Goal: Task Accomplishment & Management: Use online tool/utility

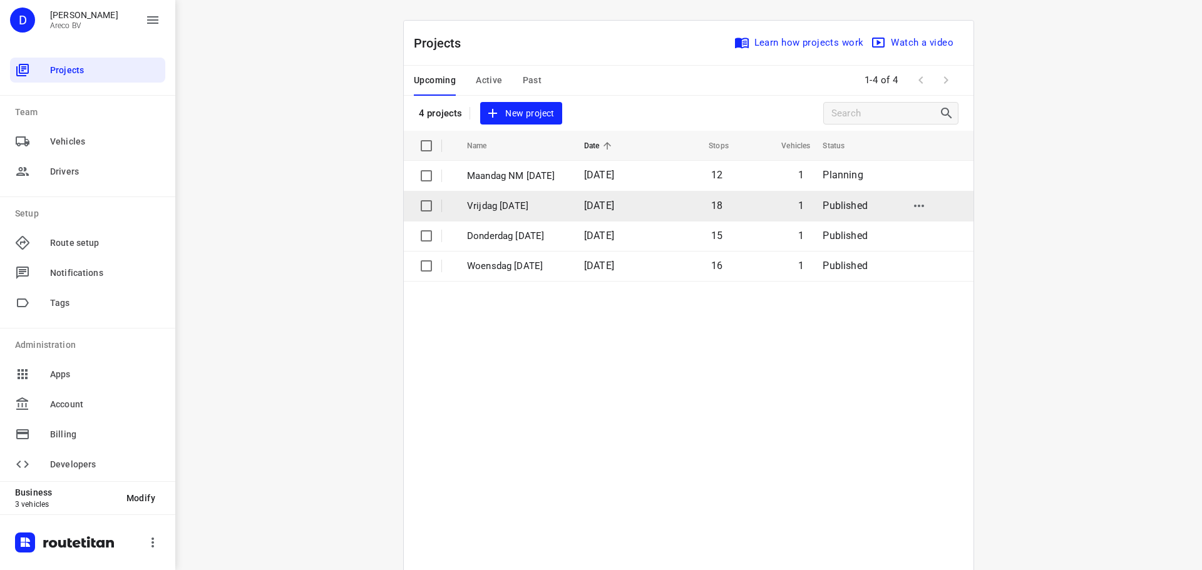
click at [555, 208] on p "Vrijdag [DATE]" at bounding box center [516, 206] width 98 height 14
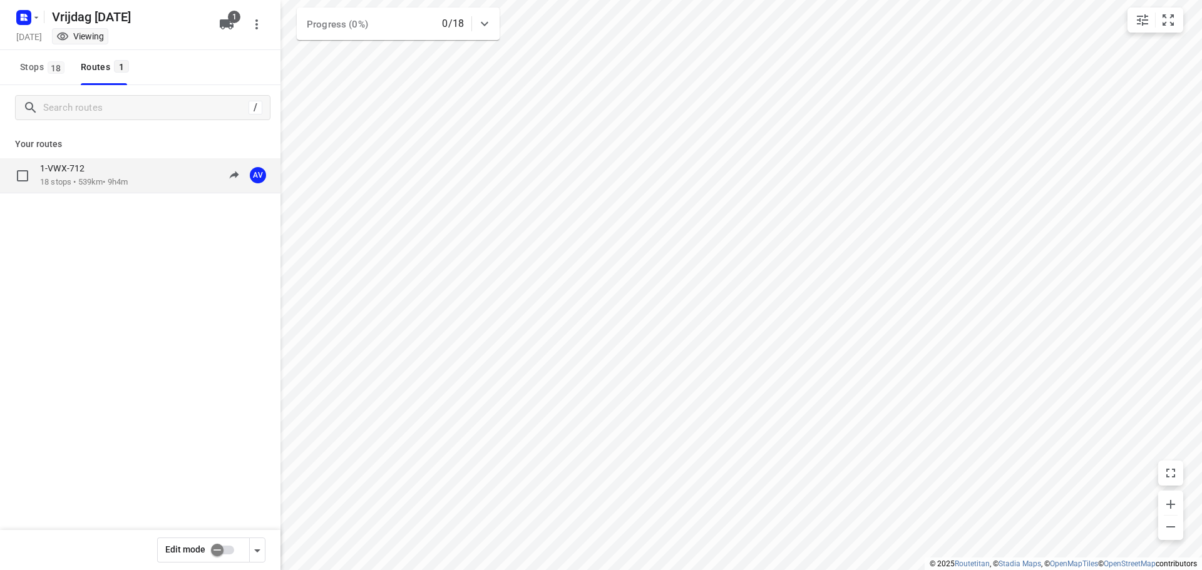
click at [118, 170] on div "1-VWX-712" at bounding box center [84, 170] width 88 height 14
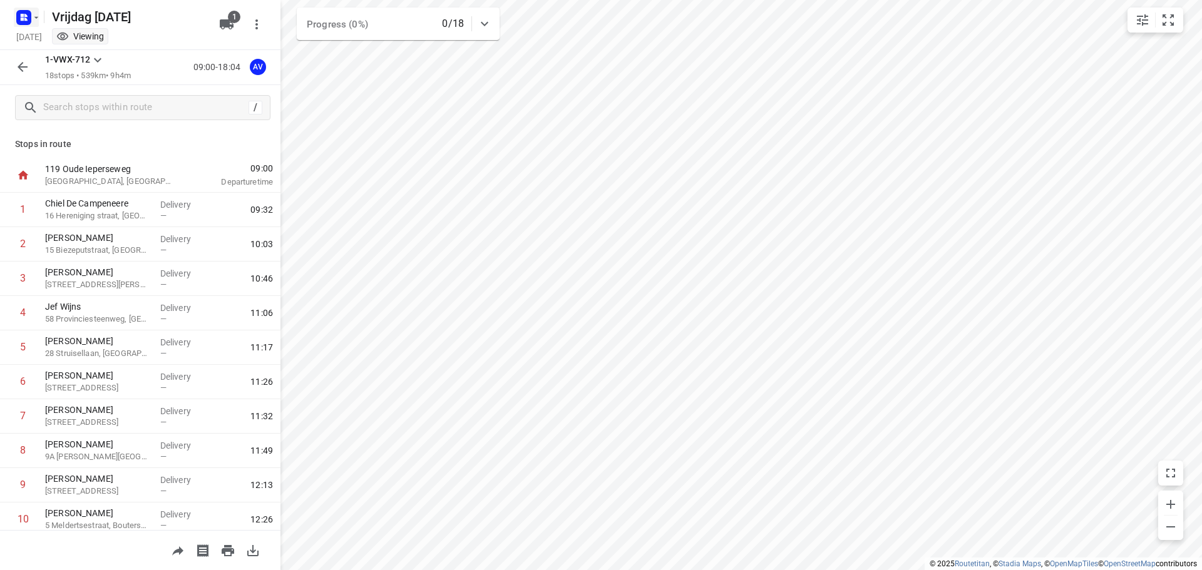
click at [31, 17] on rect "button" at bounding box center [23, 17] width 15 height 15
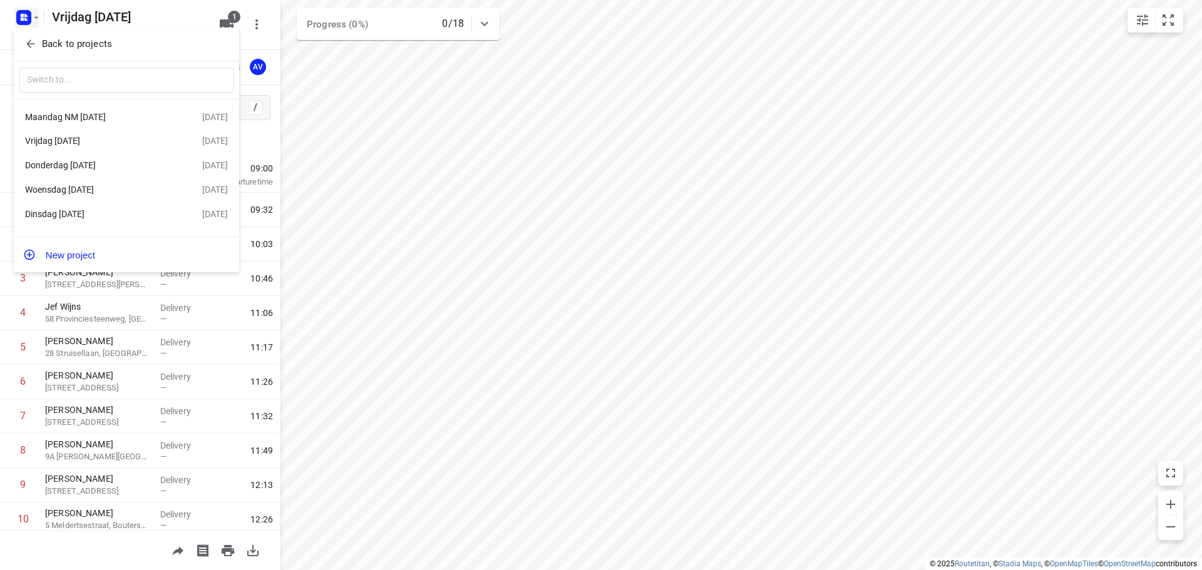
click at [110, 192] on div "Woensdag [DATE]" at bounding box center [97, 190] width 144 height 10
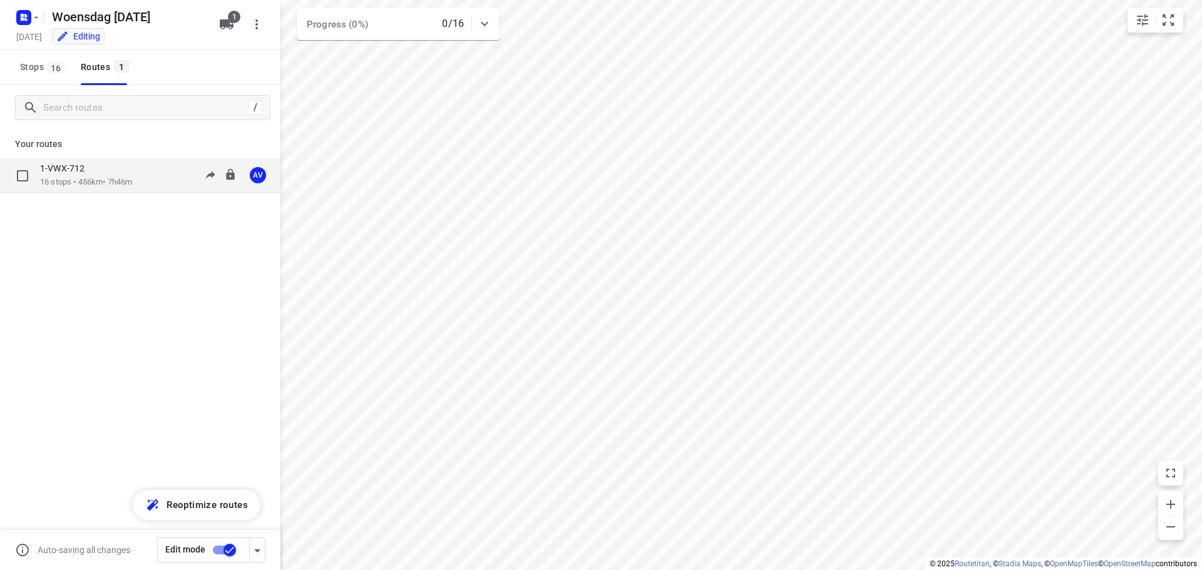
click at [145, 180] on div "1-VWX-712 16 stops • 456km • 7h46m 09:00-16:46 AV" at bounding box center [160, 176] width 240 height 26
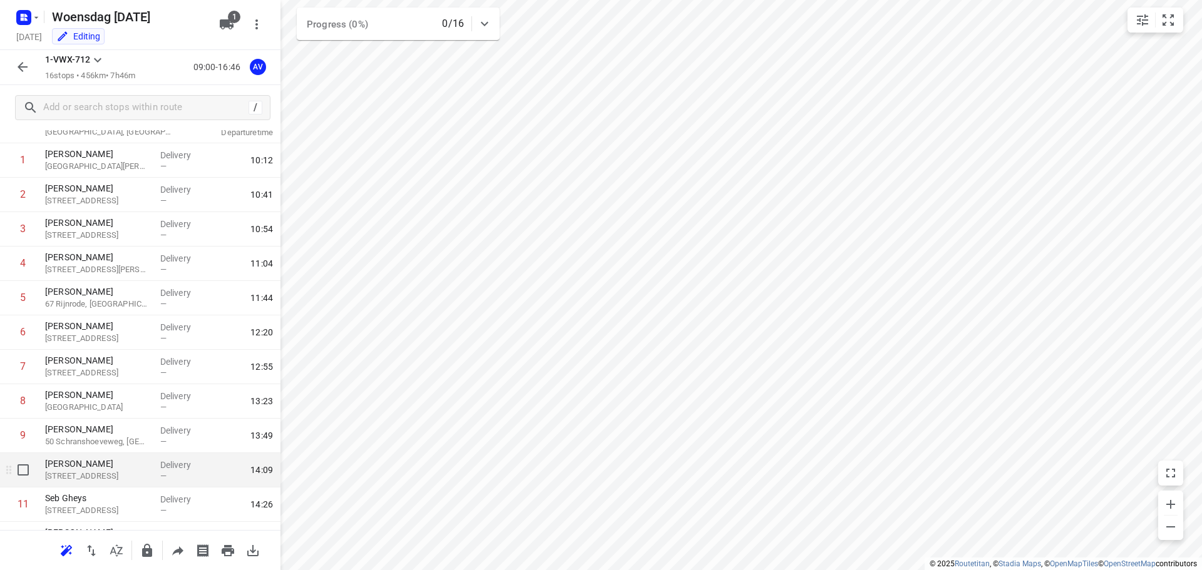
scroll to position [63, 0]
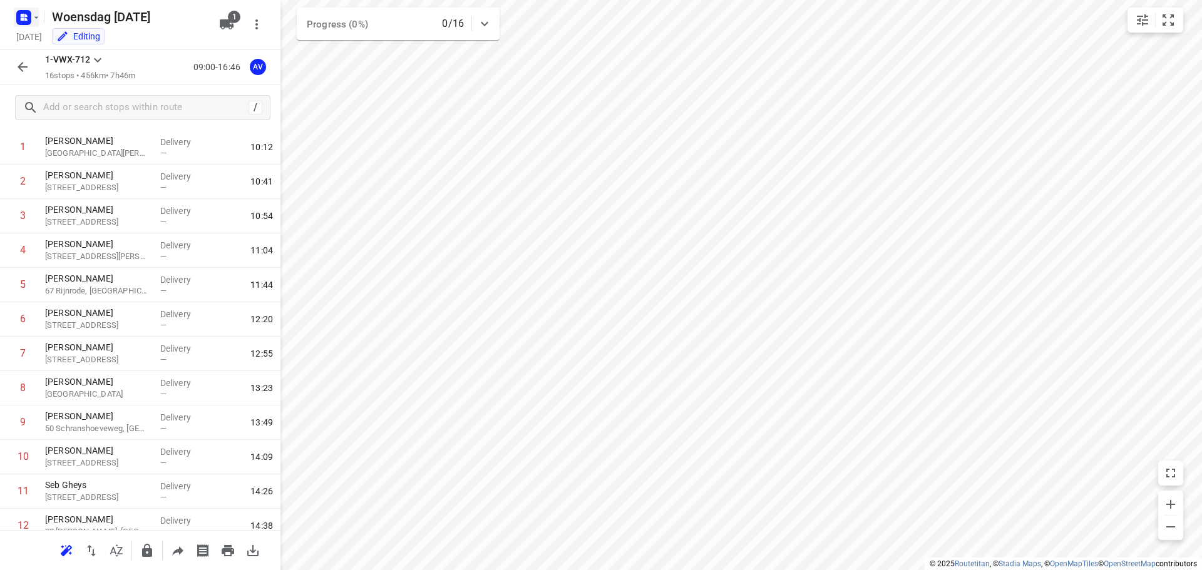
click at [32, 13] on icon "button" at bounding box center [36, 18] width 10 height 10
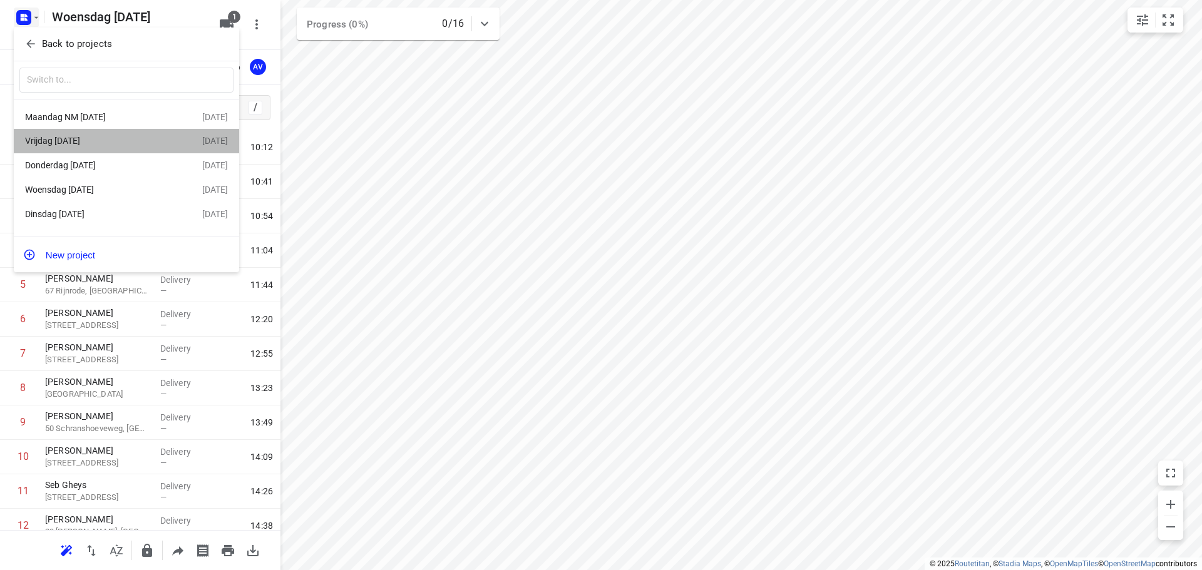
click at [112, 142] on div "Vrijdag [DATE]" at bounding box center [97, 141] width 144 height 10
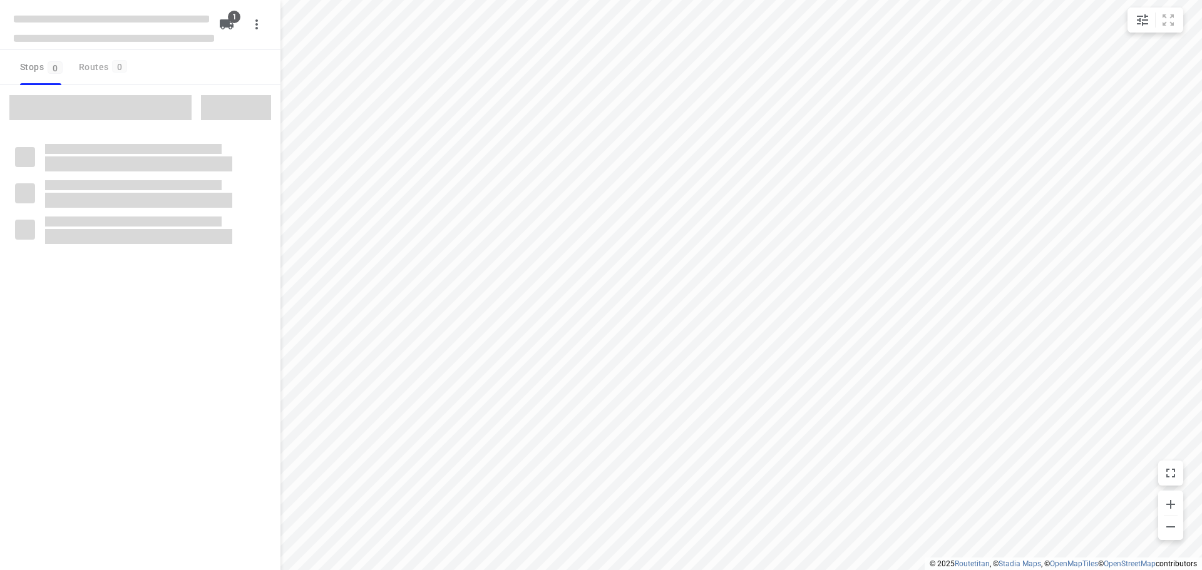
type input "distance"
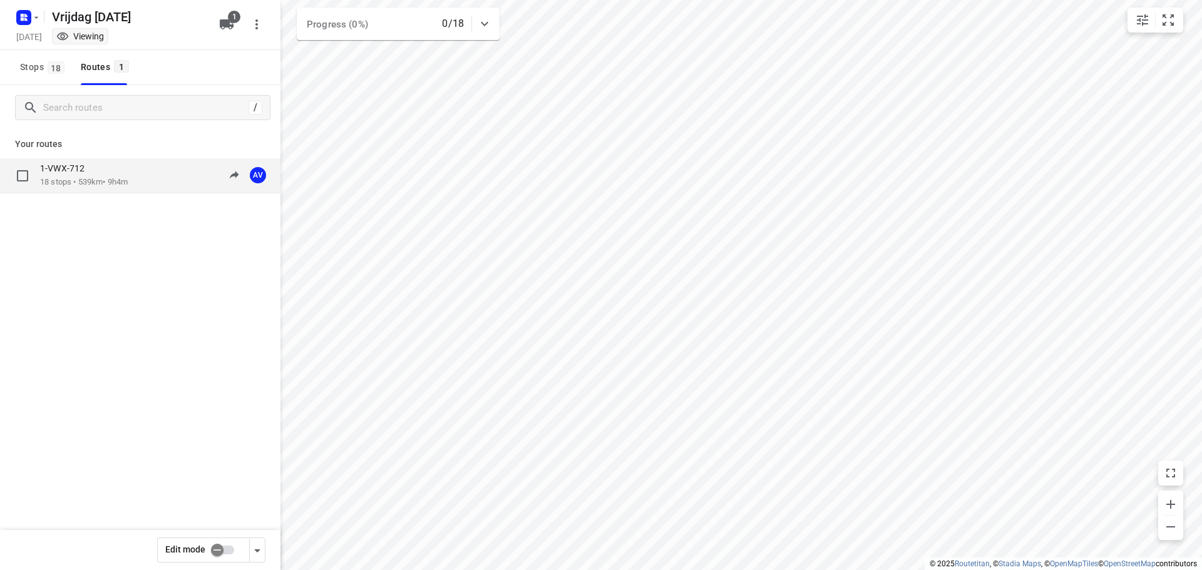
click at [156, 176] on div "1-VWX-712 18 stops • 539km • 9h4m 09:00-18:04 AV" at bounding box center [160, 176] width 240 height 26
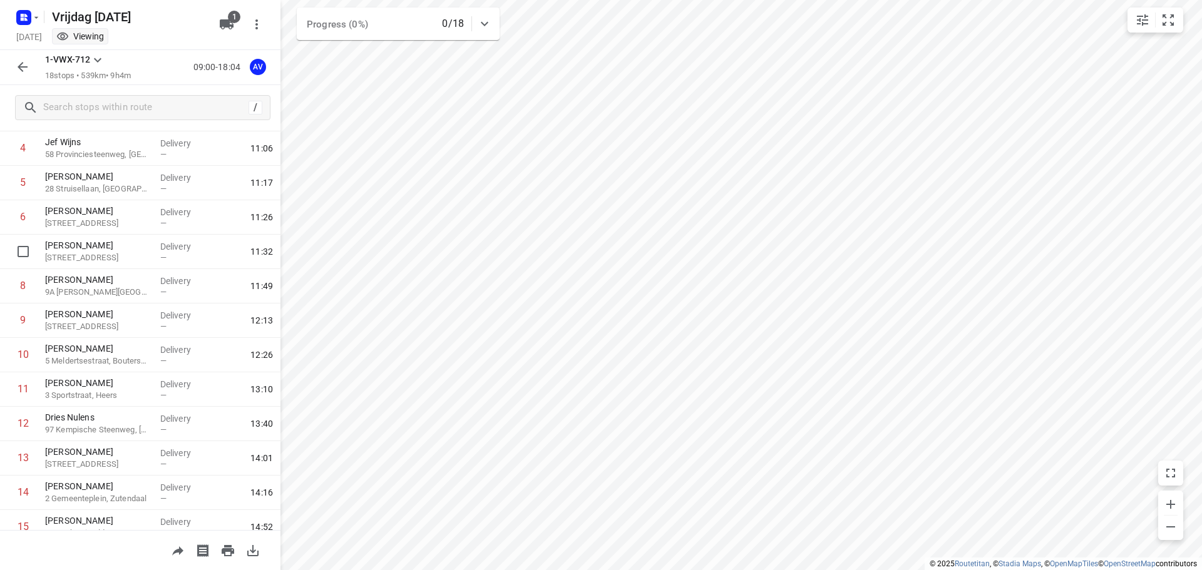
scroll to position [317, 0]
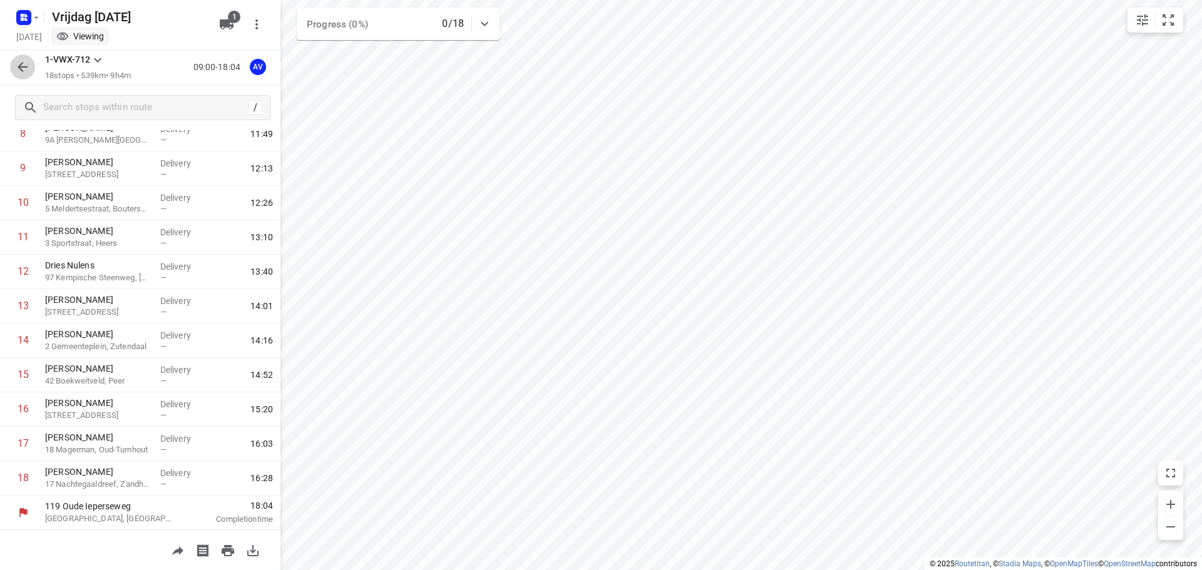
click at [29, 71] on icon "button" at bounding box center [22, 66] width 15 height 15
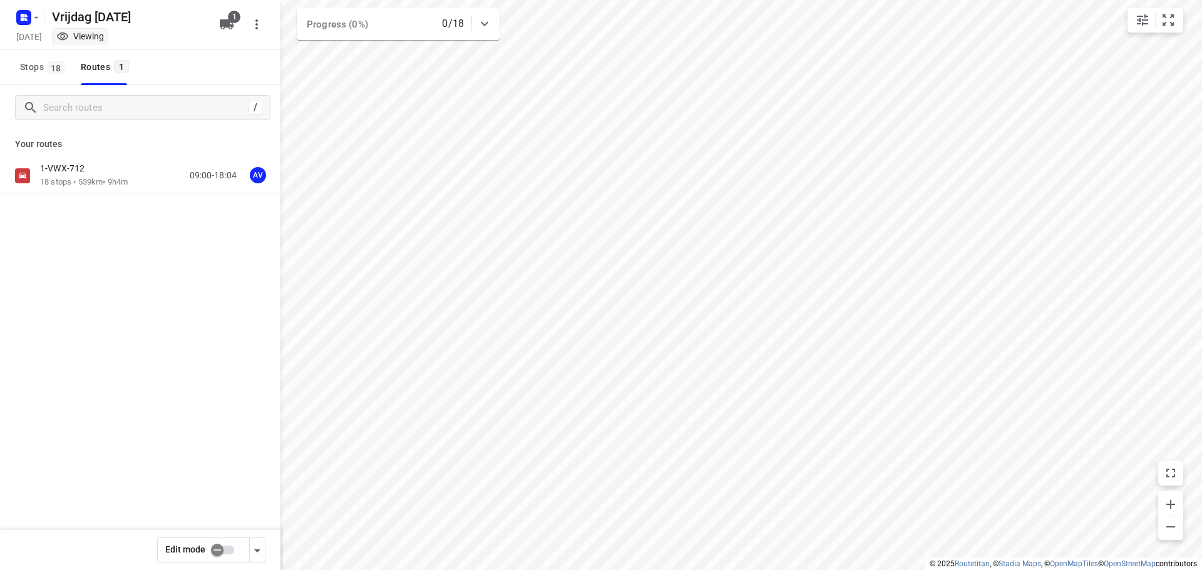
click at [224, 554] on input "checkbox" at bounding box center [216, 550] width 71 height 24
checkbox input "true"
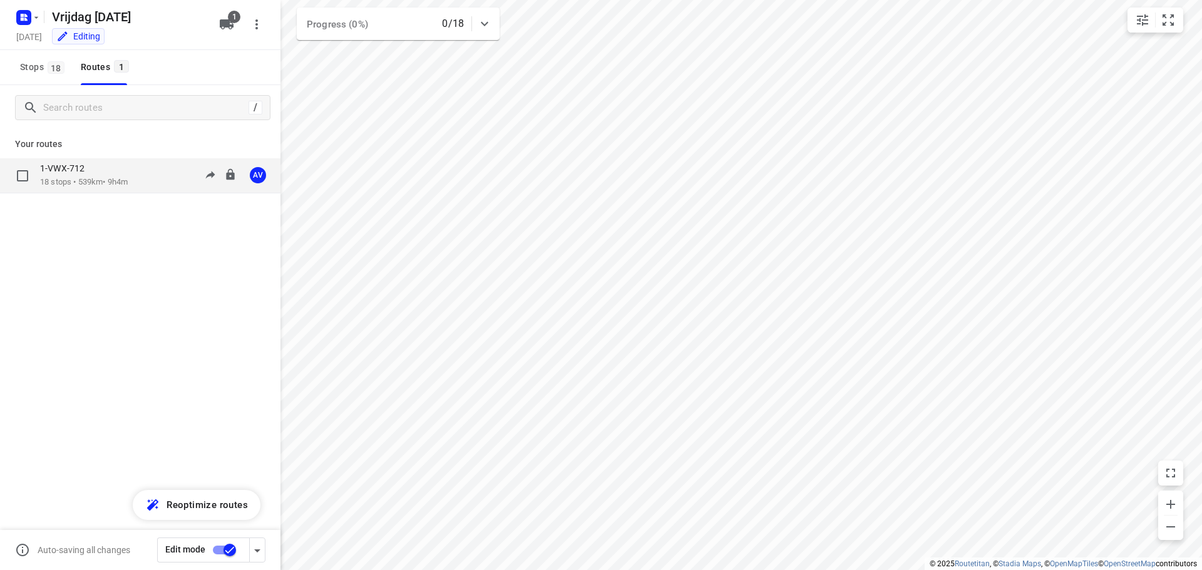
click at [142, 180] on div "1-VWX-712 18 stops • 539km • 9h4m 09:00-18:04 AV" at bounding box center [160, 176] width 240 height 26
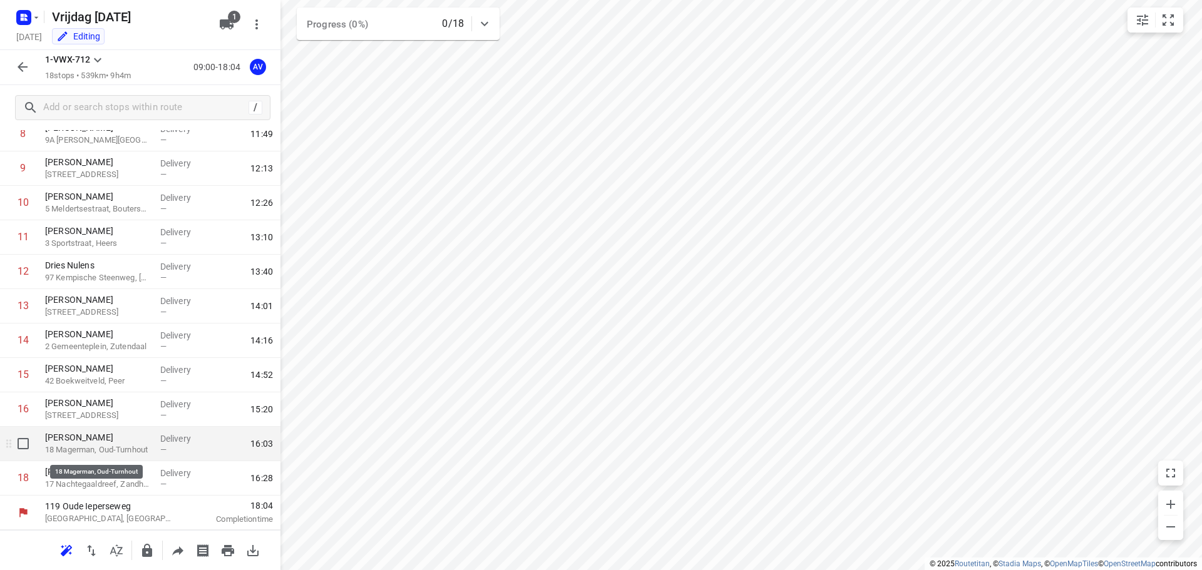
click at [98, 447] on p "18 Magerman, Oud-Turnhout" at bounding box center [97, 450] width 105 height 13
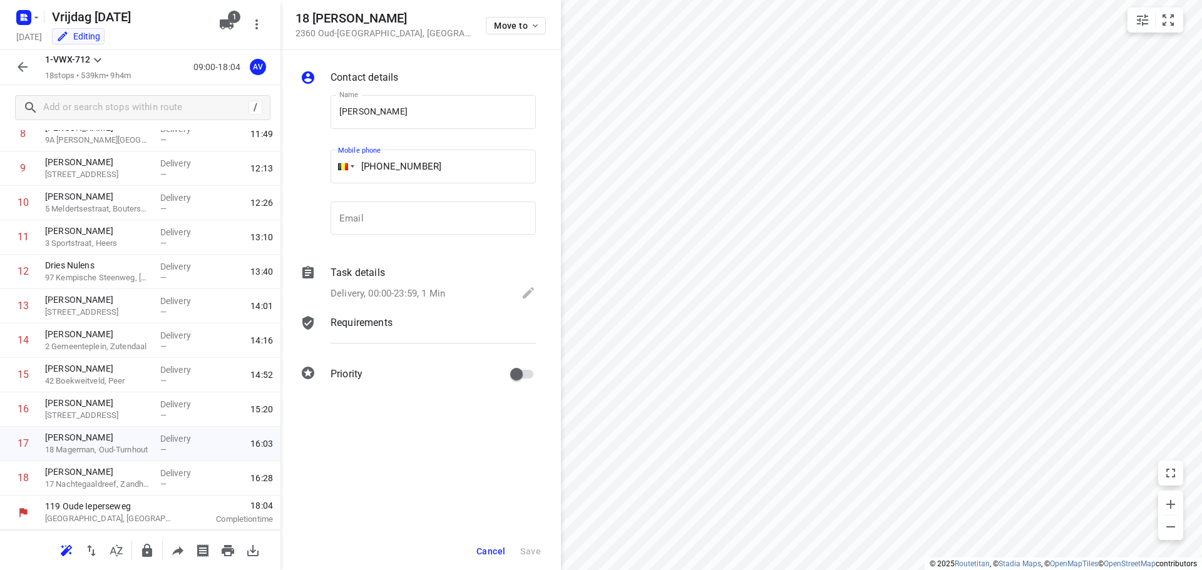
drag, startPoint x: 437, startPoint y: 167, endPoint x: 379, endPoint y: 168, distance: 58.8
click at [379, 168] on input "[PHONE_NUMBER]" at bounding box center [432, 167] width 205 height 34
paste input "472797132"
type input "[PHONE_NUMBER]"
click at [529, 555] on span "Save" at bounding box center [530, 551] width 21 height 10
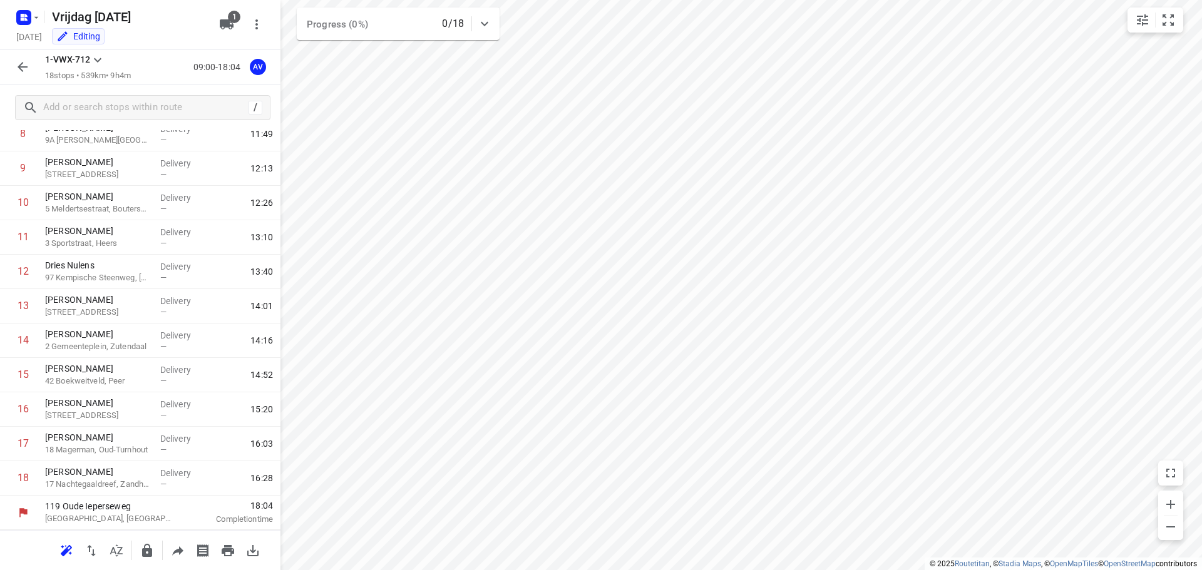
click at [21, 66] on icon "button" at bounding box center [22, 66] width 15 height 15
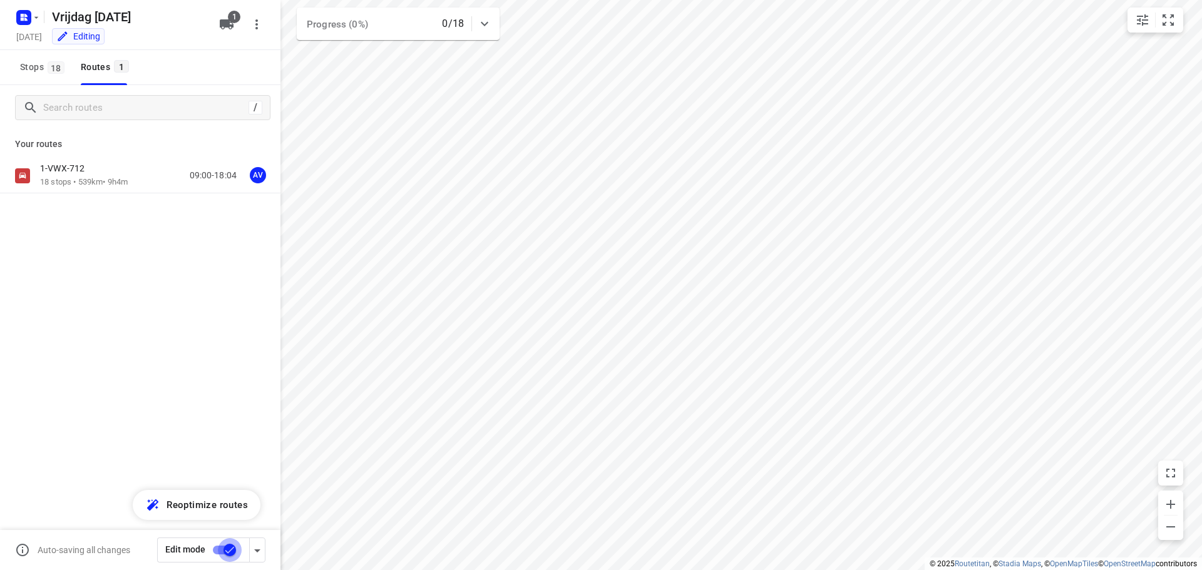
click at [221, 547] on input "checkbox" at bounding box center [229, 550] width 71 height 24
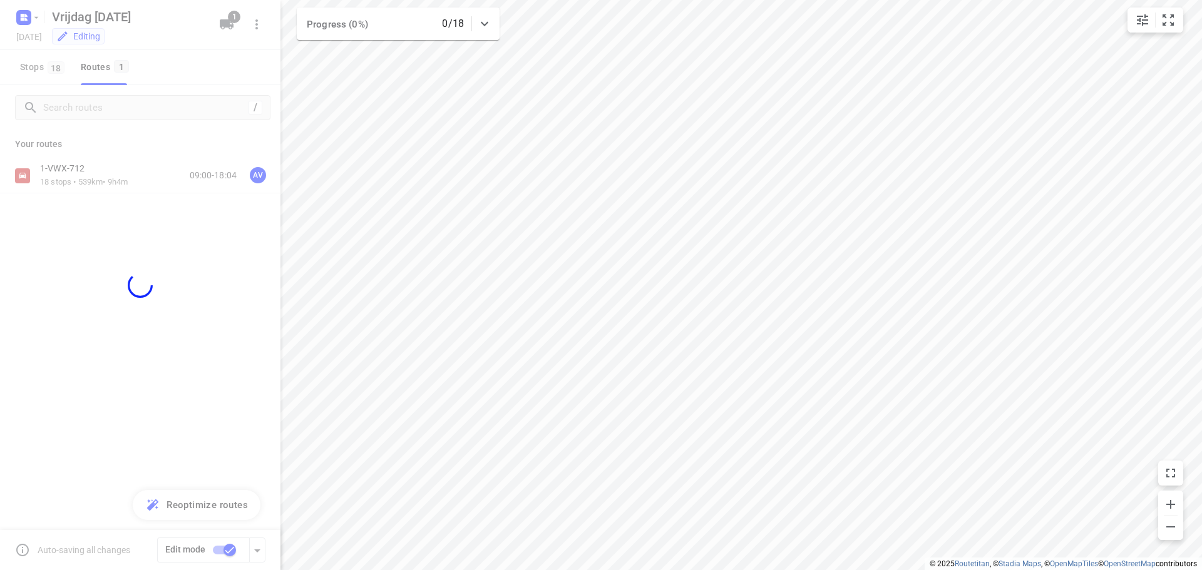
checkbox input "false"
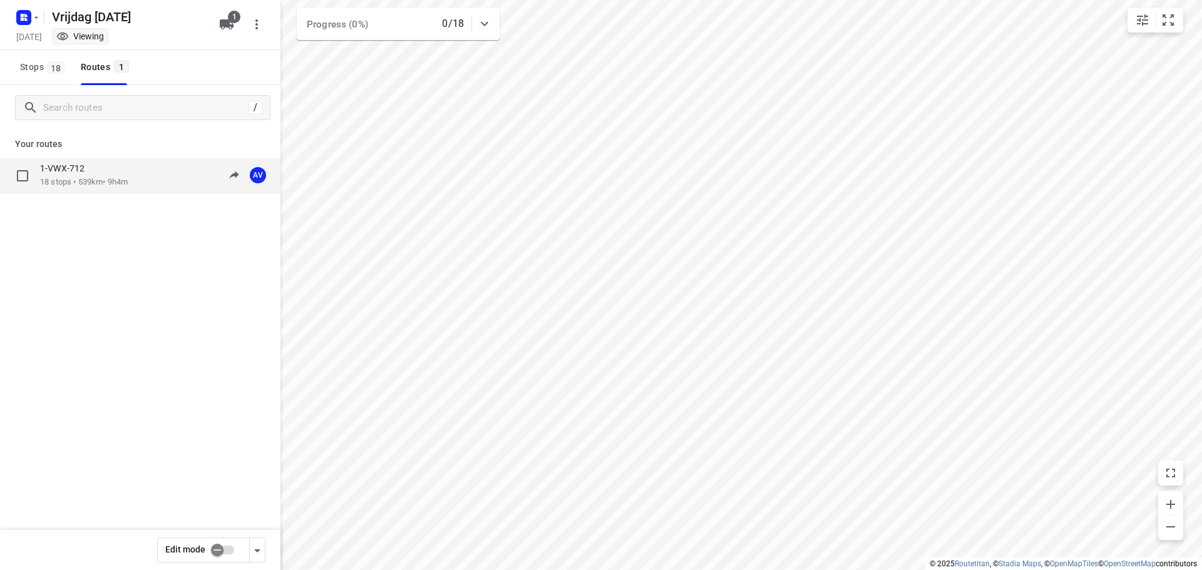
click at [141, 178] on div "1-VWX-712 18 stops • 539km • 9h4m 09:00-18:04 AV" at bounding box center [160, 176] width 240 height 26
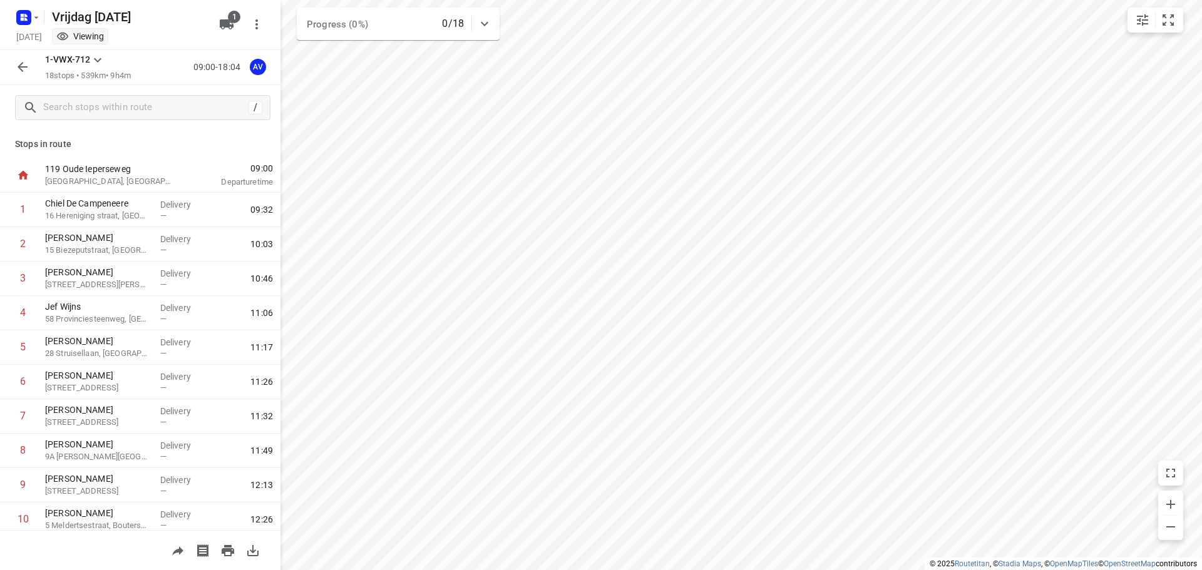
click at [19, 69] on icon "button" at bounding box center [22, 66] width 15 height 15
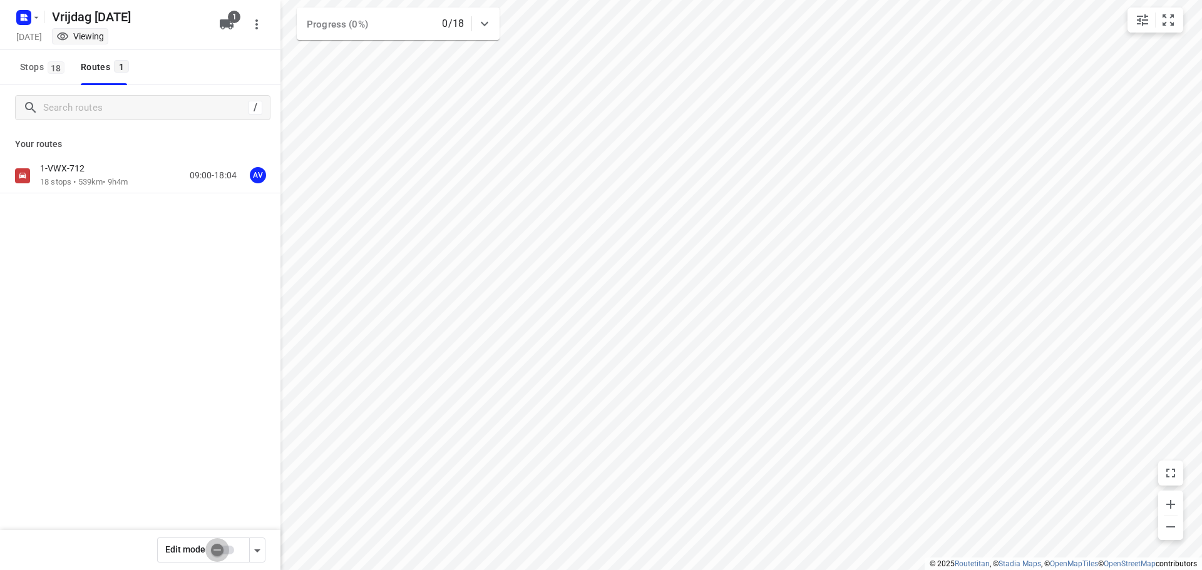
click at [228, 549] on input "checkbox" at bounding box center [216, 550] width 71 height 24
checkbox input "true"
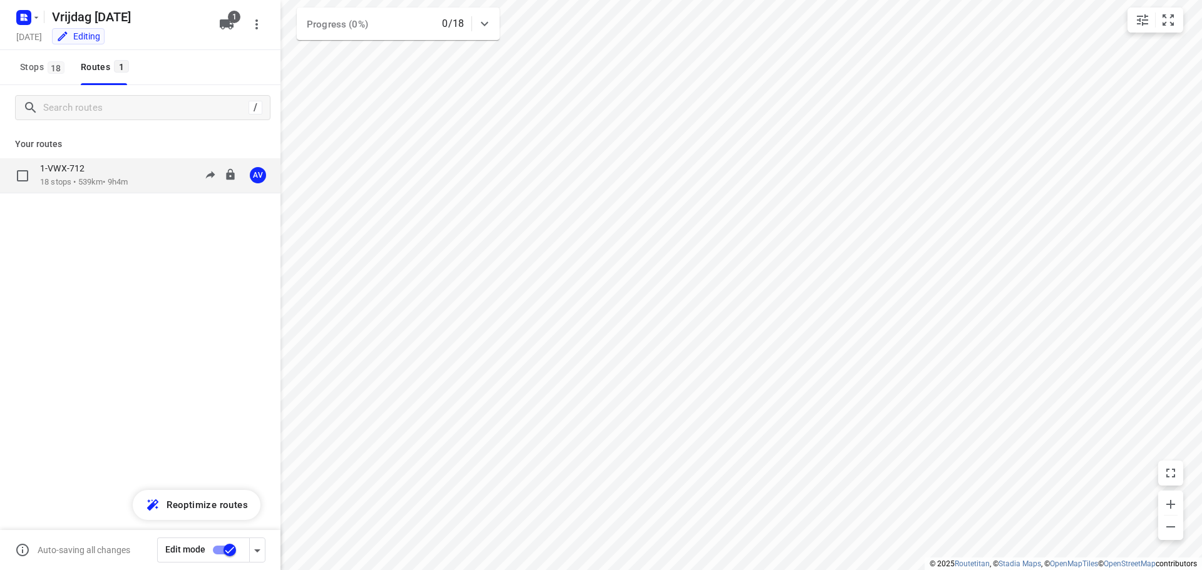
click at [160, 180] on div "1-VWX-712 18 stops • 539km • 9h4m 09:00-18:04 AV" at bounding box center [160, 176] width 240 height 26
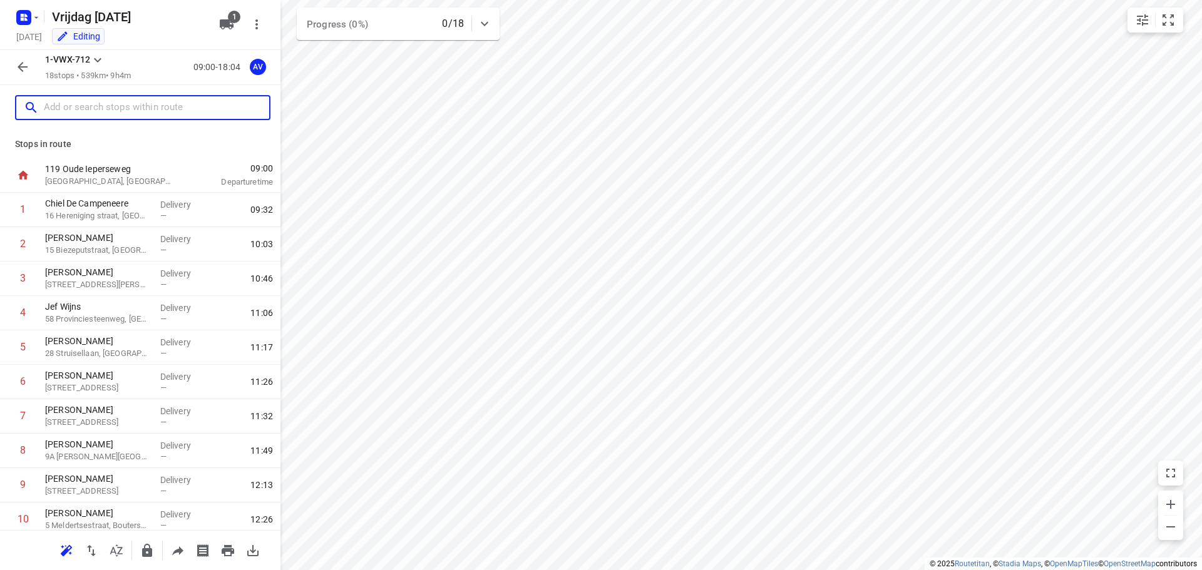
click at [147, 105] on input "text" at bounding box center [156, 107] width 225 height 19
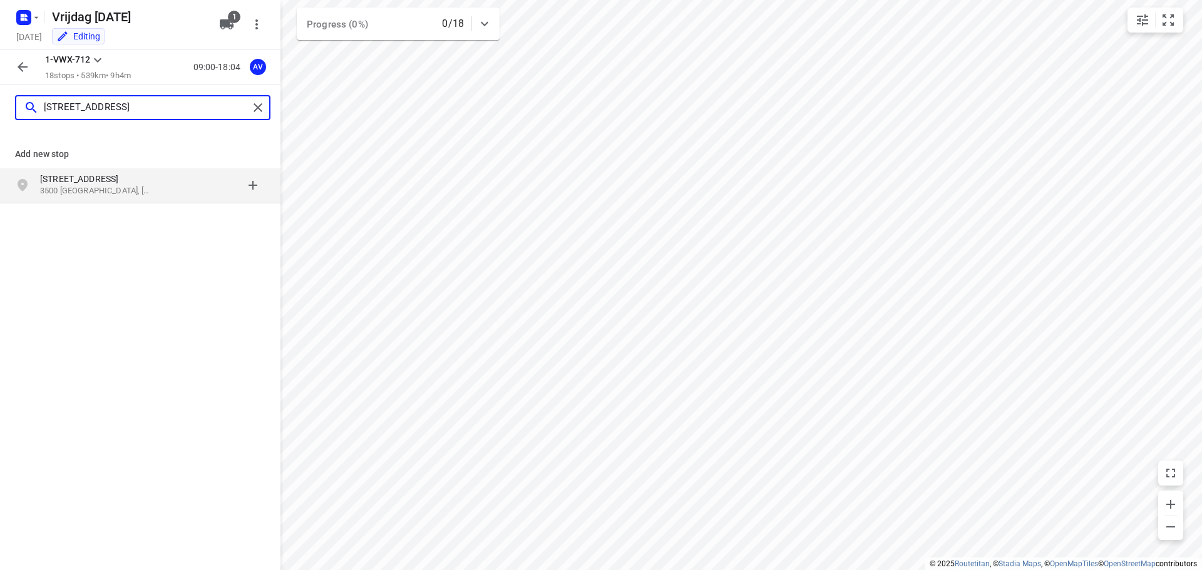
type input "[STREET_ADDRESS]"
click at [124, 186] on p "3500 [GEOGRAPHIC_DATA], [GEOGRAPHIC_DATA]" at bounding box center [97, 191] width 115 height 12
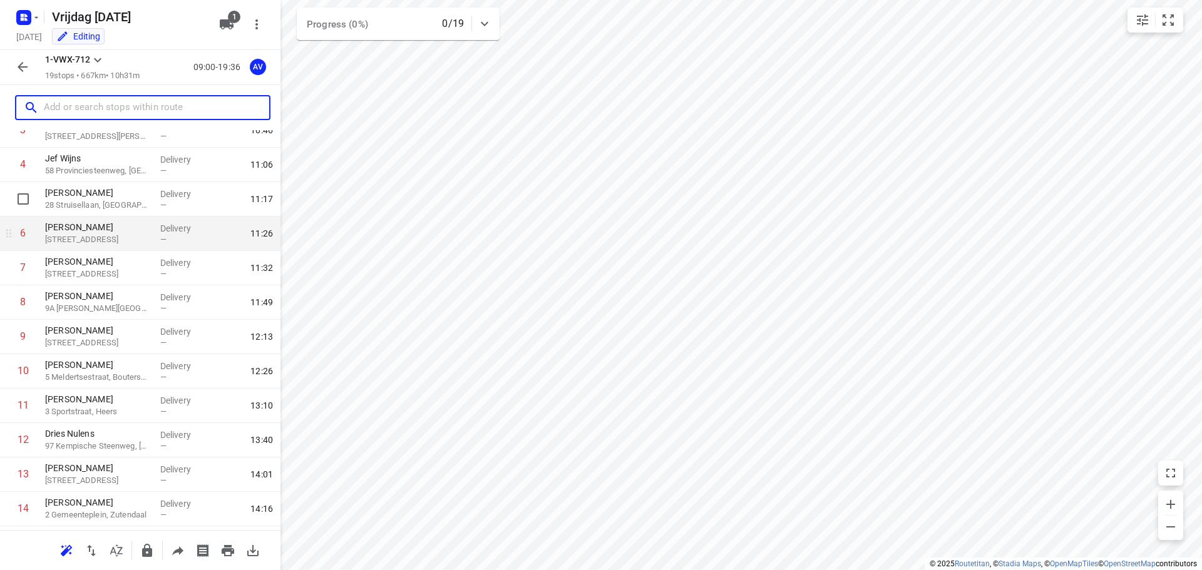
scroll to position [351, 0]
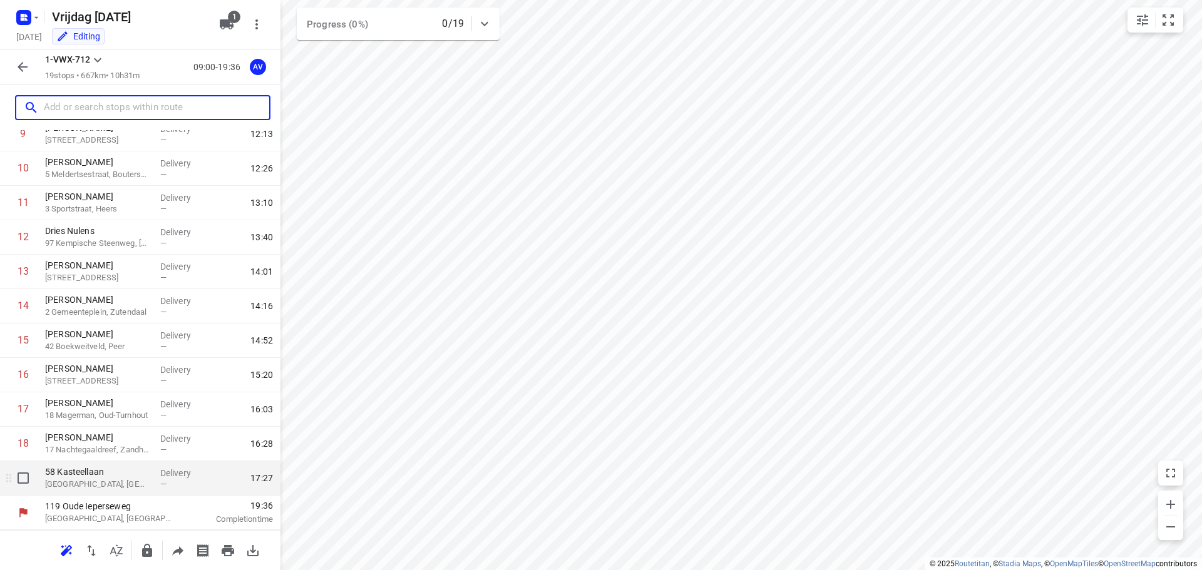
click at [126, 484] on p "[GEOGRAPHIC_DATA], [GEOGRAPHIC_DATA]" at bounding box center [97, 484] width 105 height 13
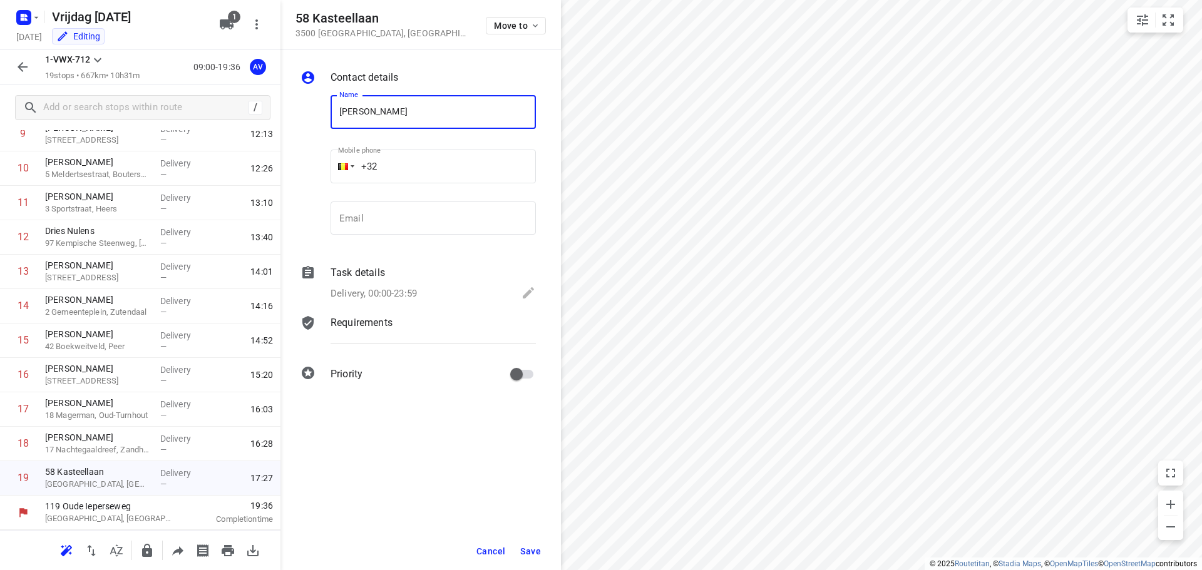
type input "[PERSON_NAME]"
click at [413, 156] on input "+32" at bounding box center [432, 167] width 205 height 34
type input "[PHONE_NUMBER]"
click at [409, 292] on p "Delivery, 00:00-23:59" at bounding box center [373, 294] width 86 height 14
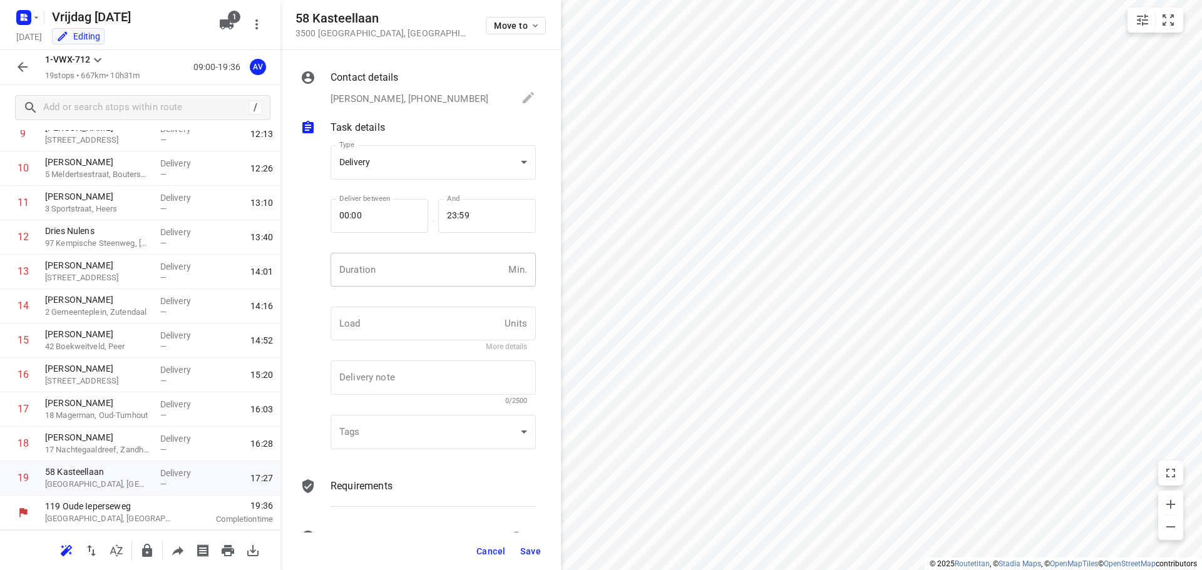
click at [418, 275] on input "number" at bounding box center [416, 270] width 173 height 34
type input "1"
click at [533, 556] on span "Save" at bounding box center [530, 551] width 21 height 10
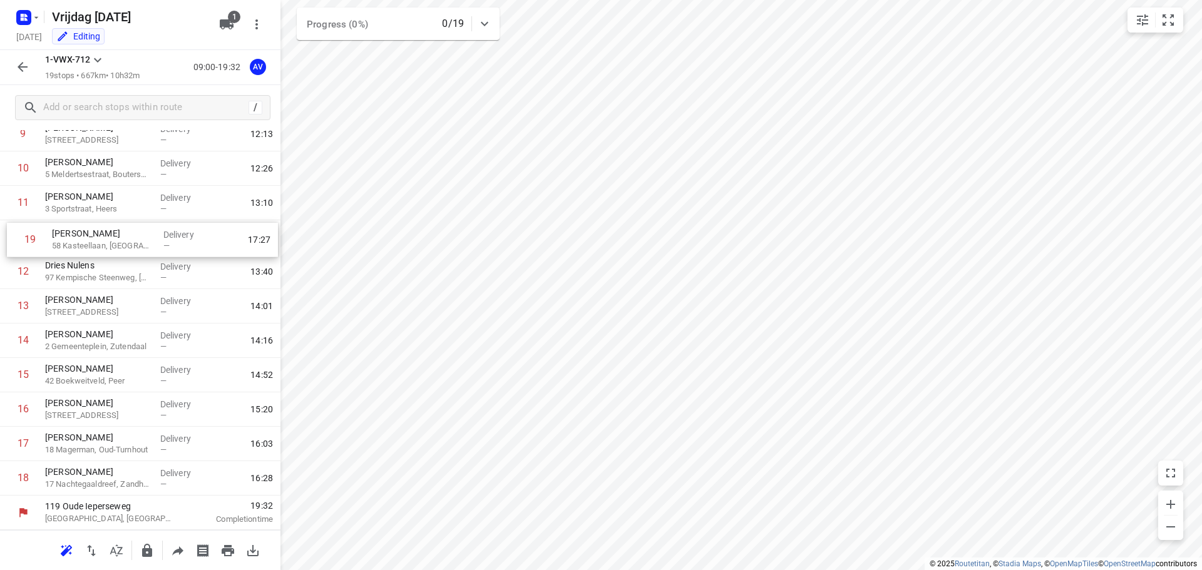
drag, startPoint x: 7, startPoint y: 480, endPoint x: 11, endPoint y: 237, distance: 243.5
click at [11, 237] on div "1 Chiel De Campeneere 16 Hereniging straat, Deinze Delivery — 09:32 2 [PERSON_N…" at bounding box center [140, 169] width 280 height 654
drag, startPoint x: 6, startPoint y: 273, endPoint x: 6, endPoint y: 238, distance: 35.0
click at [6, 238] on div "1 Chiel De Campeneere 16 Hereniging straat, Deinze Delivery — 09:32 2 [PERSON_N…" at bounding box center [140, 169] width 280 height 654
click at [16, 72] on icon "button" at bounding box center [22, 66] width 15 height 15
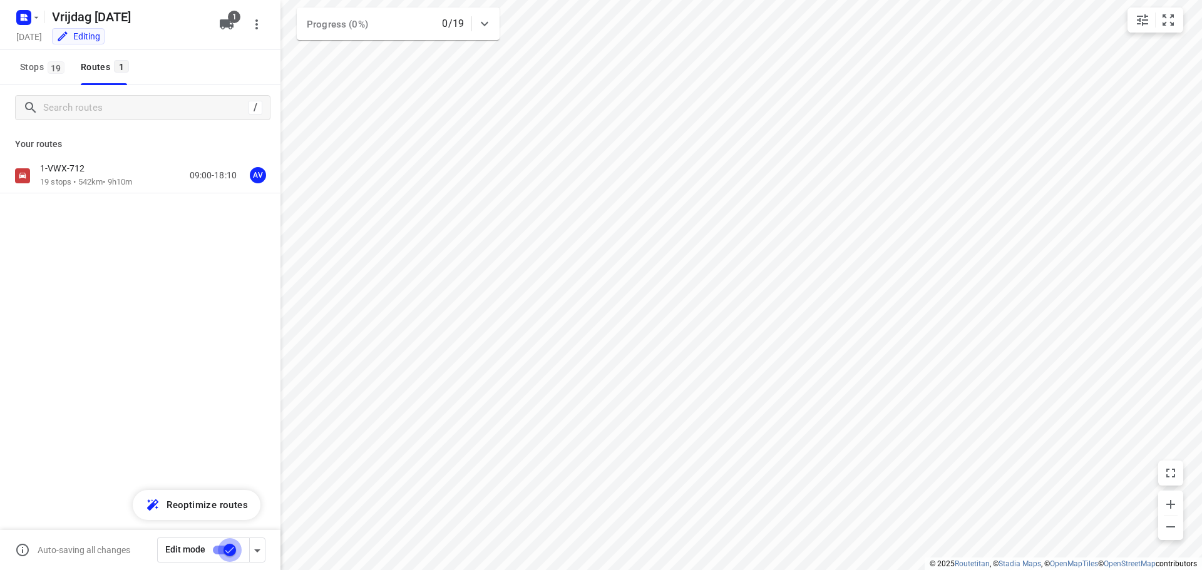
click at [221, 550] on input "checkbox" at bounding box center [229, 550] width 71 height 24
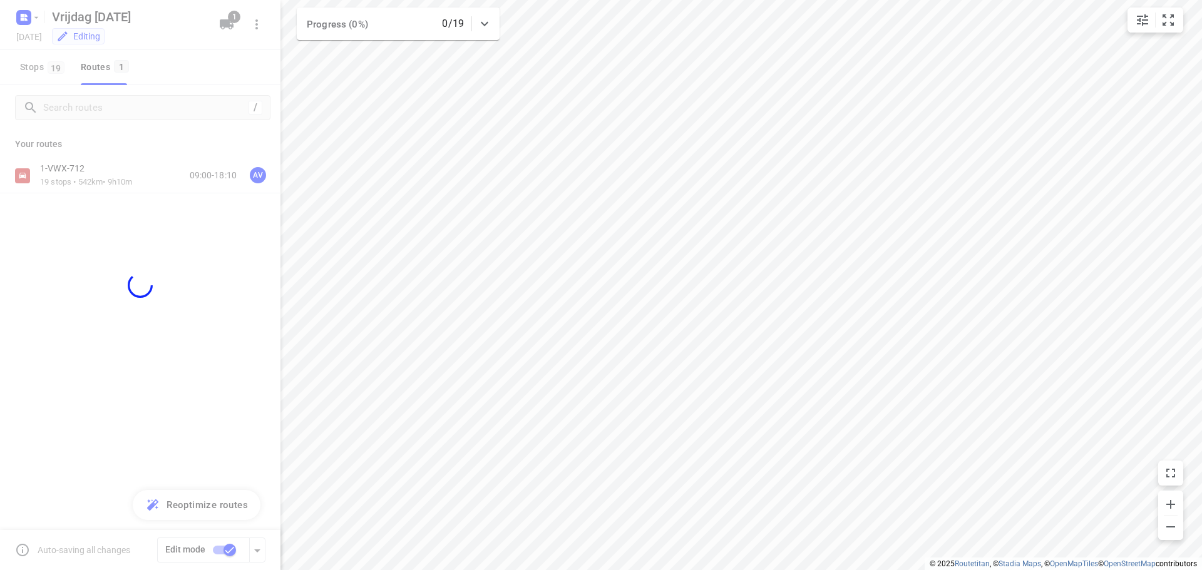
checkbox input "false"
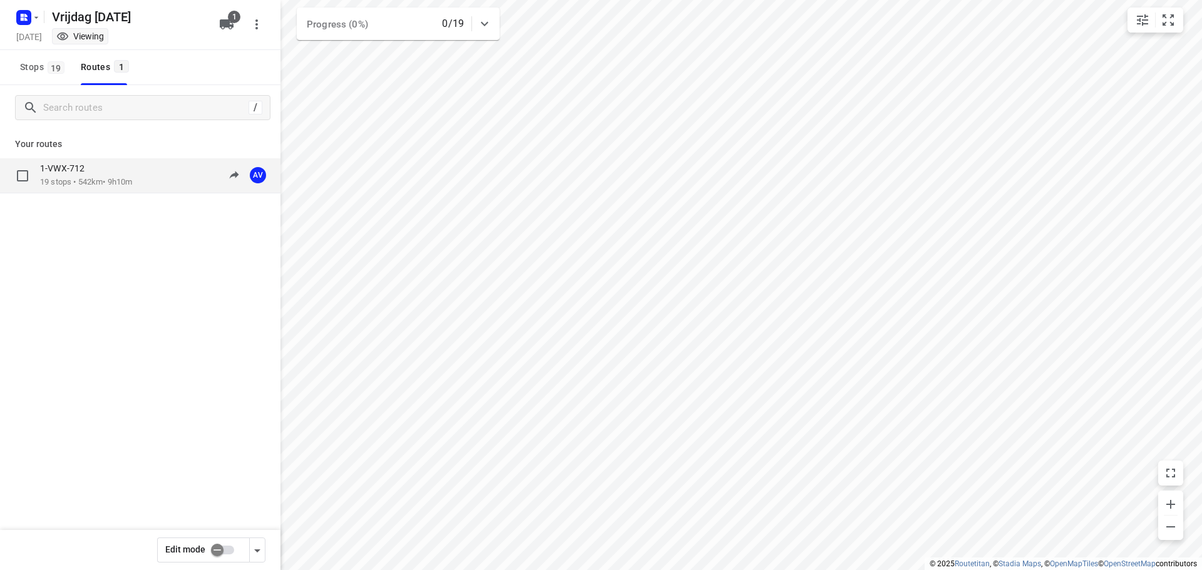
click at [140, 179] on div "1-VWX-712 19 stops • 542km • 9h10m 09:00-18:10 AV" at bounding box center [160, 176] width 240 height 26
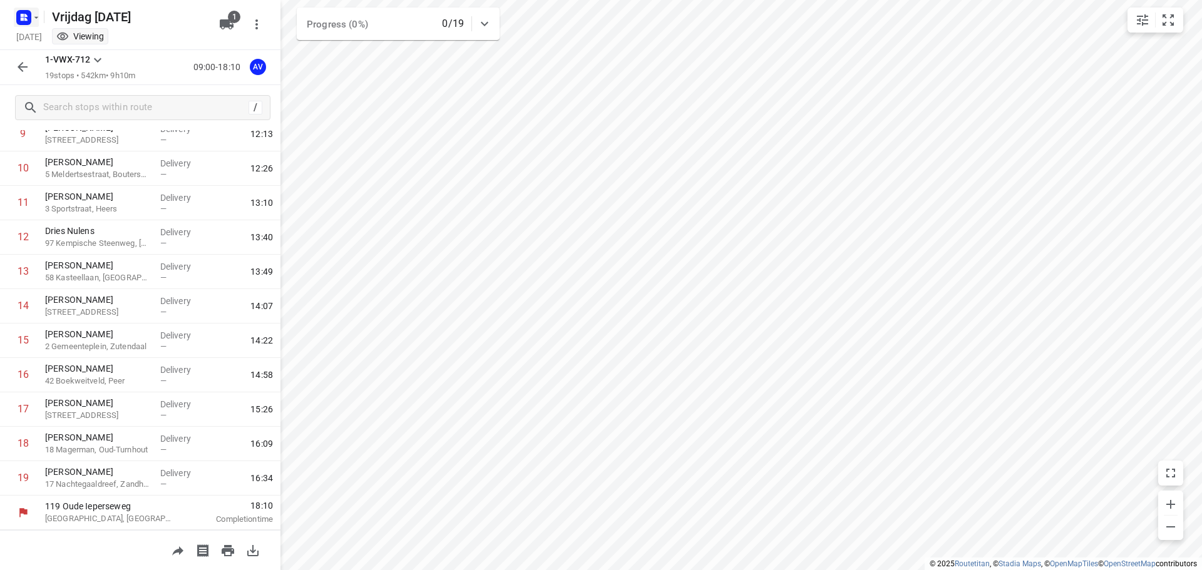
click at [28, 21] on rect "button" at bounding box center [23, 17] width 15 height 15
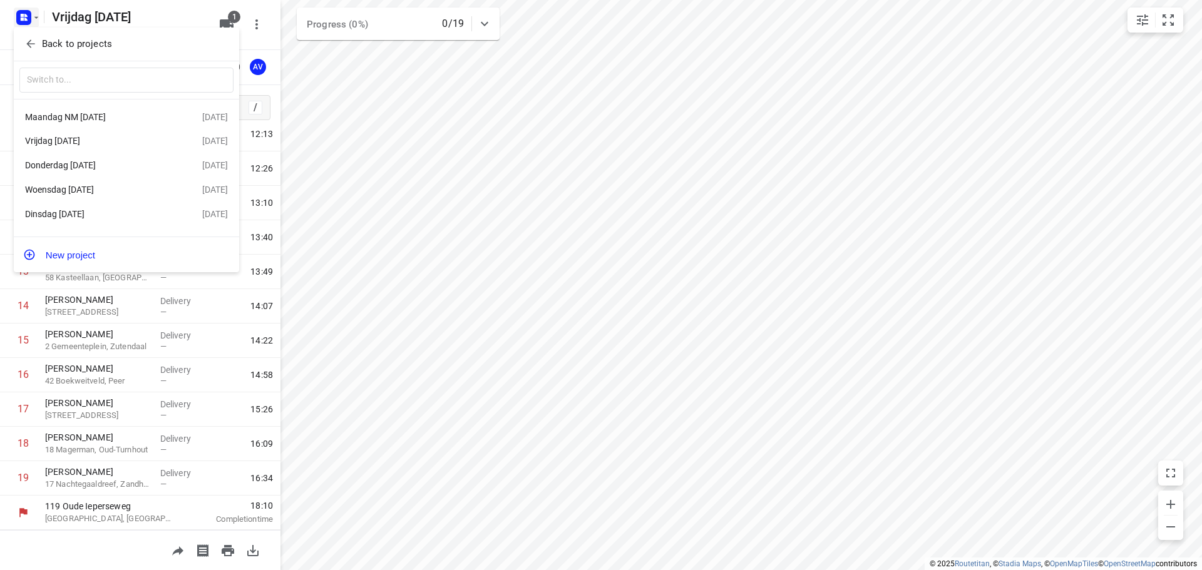
click at [106, 170] on div "Donderdag [DATE]" at bounding box center [97, 165] width 144 height 10
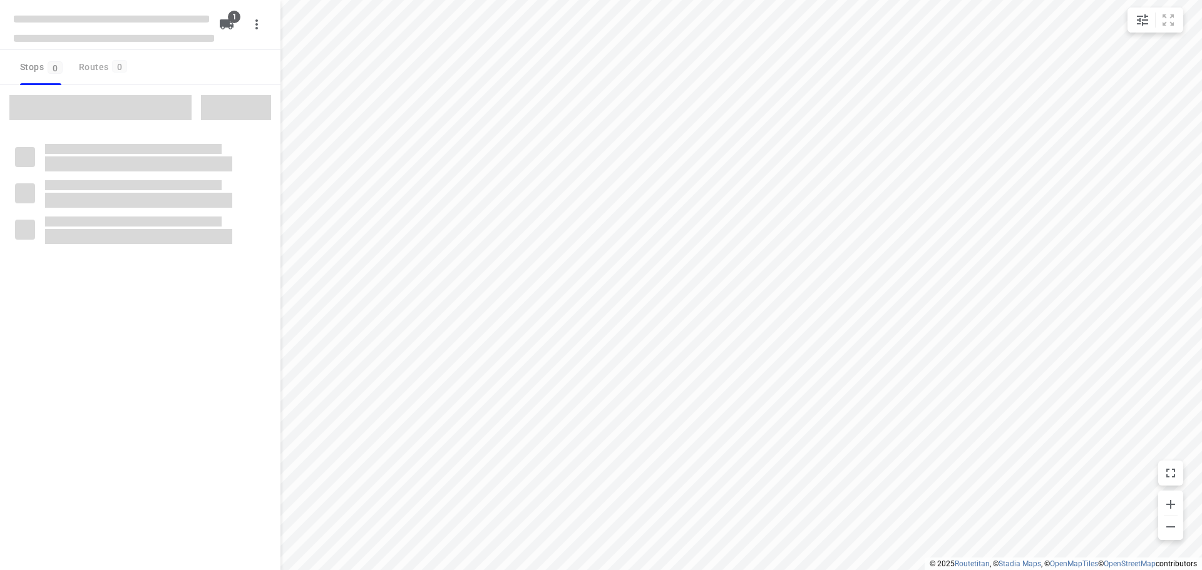
type input "distance"
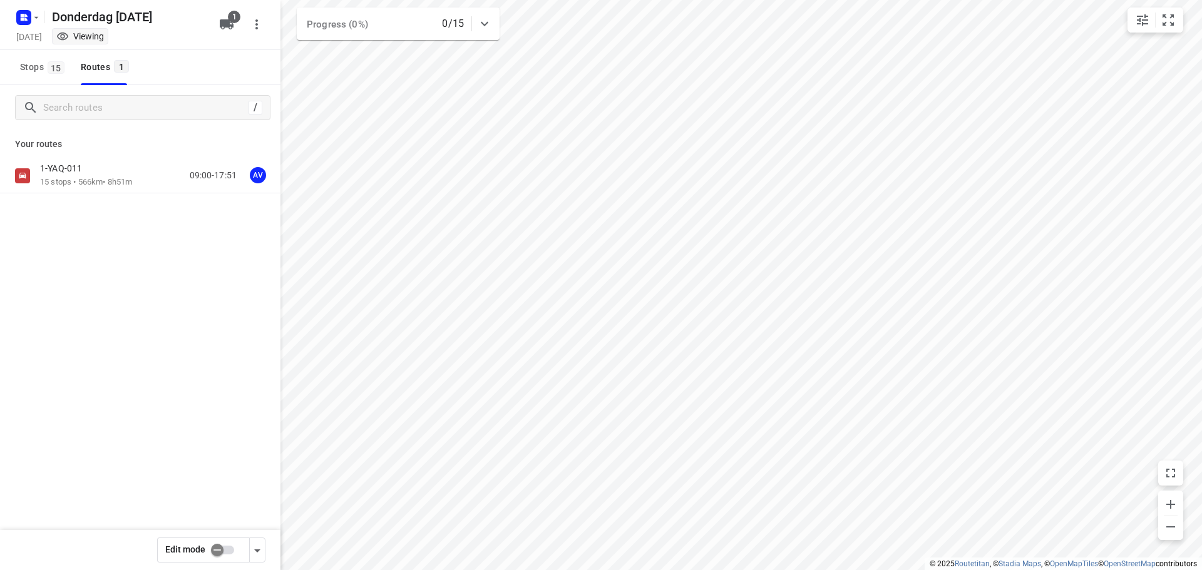
click at [227, 548] on input "checkbox" at bounding box center [216, 550] width 71 height 24
checkbox input "true"
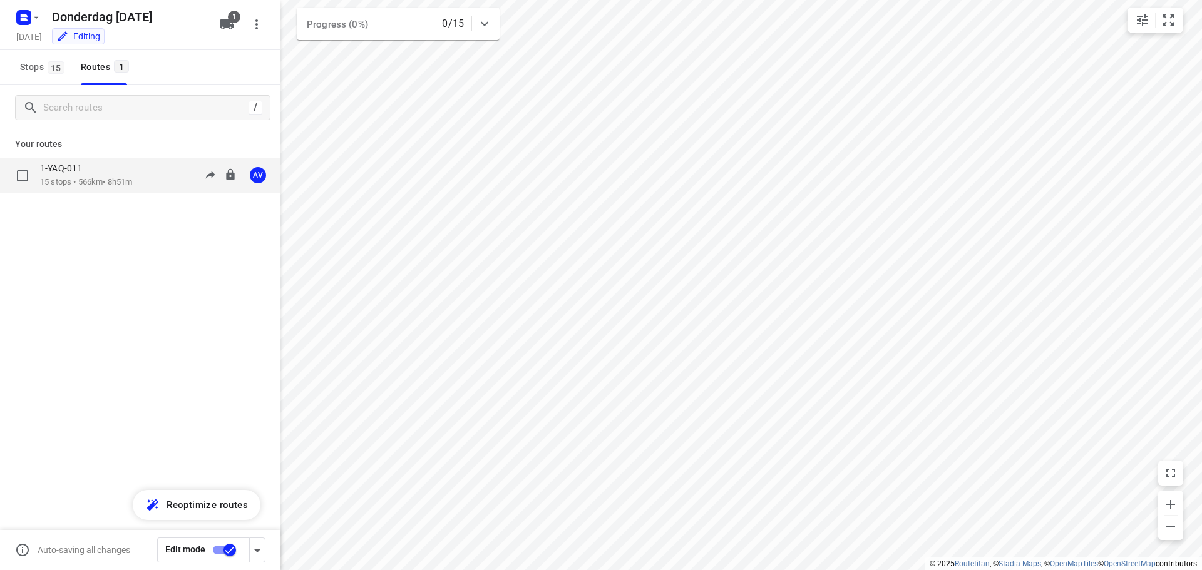
click at [169, 178] on div "1-YAQ-011 15 stops • 566km • 8h51m 09:00-17:51 AV" at bounding box center [160, 176] width 240 height 26
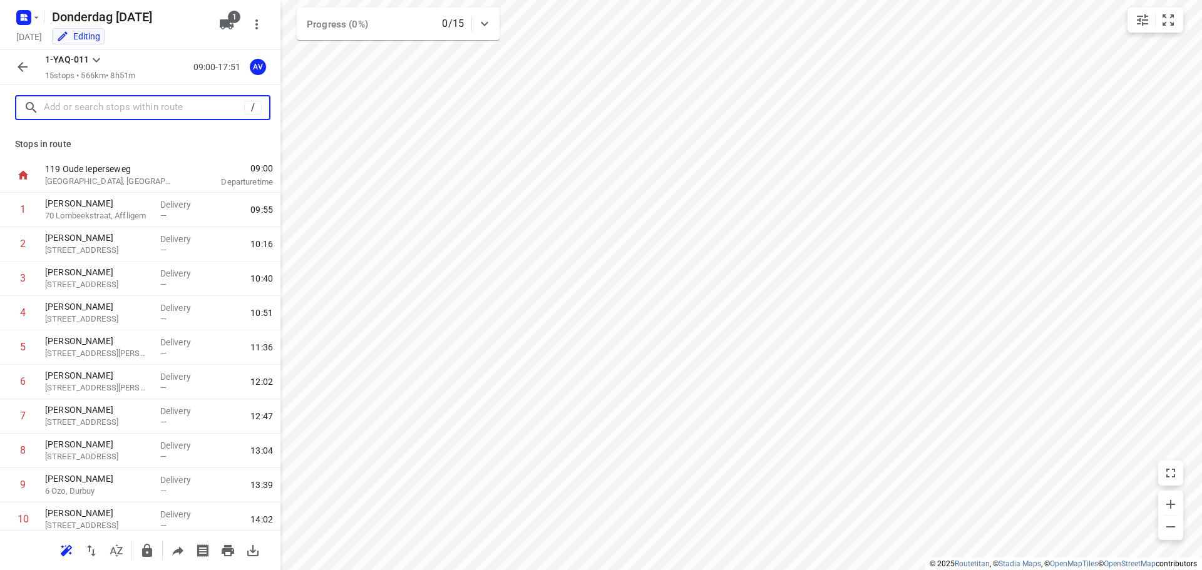
click at [133, 108] on input "text" at bounding box center [144, 107] width 200 height 19
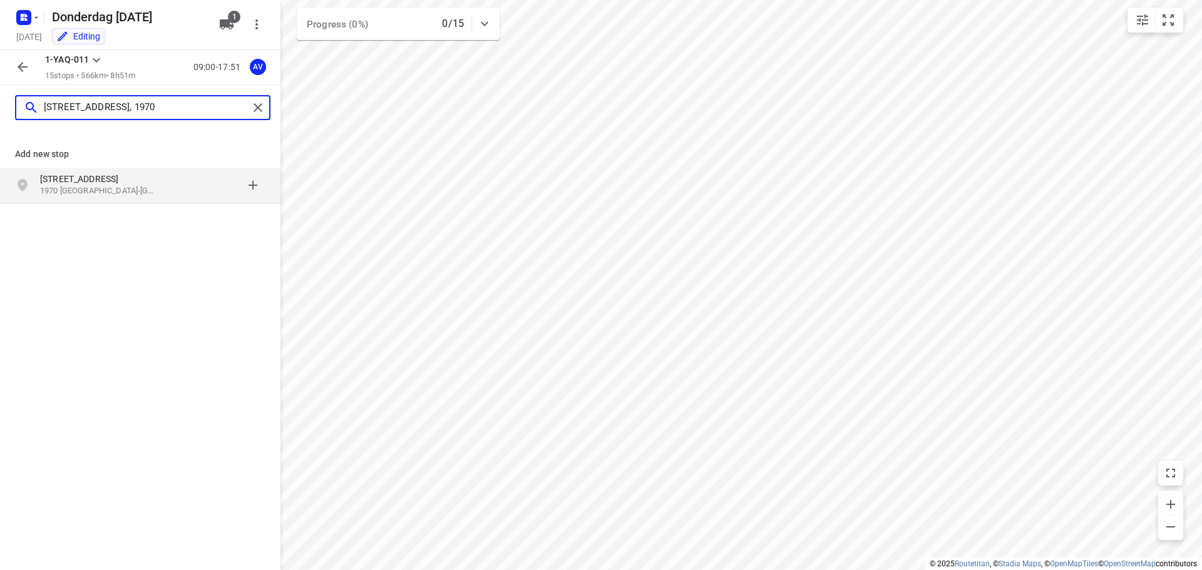
type input "[STREET_ADDRESS], 1970"
click at [103, 181] on p "[STREET_ADDRESS]" at bounding box center [97, 179] width 115 height 13
type input "[PERSON_NAME][STREET_ADDRESS]"
click at [137, 185] on p "[PERSON_NAME][GEOGRAPHIC_DATA][STREET_ADDRESS]" at bounding box center [97, 179] width 115 height 13
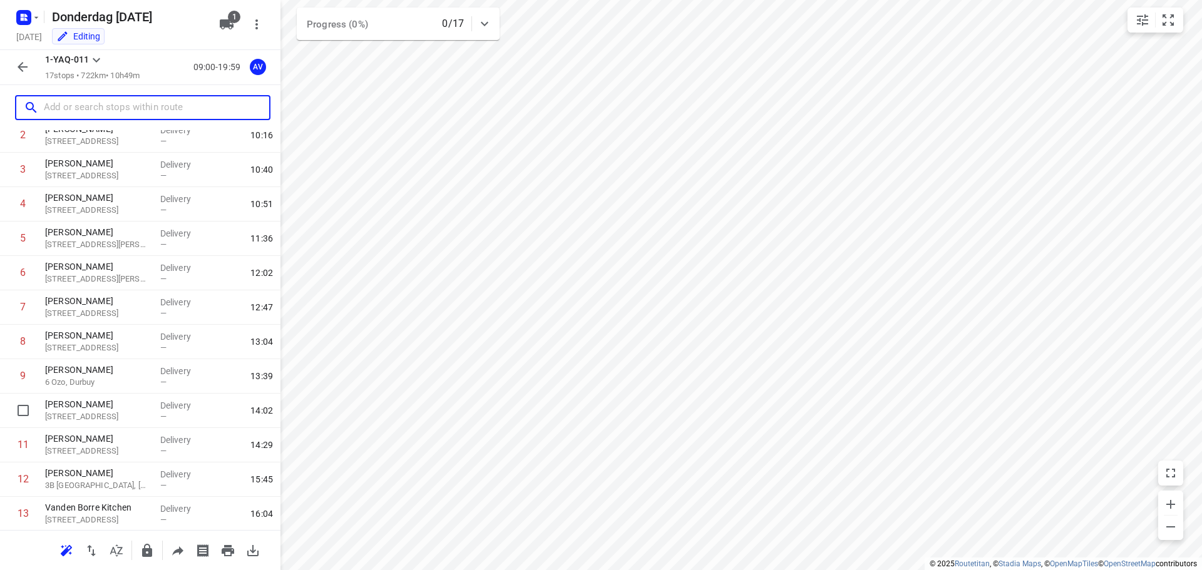
scroll to position [282, 0]
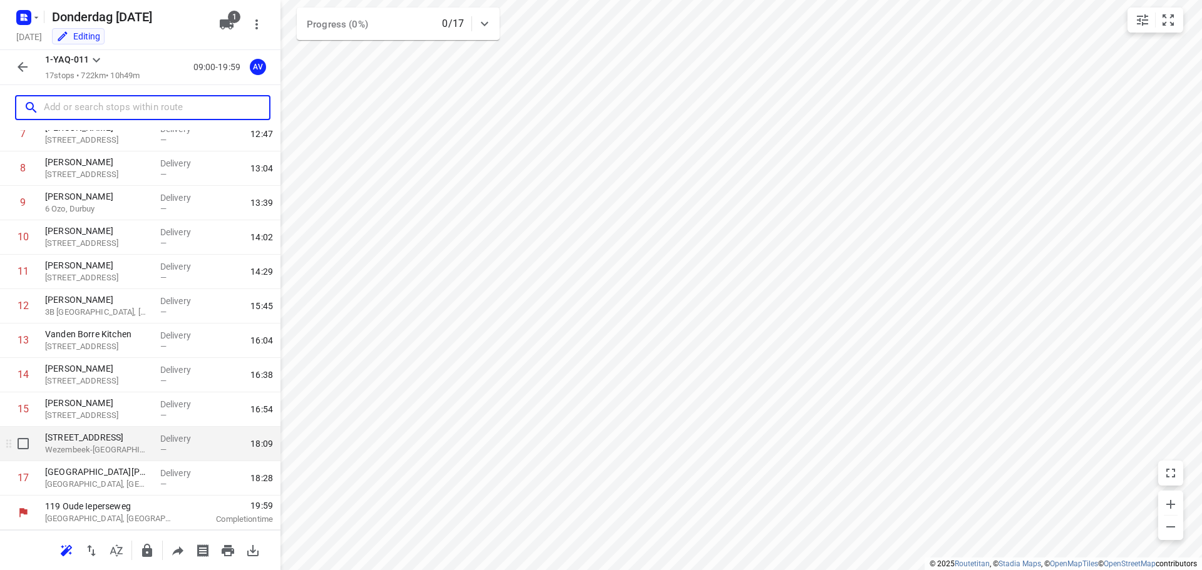
click at [108, 451] on p "Wezembeek-[GEOGRAPHIC_DATA], [GEOGRAPHIC_DATA]" at bounding box center [97, 450] width 105 height 13
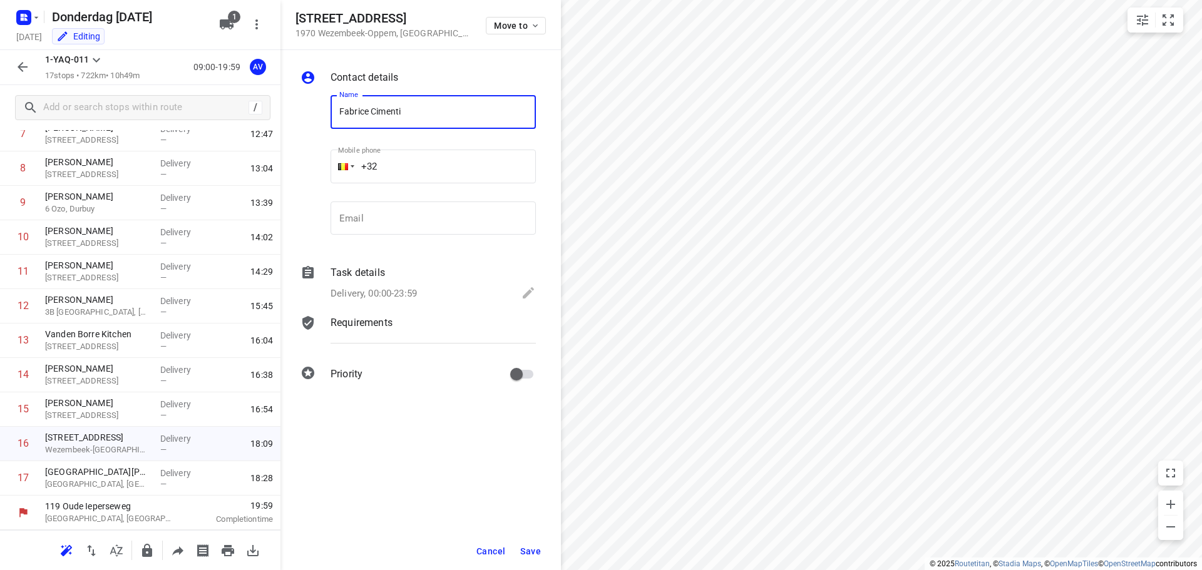
type input "Fabrice Cimenti"
drag, startPoint x: 417, startPoint y: 166, endPoint x: 420, endPoint y: 157, distance: 9.7
click at [418, 166] on input "+32" at bounding box center [432, 167] width 205 height 34
type input "[PHONE_NUMBER]"
drag, startPoint x: 413, startPoint y: 292, endPoint x: 413, endPoint y: 284, distance: 8.1
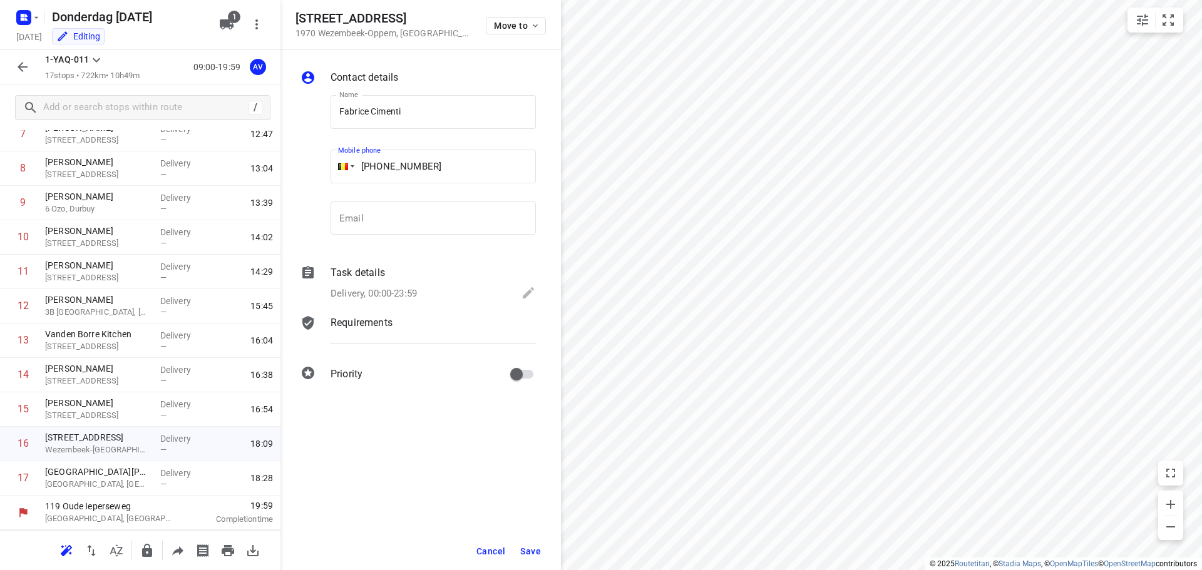
click at [413, 292] on p "Delivery, 00:00-23:59" at bounding box center [373, 294] width 86 height 14
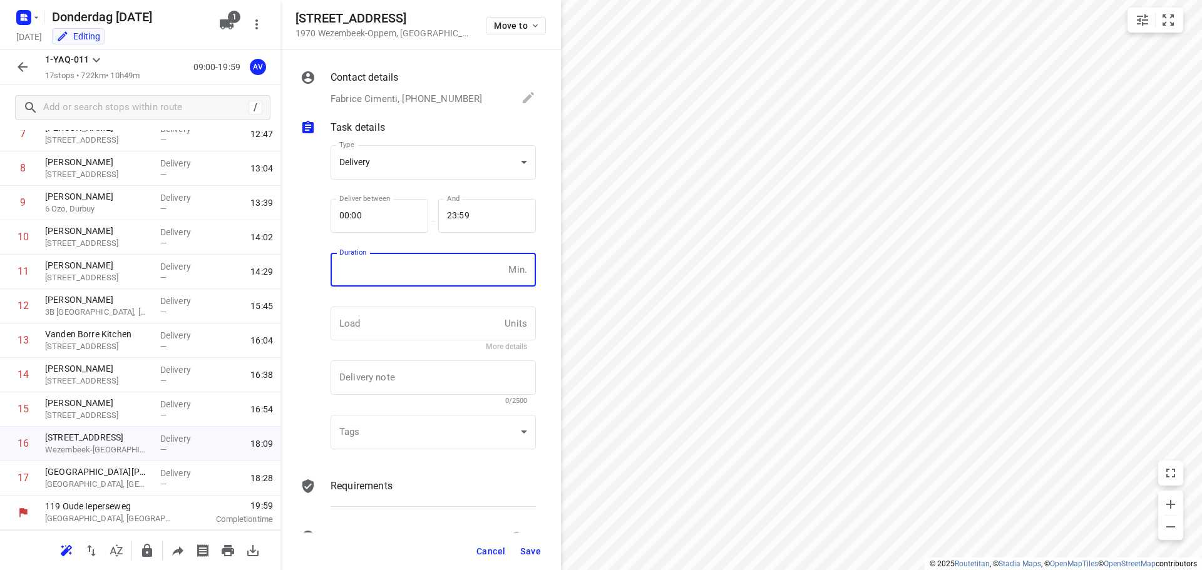
click at [413, 278] on input "number" at bounding box center [416, 270] width 173 height 34
type input "1"
click at [529, 550] on span "Save" at bounding box center [530, 551] width 21 height 10
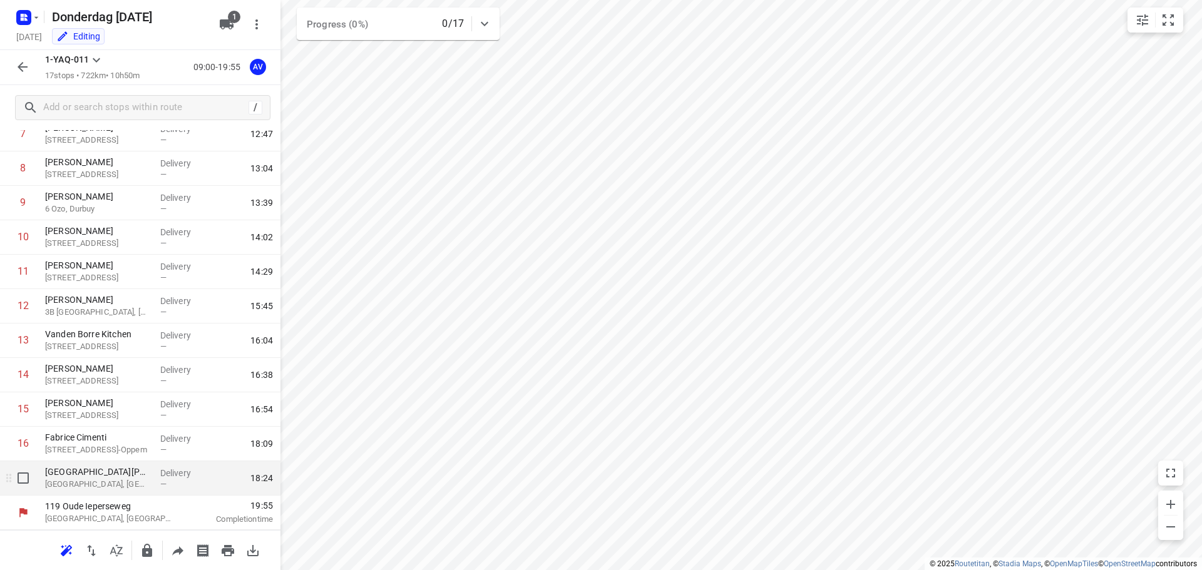
click at [126, 479] on p "[GEOGRAPHIC_DATA], [GEOGRAPHIC_DATA]" at bounding box center [97, 484] width 105 height 13
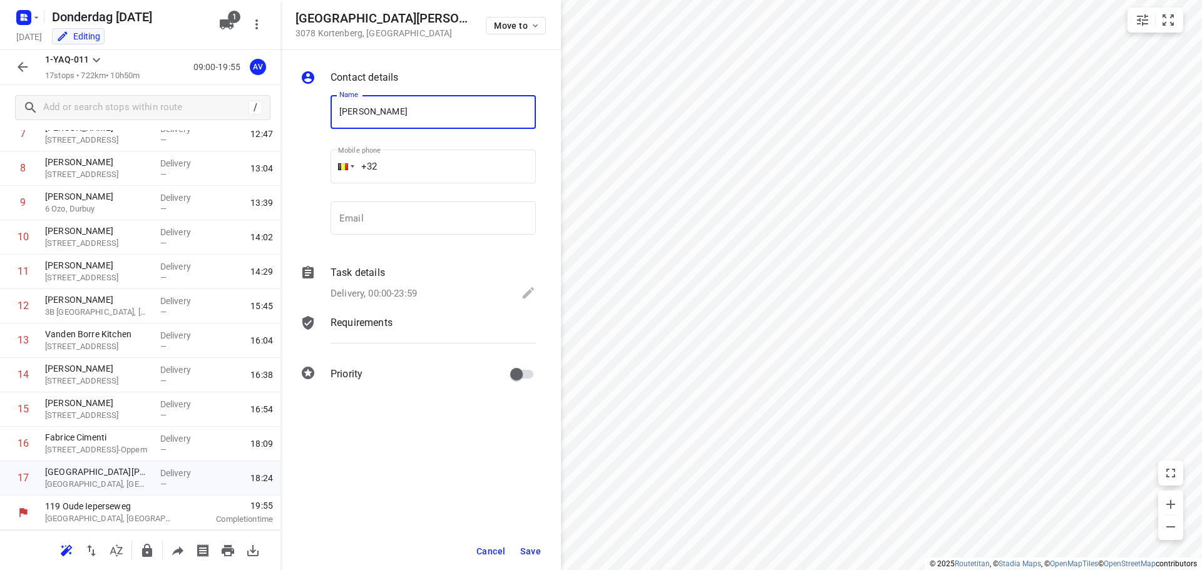
type input "[PERSON_NAME]"
click at [450, 159] on input "+32" at bounding box center [432, 167] width 205 height 34
type input "[PHONE_NUMBER]"
click at [416, 294] on p "Delivery, 00:00-23:59" at bounding box center [373, 294] width 86 height 14
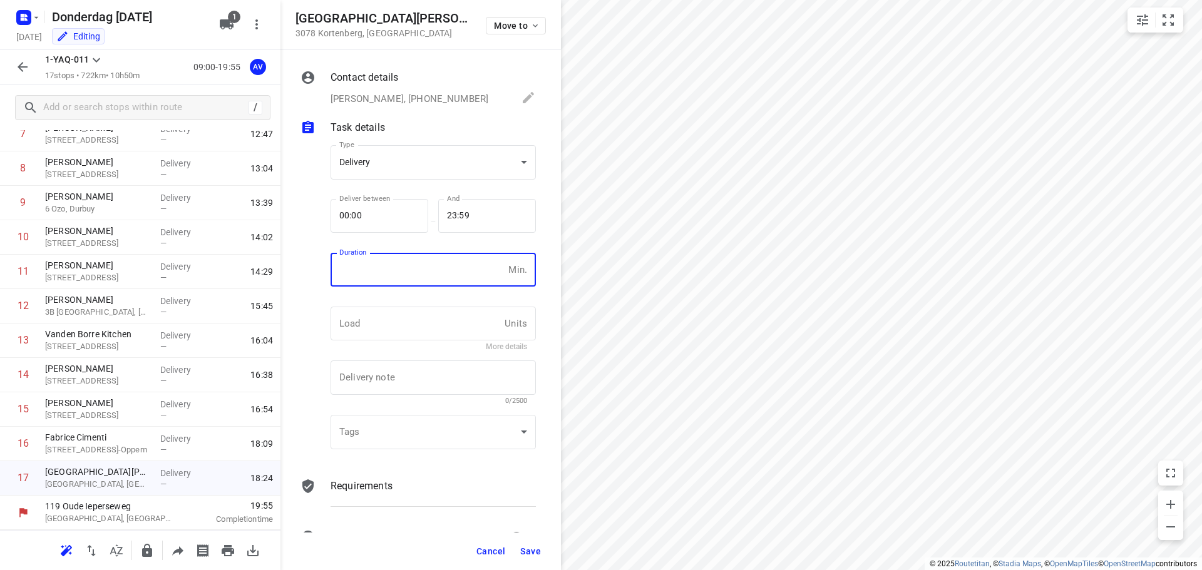
click at [426, 265] on input "number" at bounding box center [416, 270] width 173 height 34
type input "1"
click at [528, 551] on span "Save" at bounding box center [530, 551] width 21 height 10
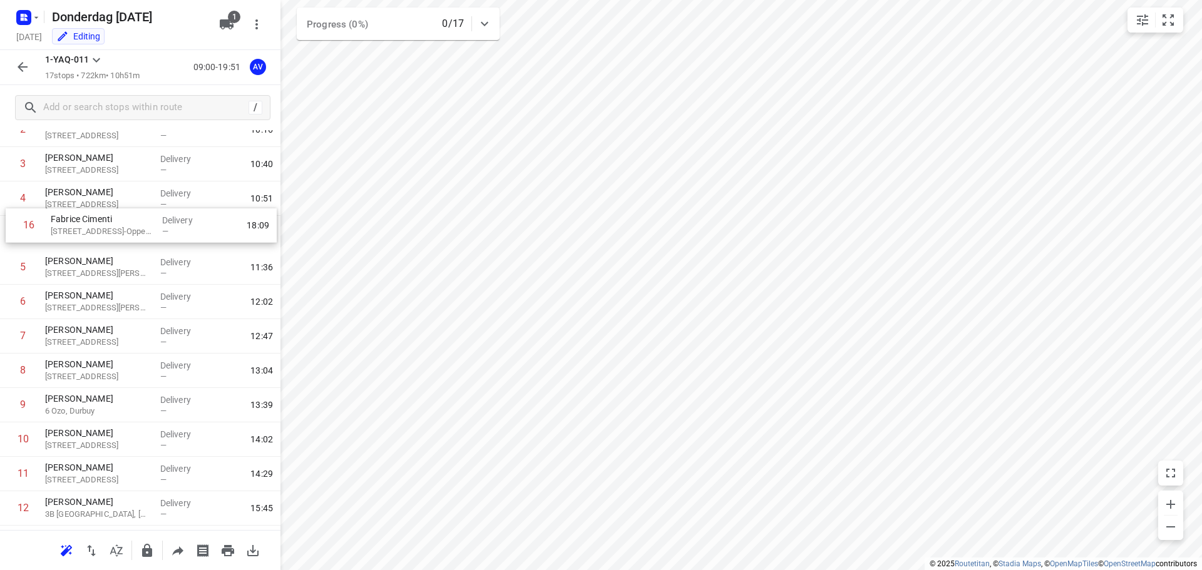
scroll to position [113, 0]
drag, startPoint x: 6, startPoint y: 446, endPoint x: 12, endPoint y: 237, distance: 209.7
click at [12, 237] on div "1 [PERSON_NAME] 70 Lombeekstraat, Affligem Delivery — 09:55 2 [PERSON_NAME][GEO…" at bounding box center [140, 372] width 280 height 585
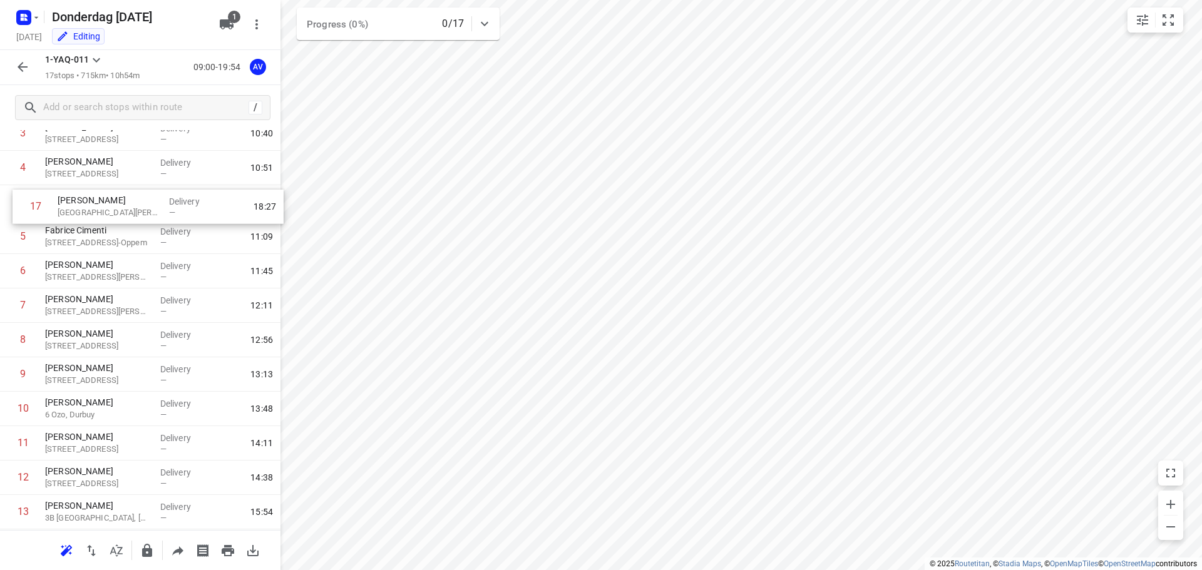
scroll to position [141, 0]
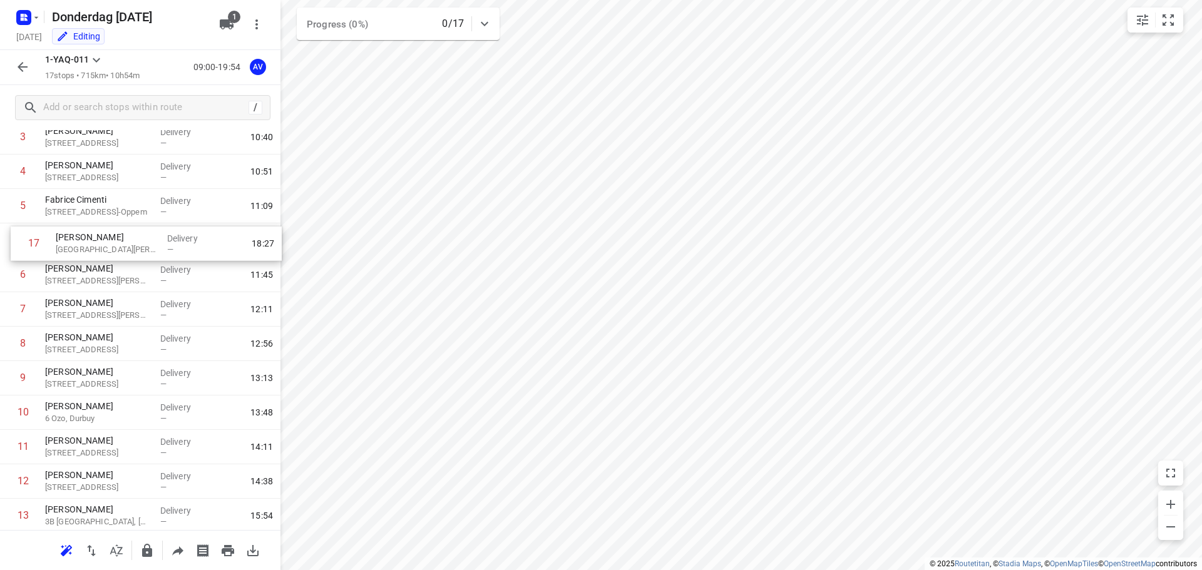
drag, startPoint x: 6, startPoint y: 482, endPoint x: 24, endPoint y: 243, distance: 239.8
click at [18, 243] on div "1 [PERSON_NAME] 70 Lombeekstraat, Affligem Delivery — 09:55 2 [PERSON_NAME][GEO…" at bounding box center [140, 343] width 280 height 585
click at [15, 69] on button "button" at bounding box center [22, 66] width 25 height 25
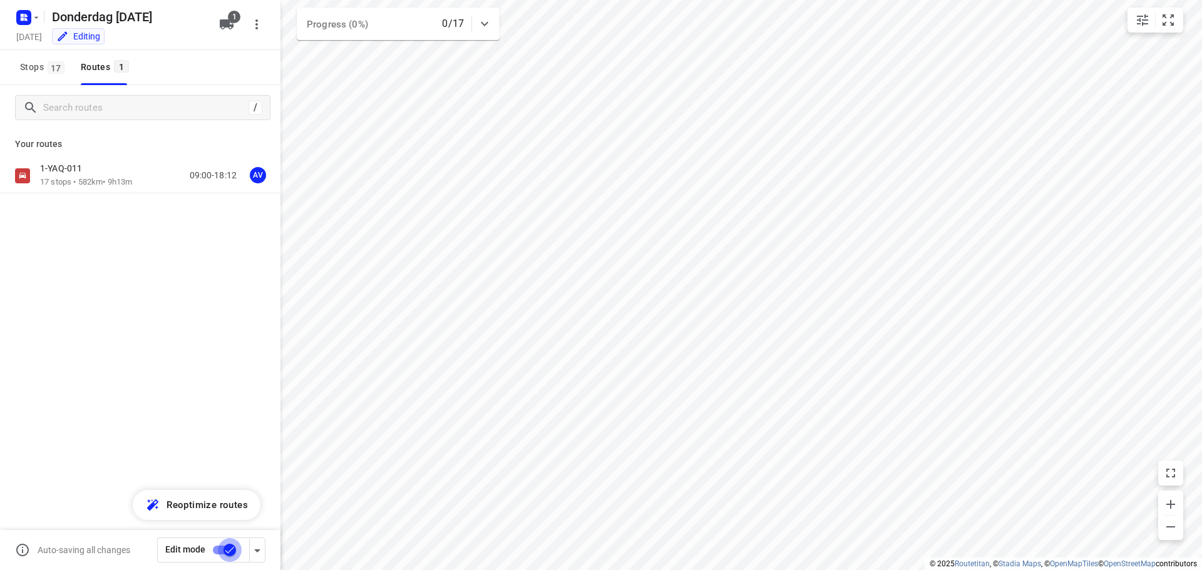
click at [217, 549] on input "checkbox" at bounding box center [229, 550] width 71 height 24
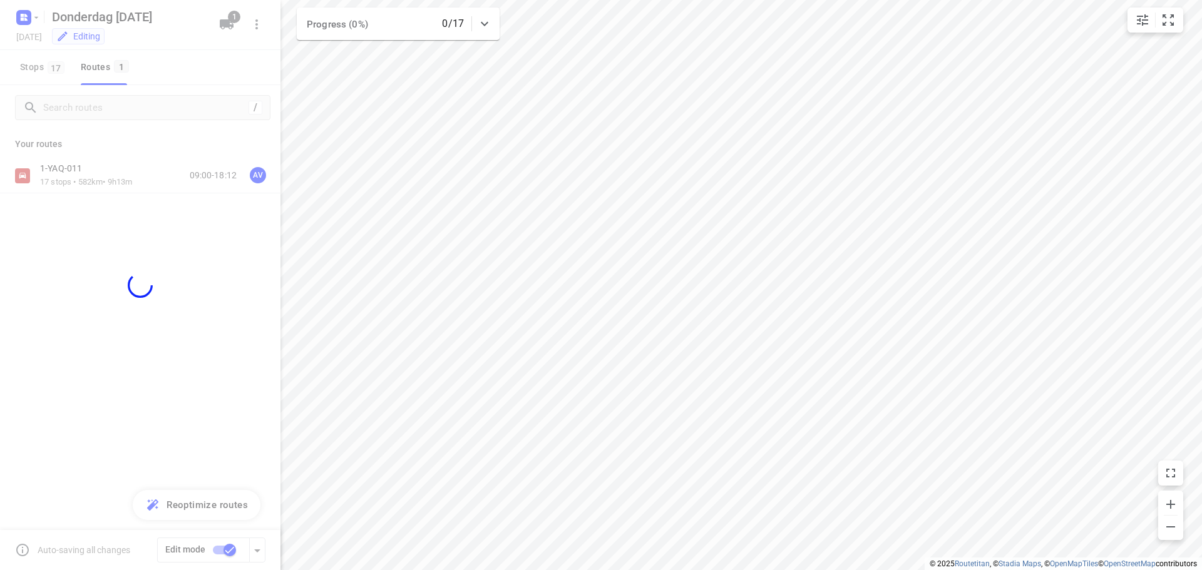
checkbox input "false"
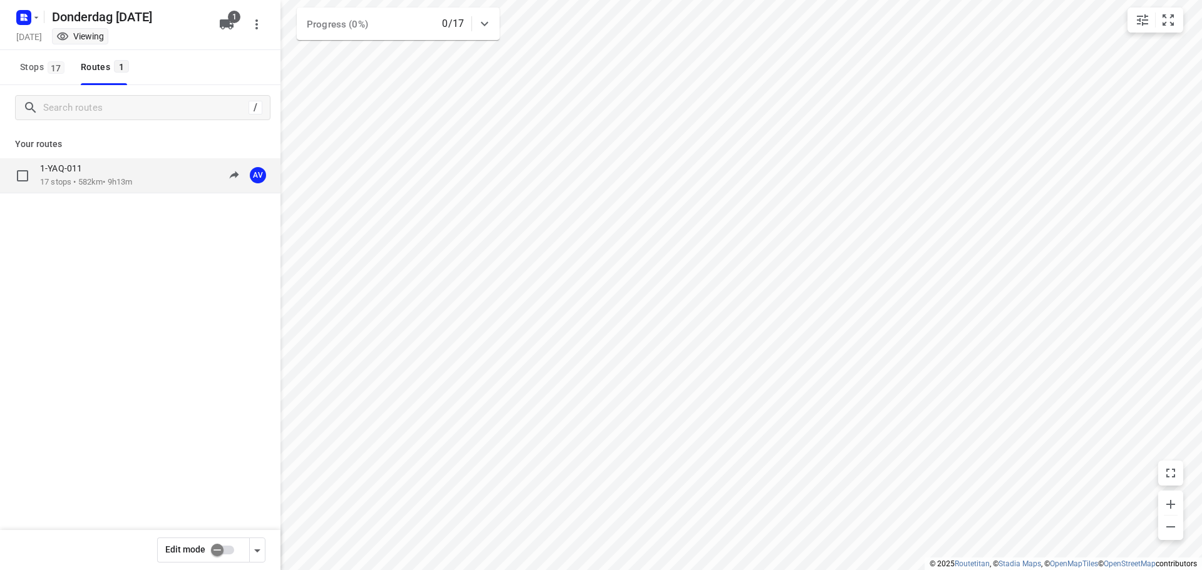
click at [156, 186] on div "1-YAQ-011 17 stops • 582km • 9h13m 09:00-18:12 AV" at bounding box center [160, 176] width 240 height 26
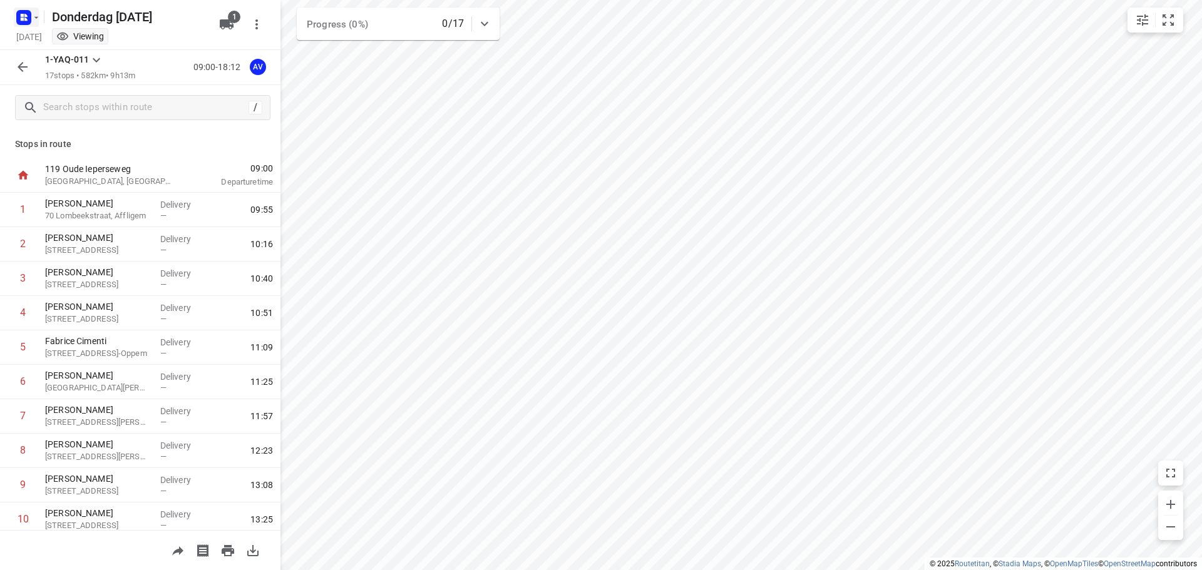
click at [32, 13] on icon "button" at bounding box center [36, 18] width 10 height 10
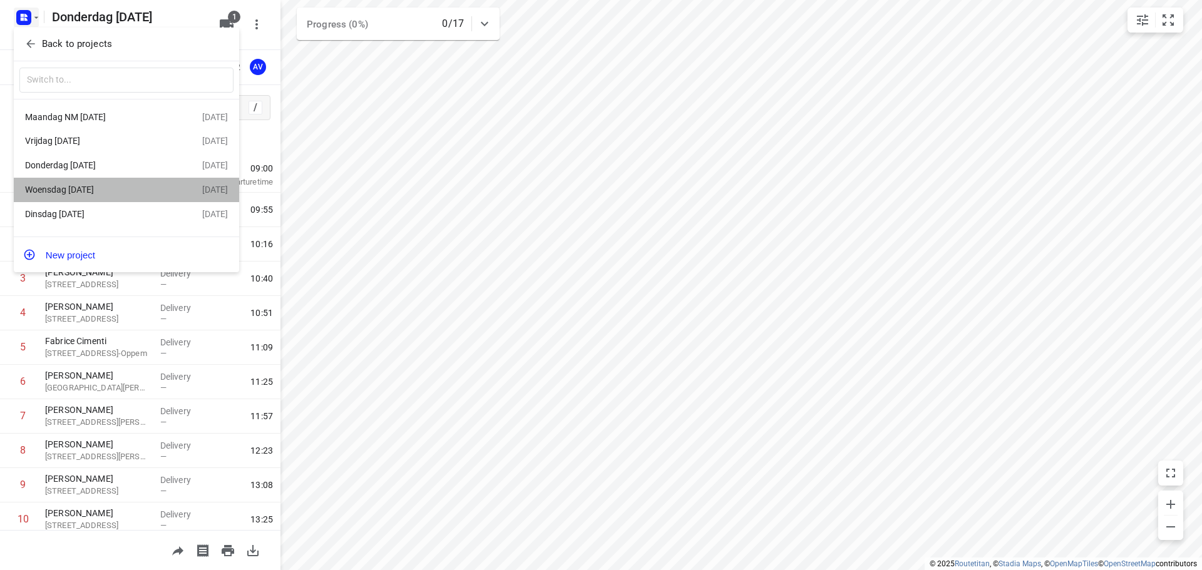
click at [107, 189] on div "Woensdag [DATE]" at bounding box center [97, 190] width 144 height 10
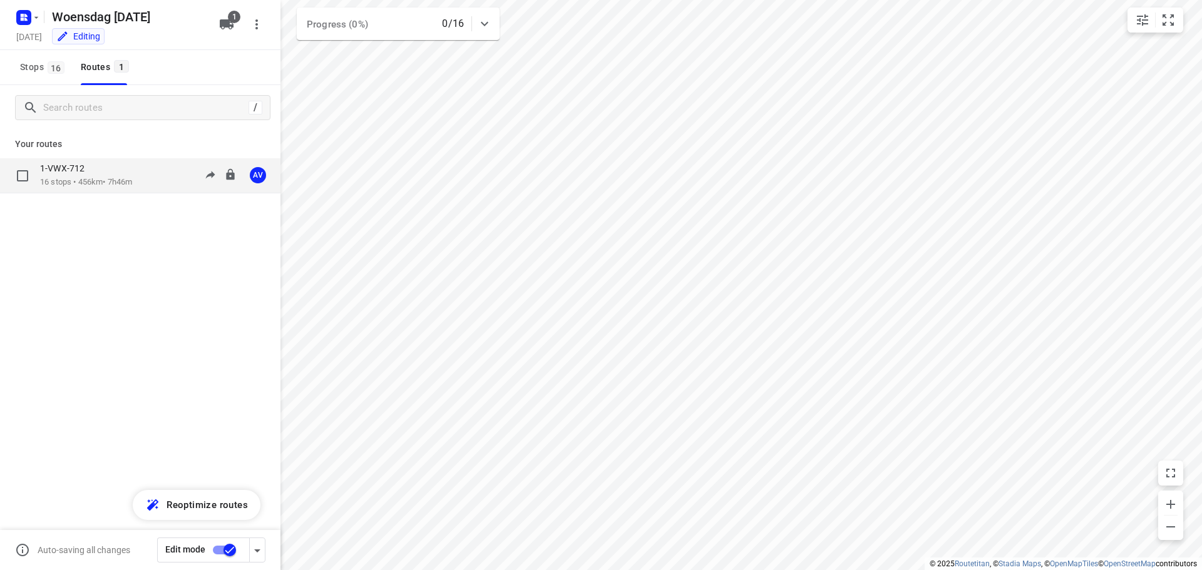
click at [132, 184] on p "16 stops • 456km • 7h46m" at bounding box center [86, 182] width 92 height 12
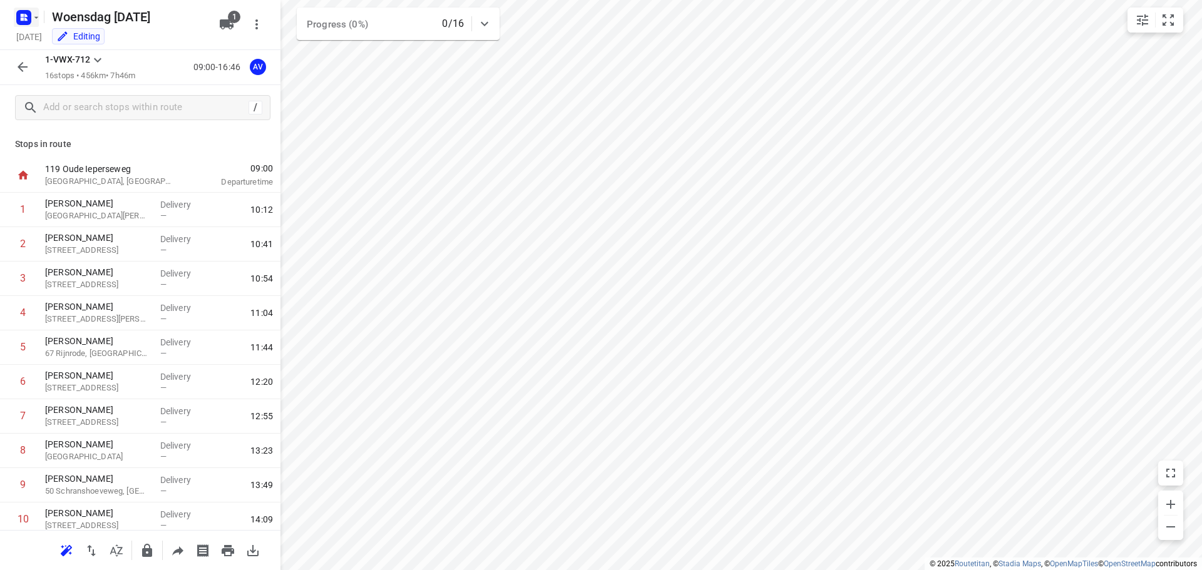
click at [28, 17] on rect "button" at bounding box center [23, 17] width 15 height 15
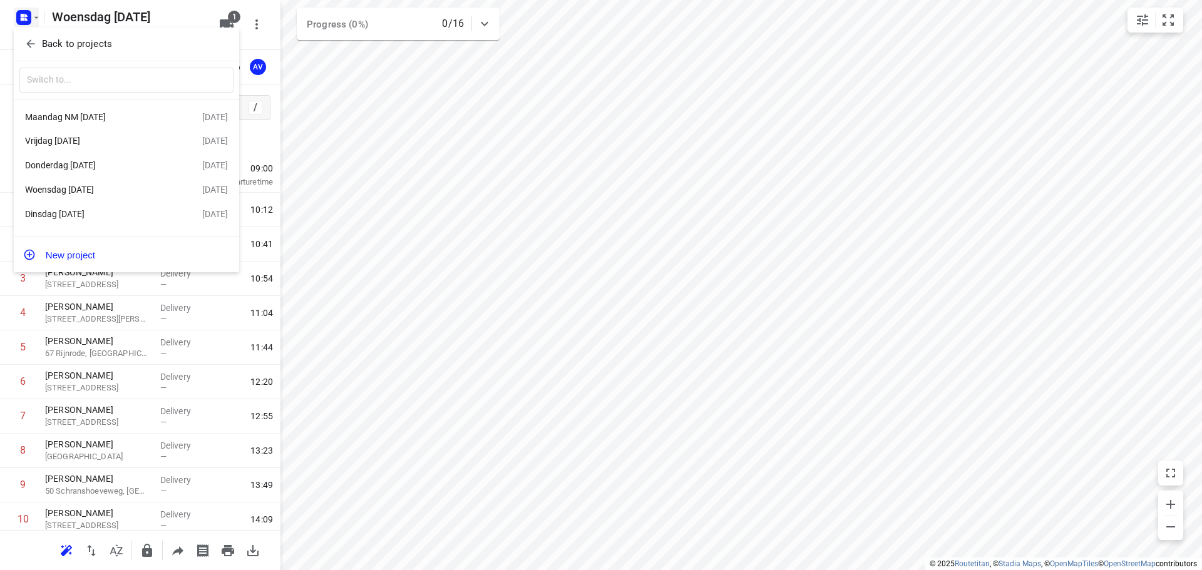
click at [94, 162] on div "Donderdag [DATE]" at bounding box center [97, 165] width 144 height 10
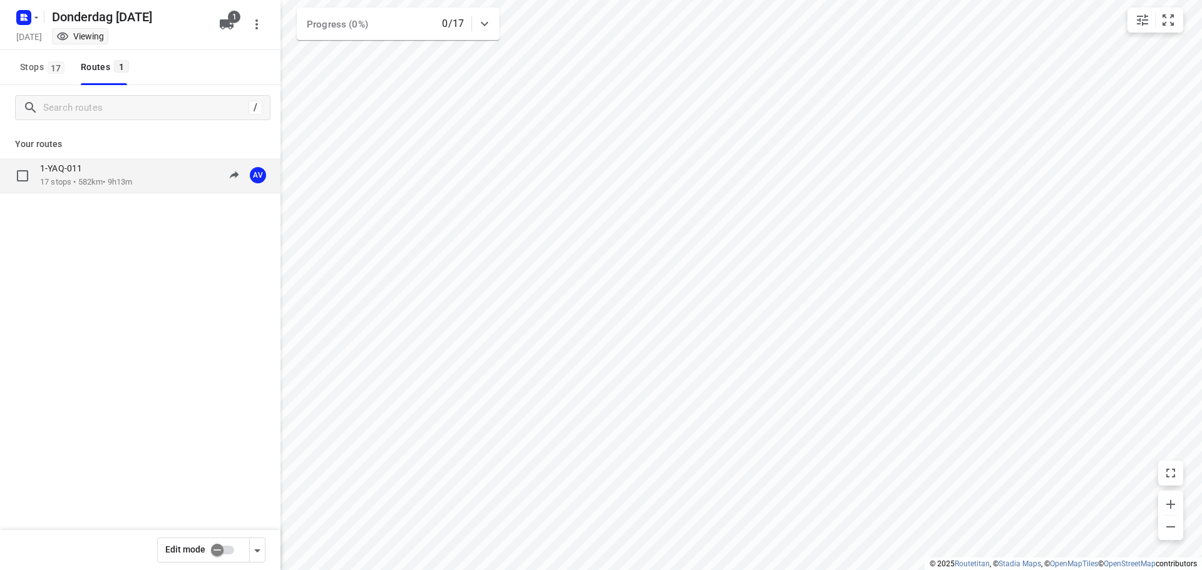
click at [138, 173] on div "1-YAQ-011 17 stops • 582km • 9h13m 09:00-18:12 AV" at bounding box center [160, 176] width 240 height 26
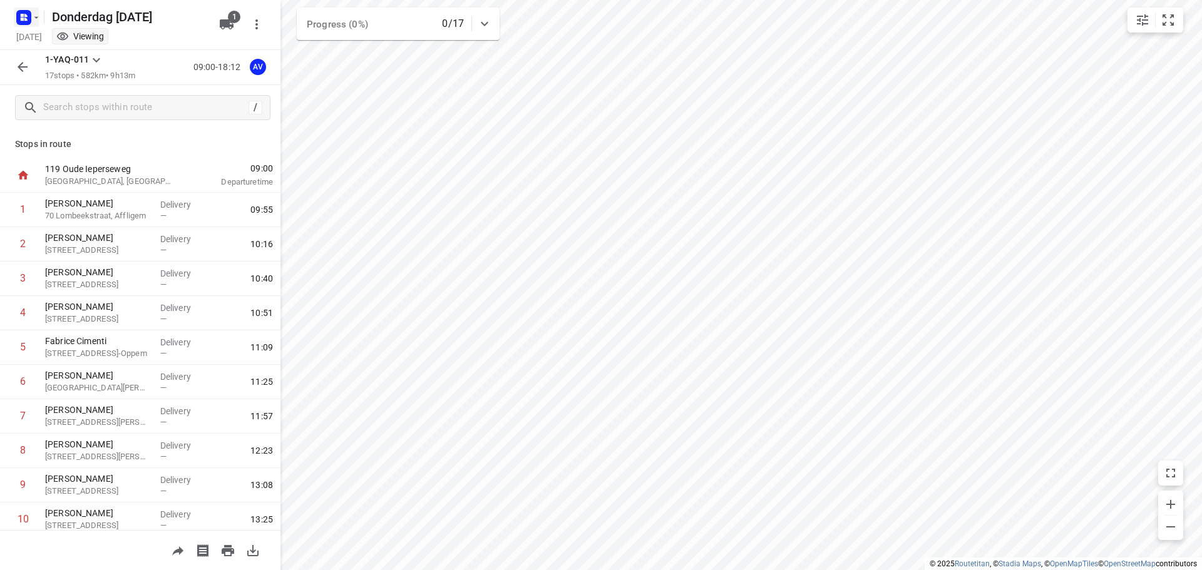
click at [21, 18] on icon "button" at bounding box center [22, 19] width 3 height 3
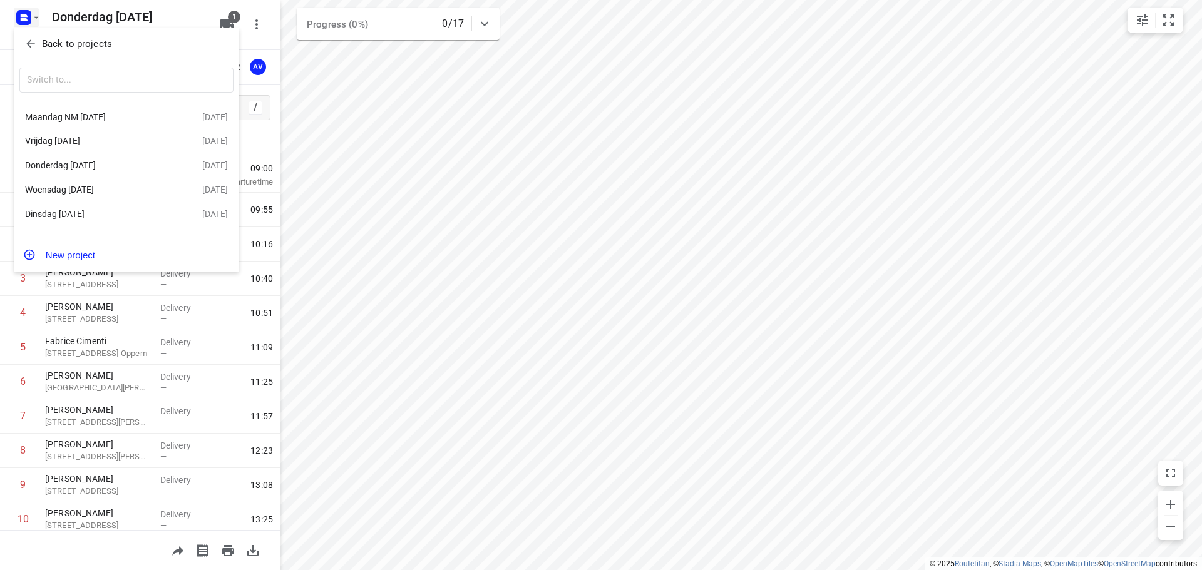
click at [101, 186] on div "Woensdag [DATE]" at bounding box center [113, 189] width 177 height 15
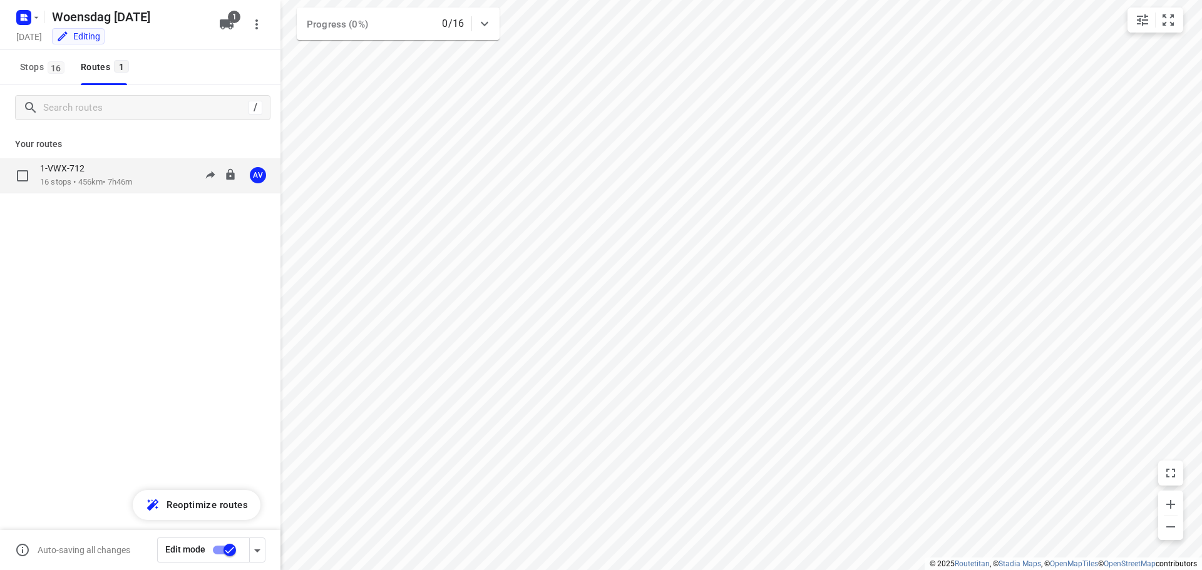
click at [127, 175] on div "1-VWX-712" at bounding box center [86, 170] width 92 height 14
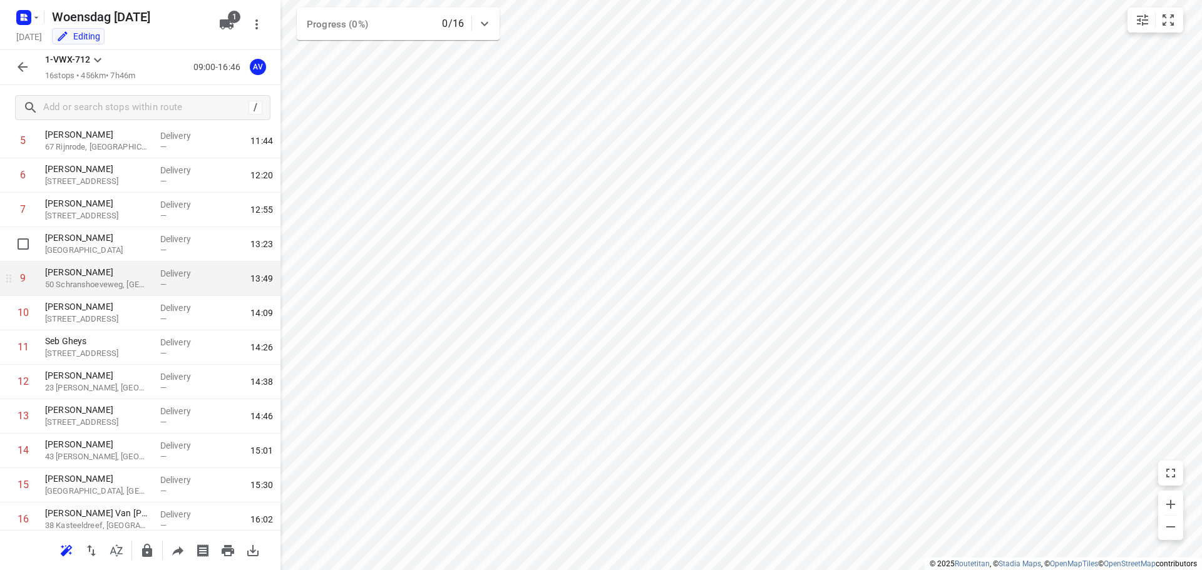
scroll to position [185, 0]
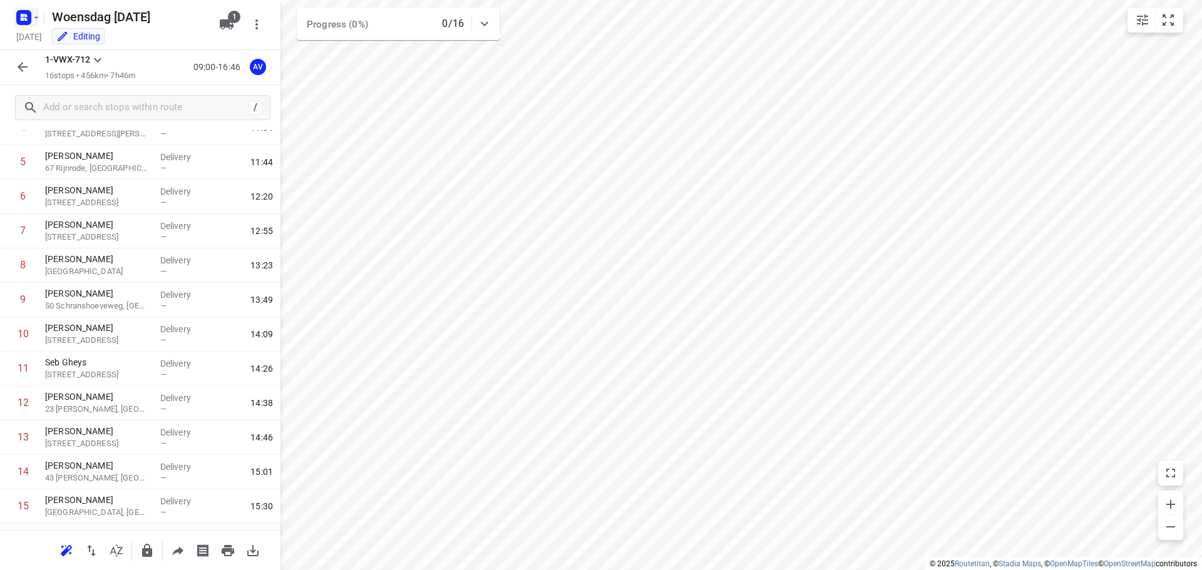
click at [32, 14] on icon "button" at bounding box center [36, 18] width 10 height 10
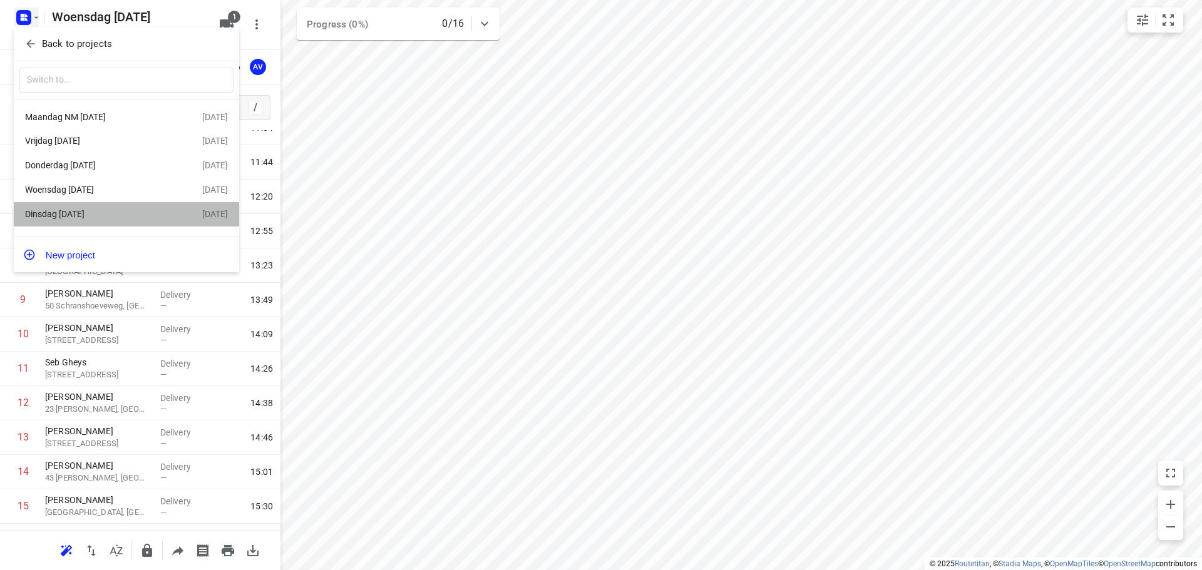
click at [116, 217] on div "Dinsdag [DATE]" at bounding box center [97, 214] width 144 height 10
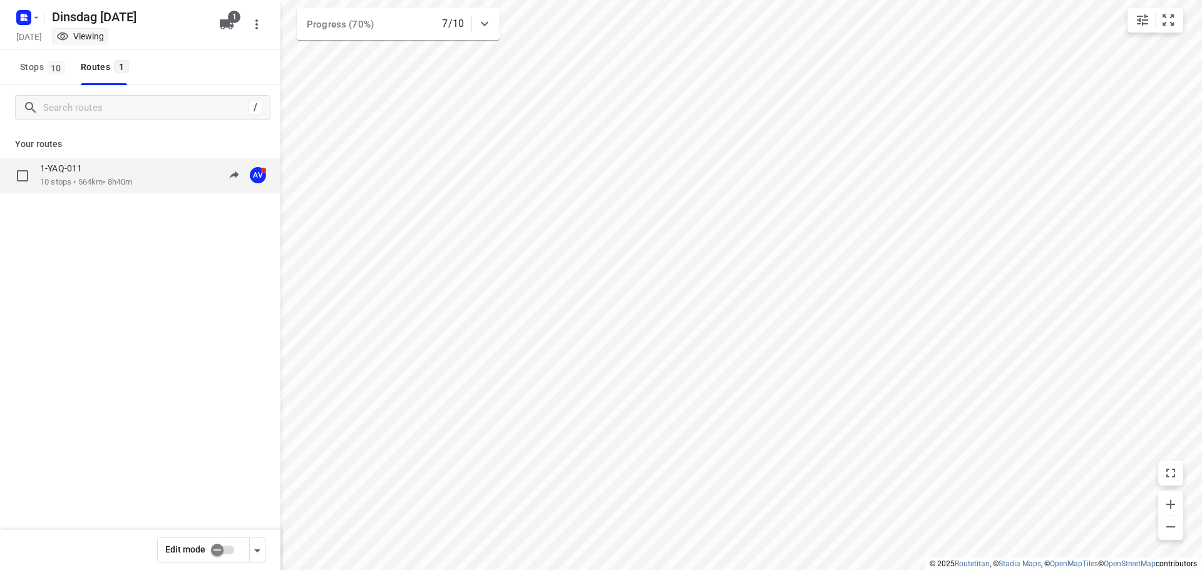
click at [138, 179] on div "1-YAQ-011 10 stops • 564km • 8h40m 10:05-19:50 AV" at bounding box center [160, 176] width 240 height 26
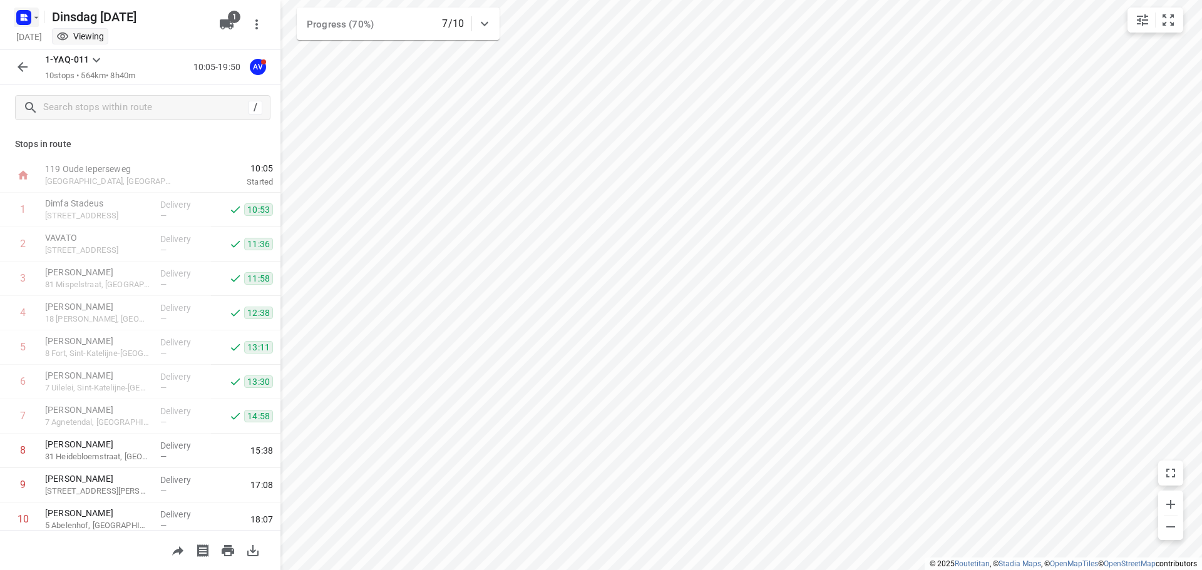
click at [28, 19] on rect "button" at bounding box center [23, 17] width 15 height 15
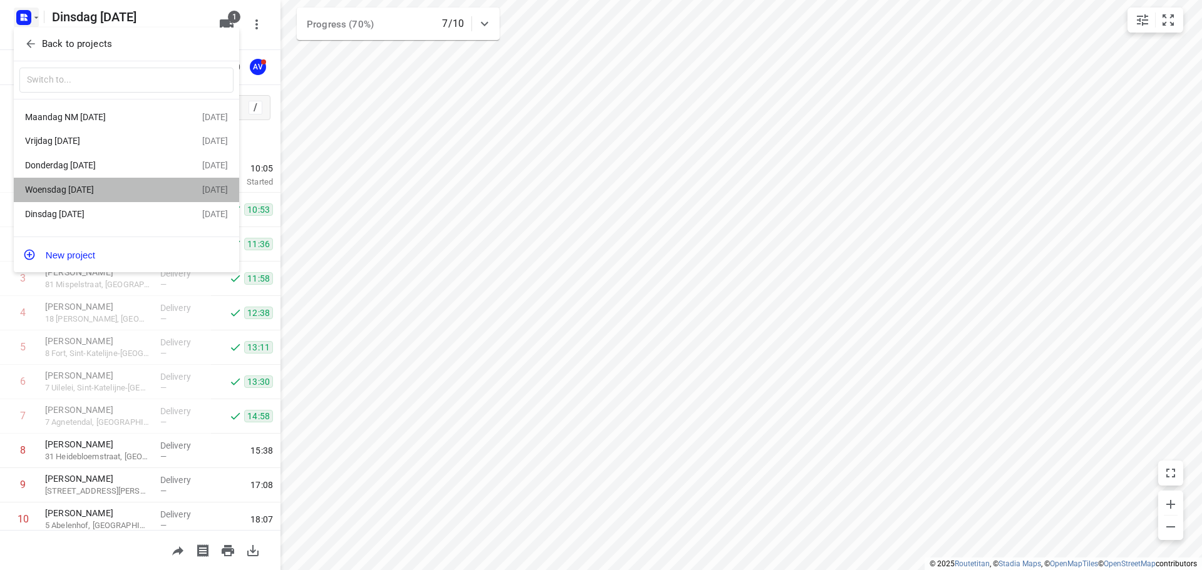
click at [118, 191] on div "Woensdag [DATE]" at bounding box center [97, 190] width 144 height 10
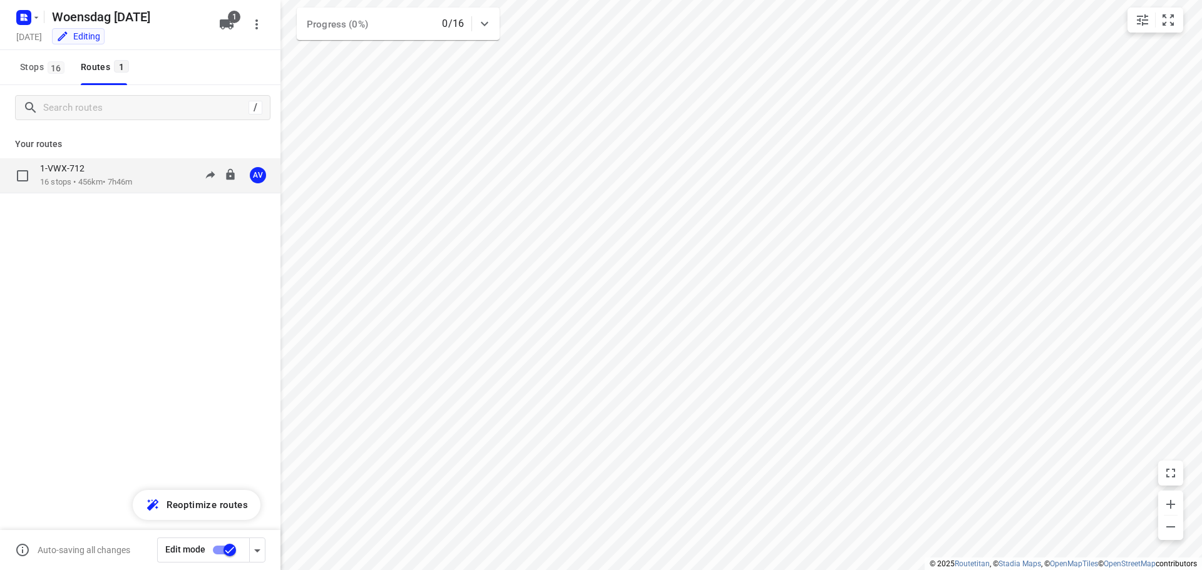
click at [150, 168] on div "1-VWX-712 16 stops • 456km • 7h46m 09:00-16:46 AV" at bounding box center [160, 176] width 240 height 26
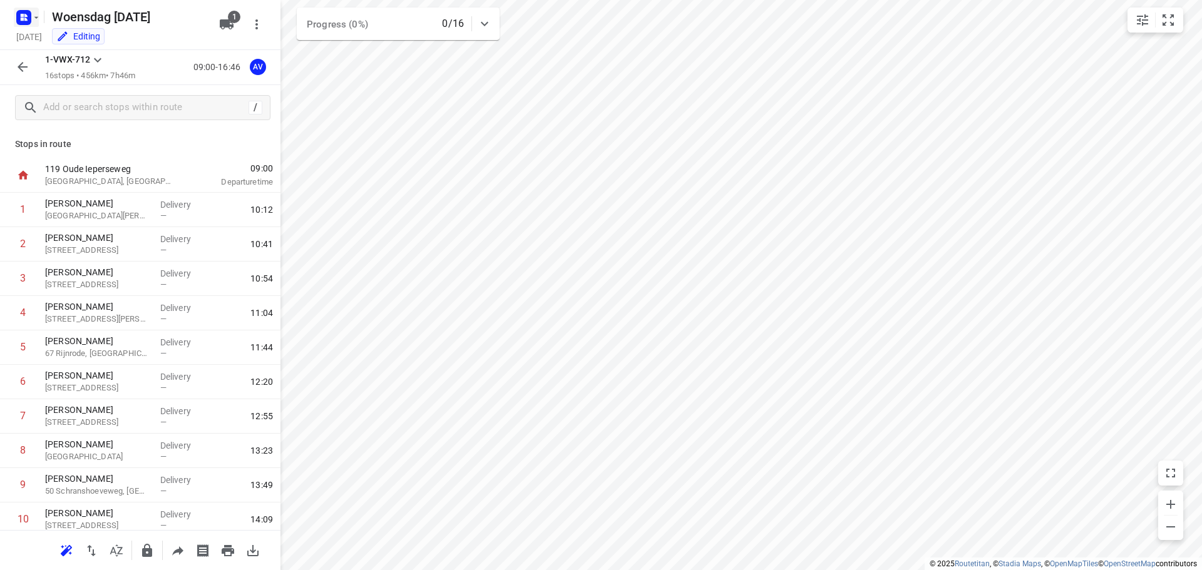
click at [26, 15] on icon "button" at bounding box center [25, 15] width 3 height 3
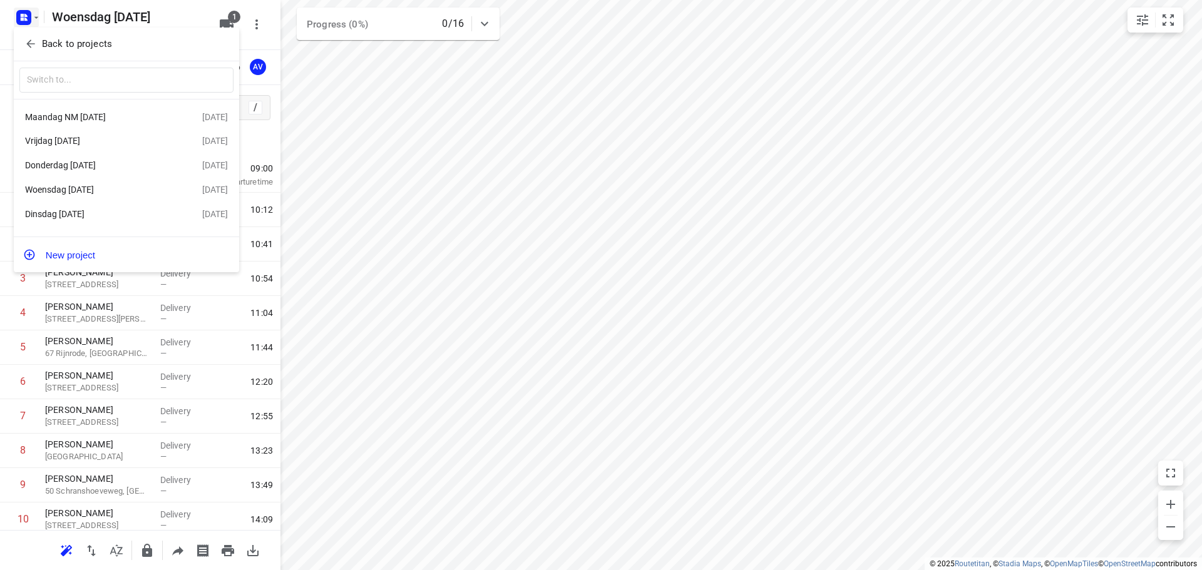
click at [67, 166] on div "Donderdag [DATE]" at bounding box center [97, 165] width 144 height 10
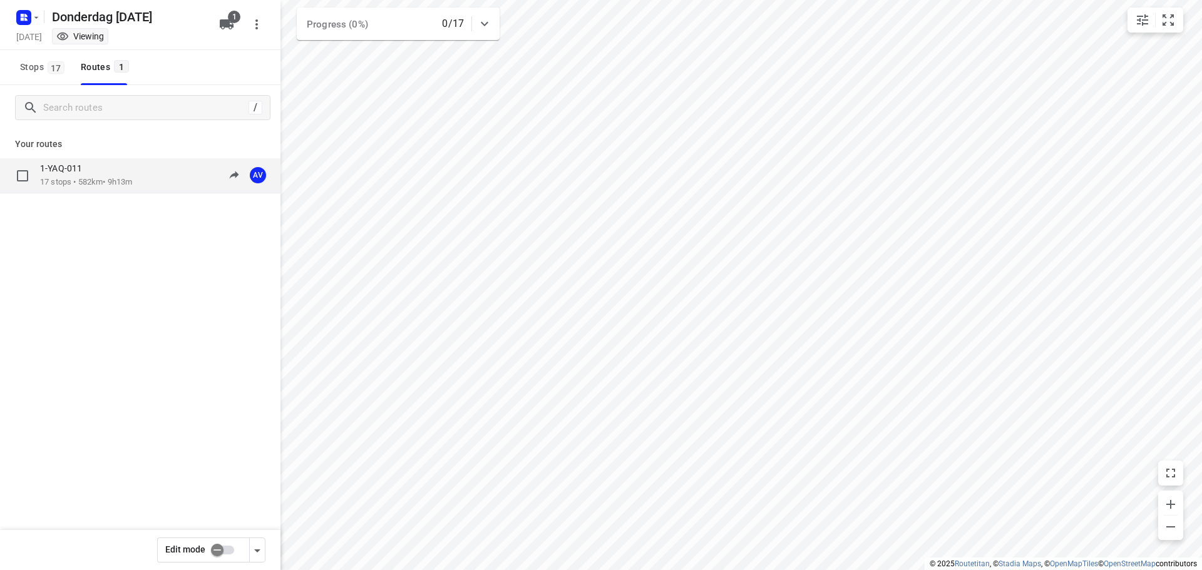
click at [138, 174] on div "1-YAQ-011 17 stops • 582km • 9h13m 09:00-18:12 AV" at bounding box center [160, 176] width 240 height 26
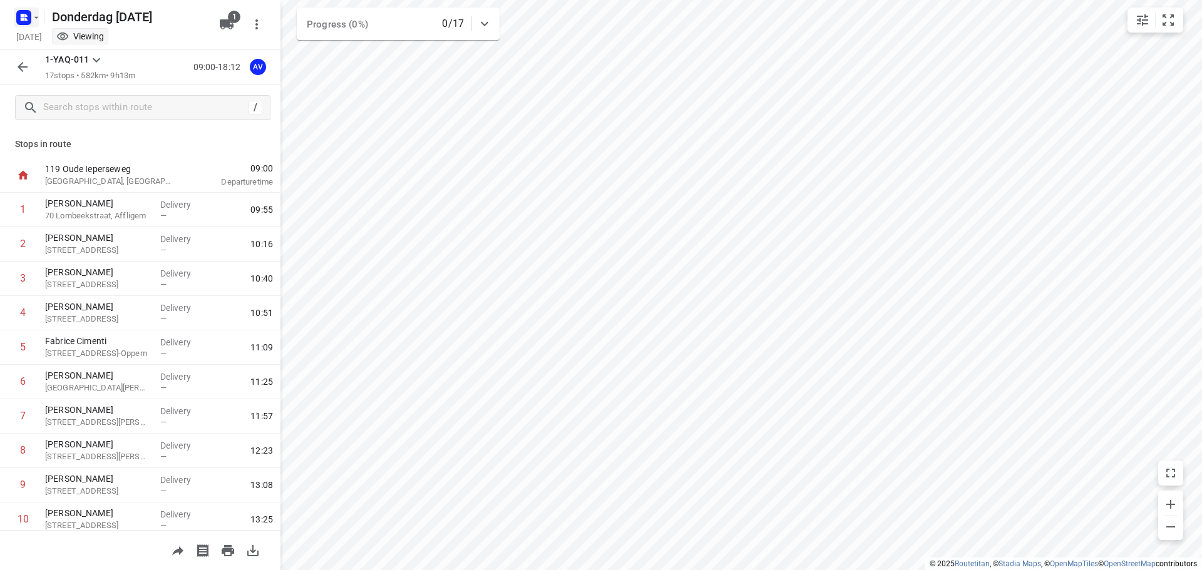
click at [34, 13] on icon "button" at bounding box center [36, 18] width 10 height 10
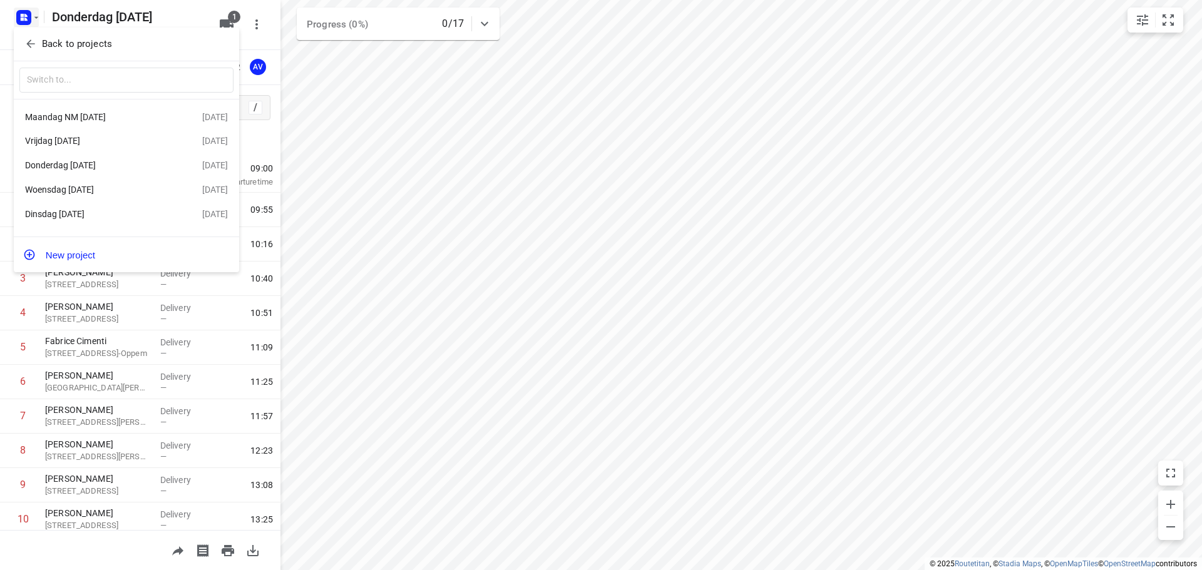
click at [82, 116] on div "Maandag NM [DATE]" at bounding box center [97, 117] width 144 height 10
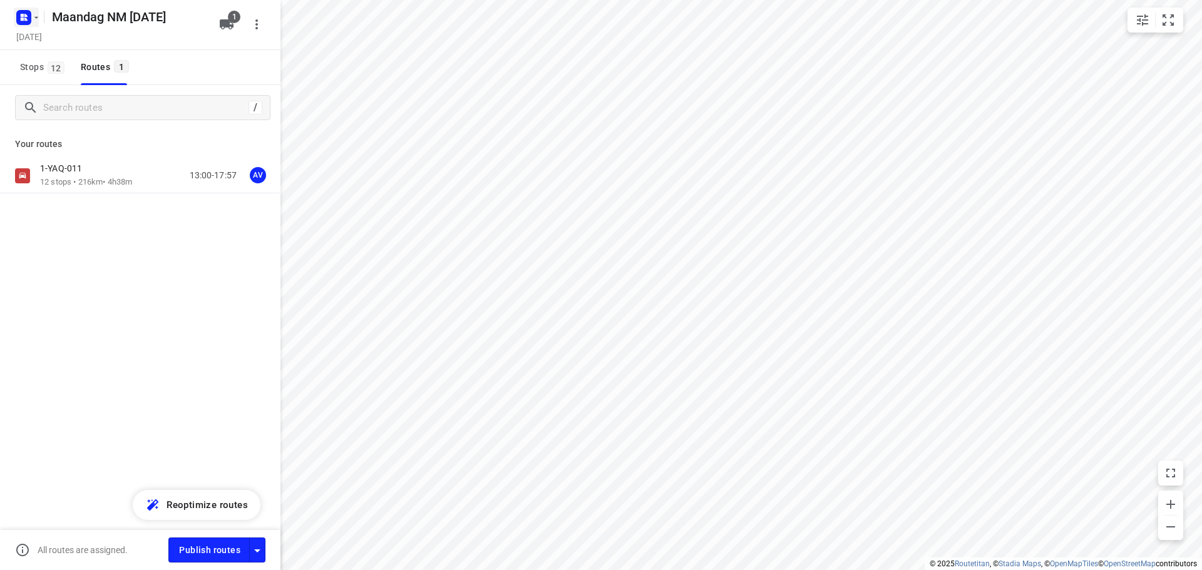
click at [28, 11] on rect "button" at bounding box center [23, 17] width 15 height 15
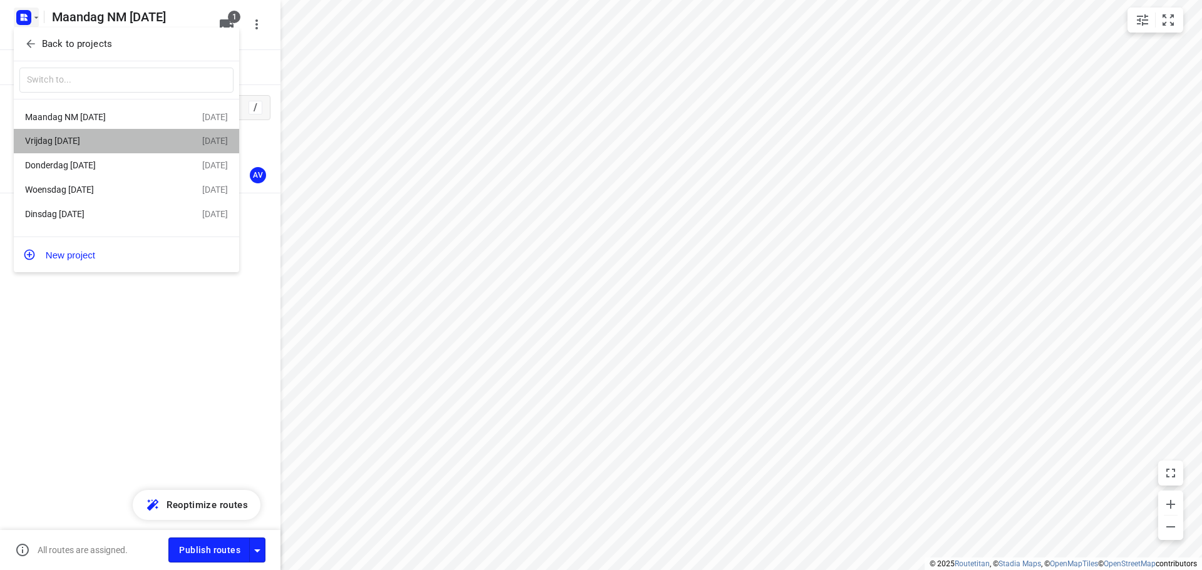
click at [100, 141] on div "Vrijdag [DATE]" at bounding box center [97, 141] width 144 height 10
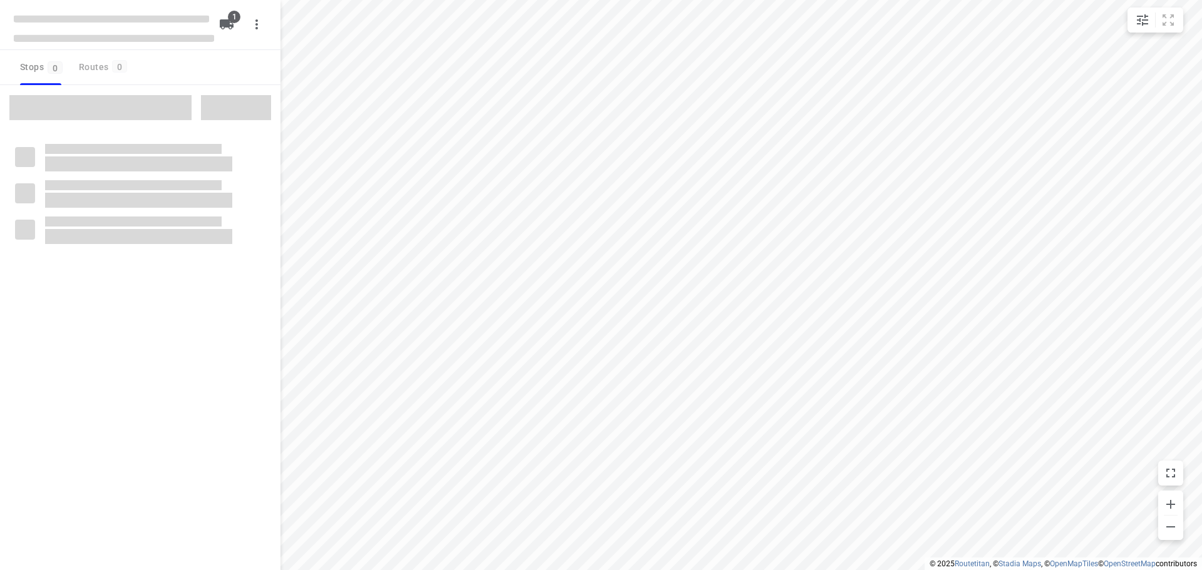
type input "distance"
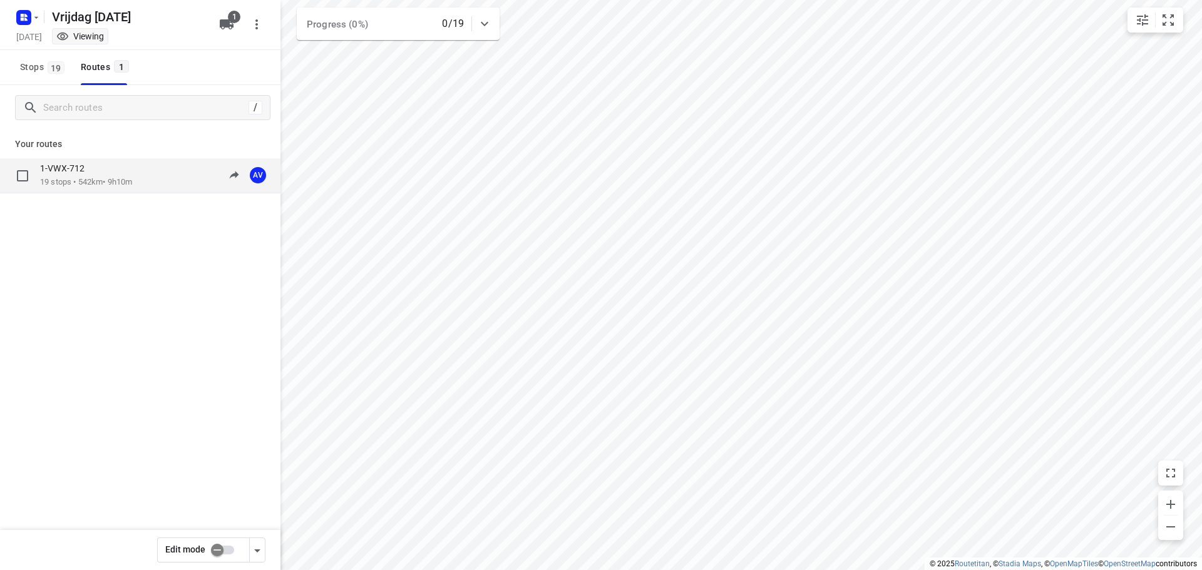
click at [110, 174] on div "1-VWX-712" at bounding box center [86, 170] width 92 height 14
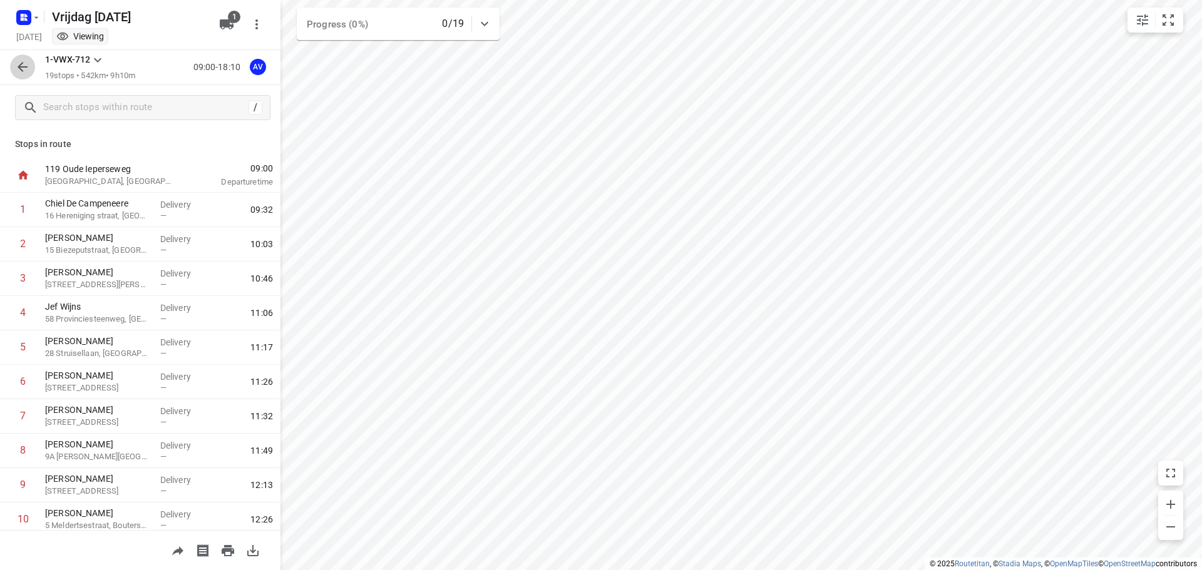
click at [23, 70] on icon "button" at bounding box center [22, 66] width 15 height 15
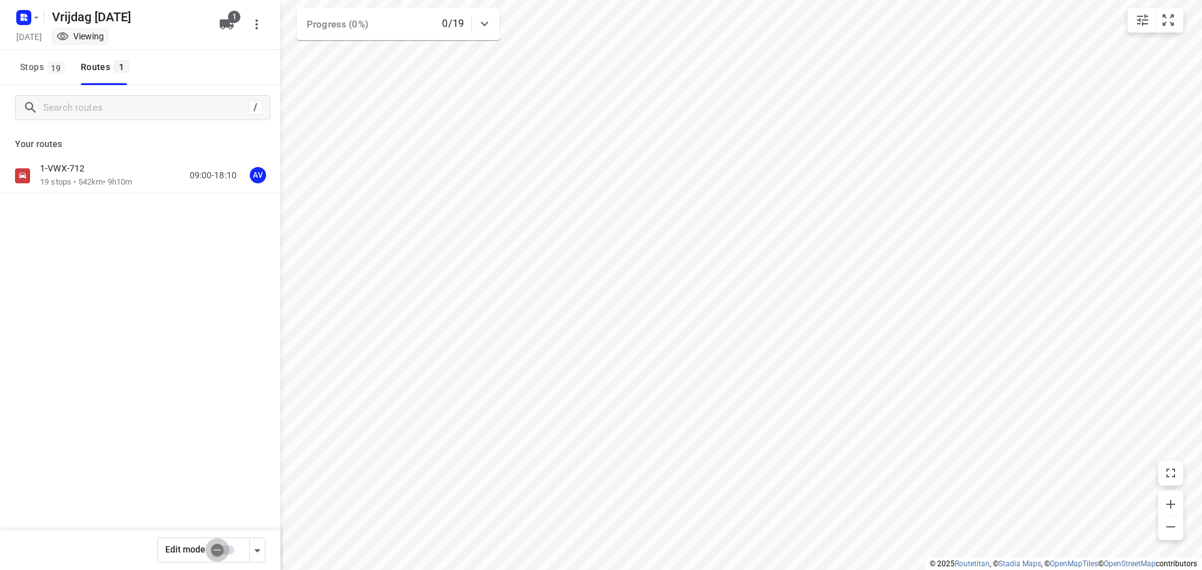
click at [227, 554] on input "checkbox" at bounding box center [216, 550] width 71 height 24
checkbox input "true"
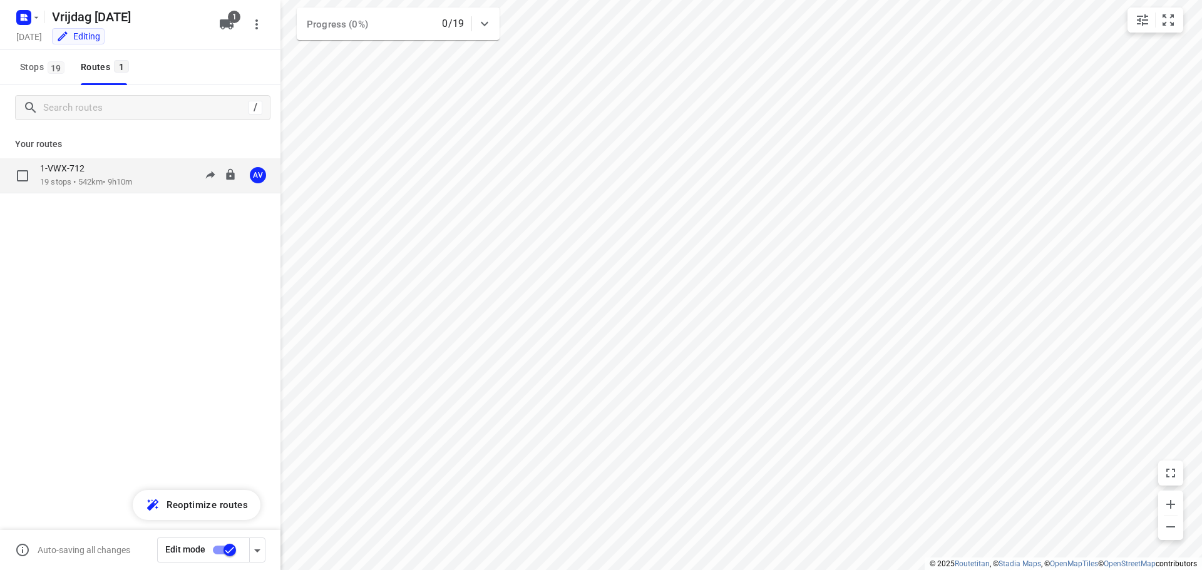
click at [132, 175] on div "1-VWX-712" at bounding box center [86, 170] width 92 height 14
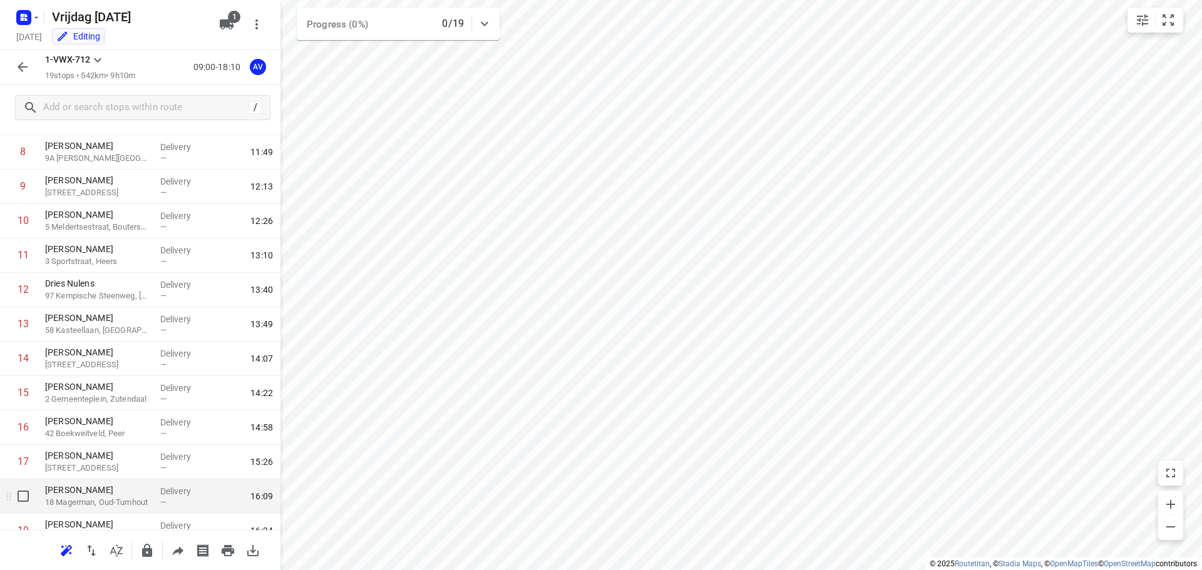
scroll to position [351, 0]
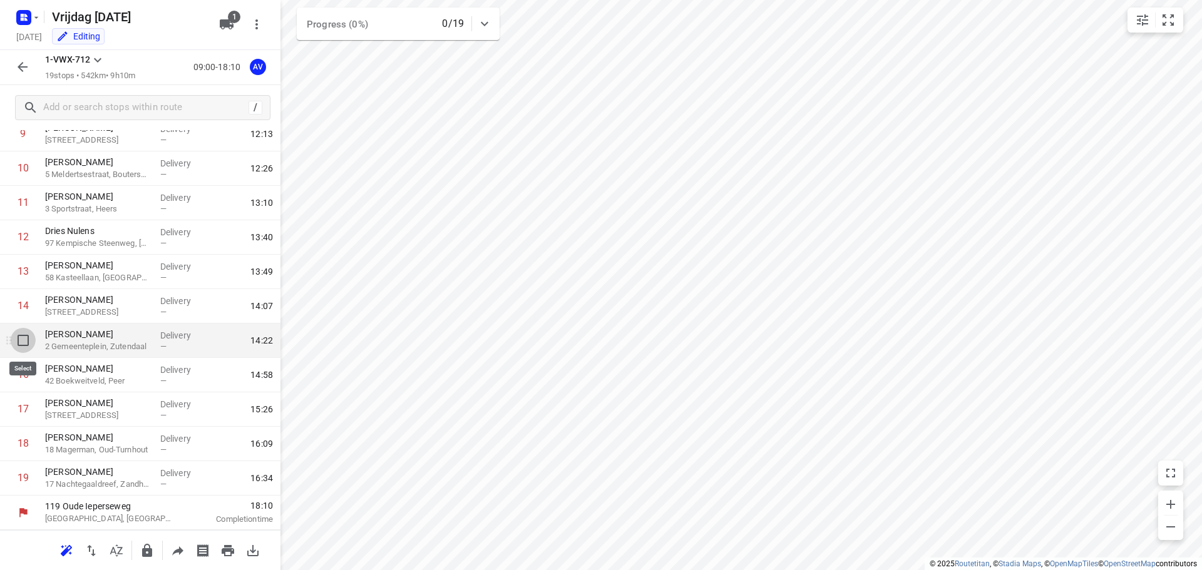
click at [18, 338] on input "checkbox" at bounding box center [23, 340] width 25 height 25
checkbox input "true"
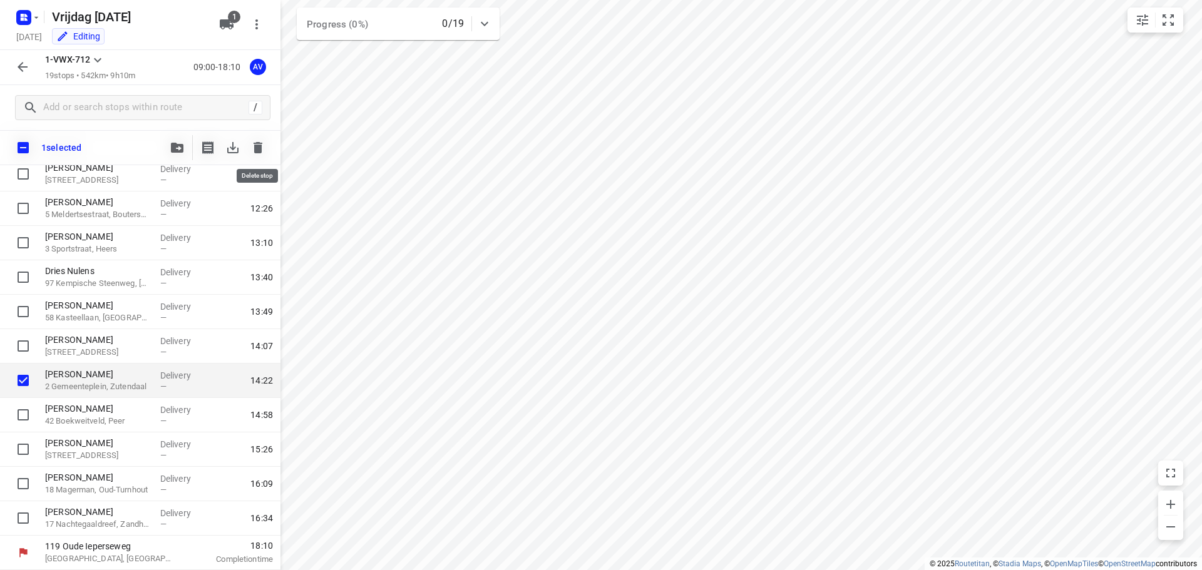
click at [259, 147] on icon "button" at bounding box center [257, 147] width 9 height 11
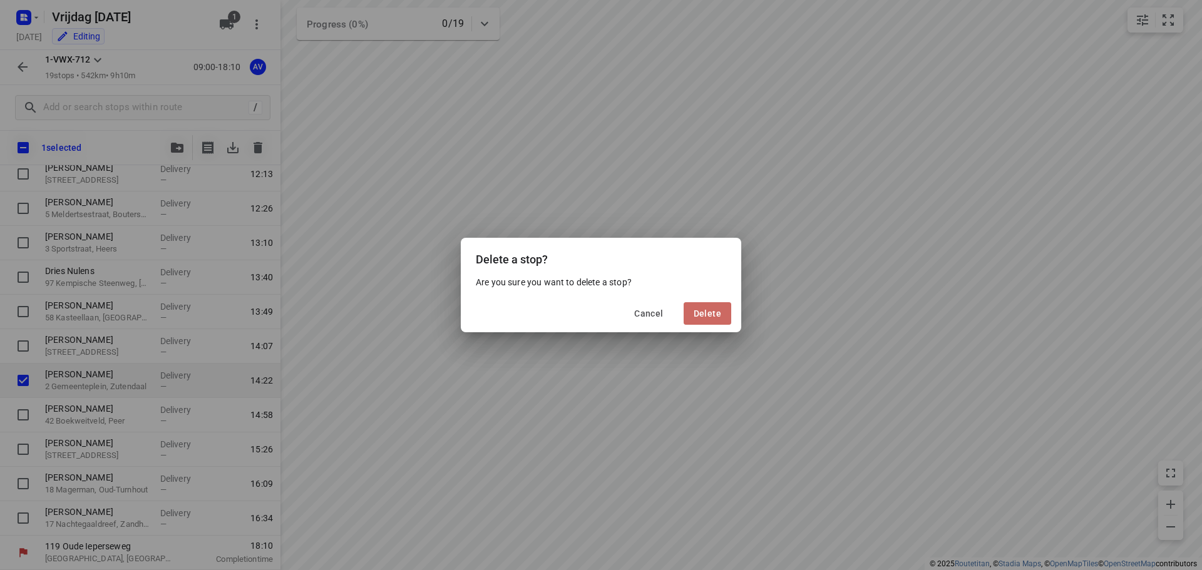
click at [708, 309] on span "Delete" at bounding box center [707, 314] width 28 height 10
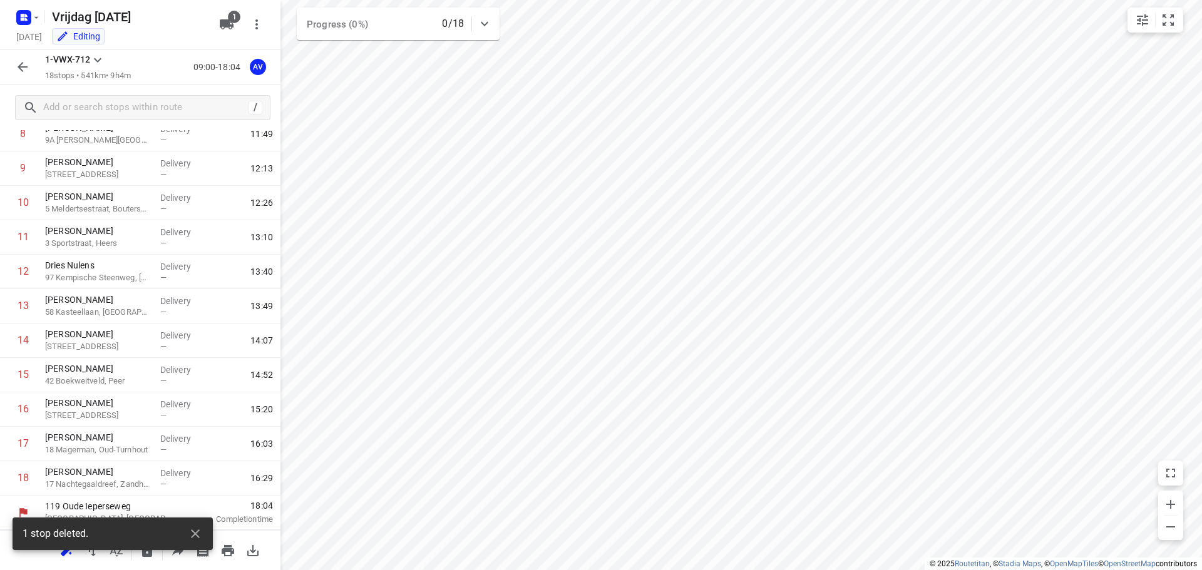
scroll to position [317, 0]
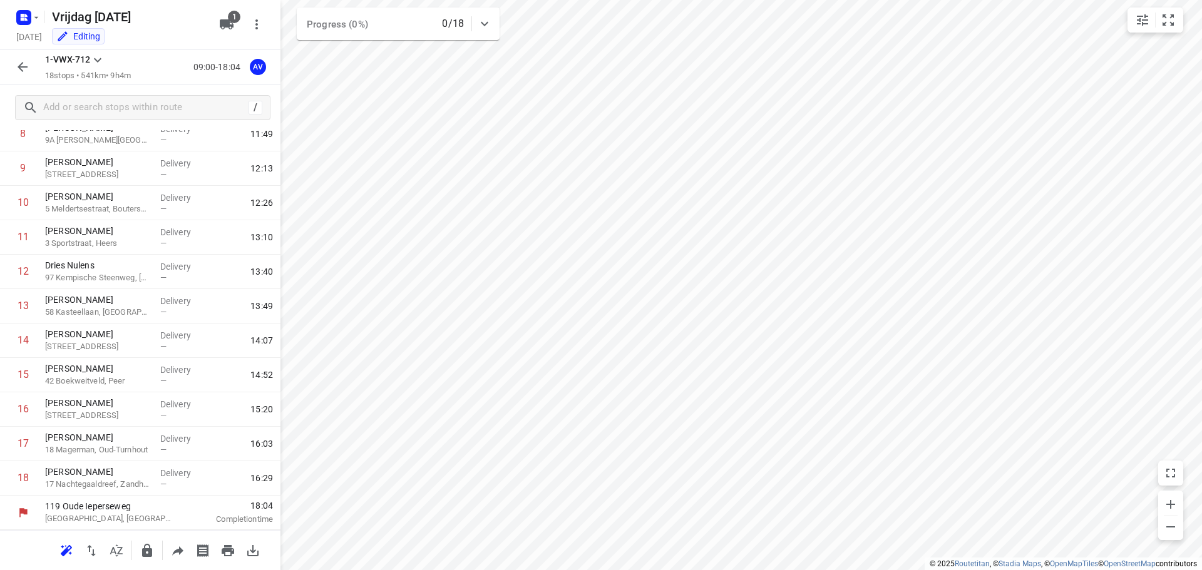
click at [24, 69] on icon "button" at bounding box center [22, 66] width 15 height 15
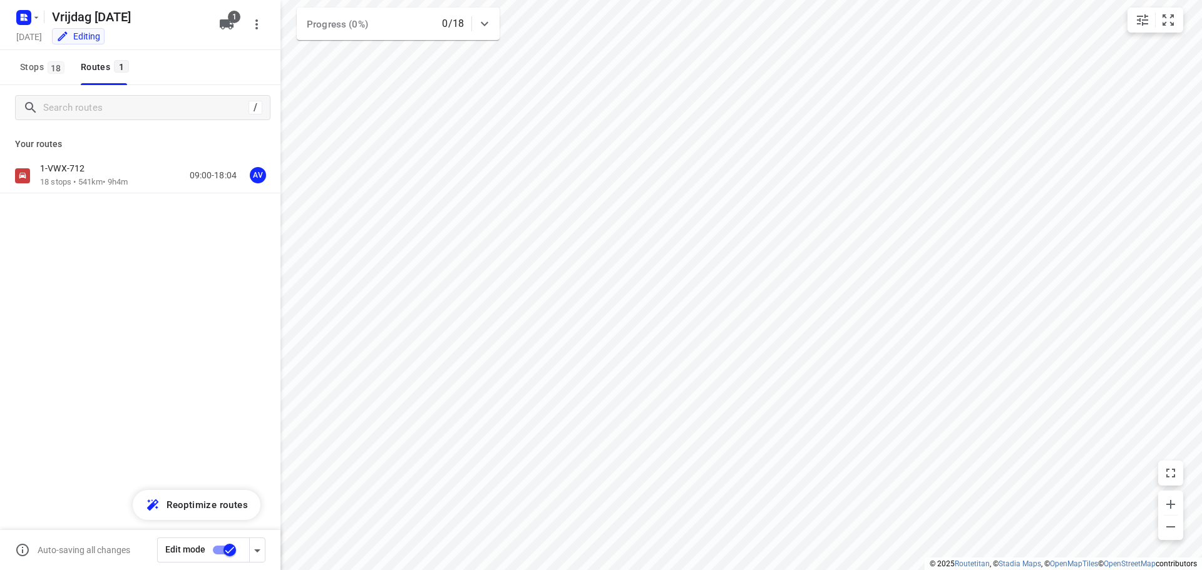
click at [215, 552] on input "checkbox" at bounding box center [229, 550] width 71 height 24
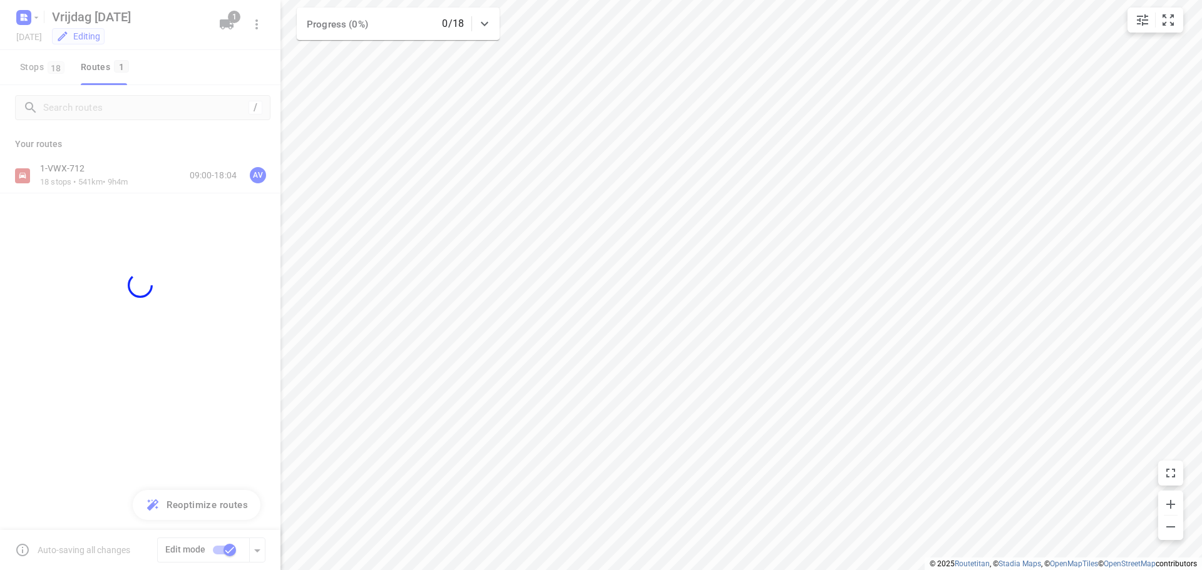
checkbox input "false"
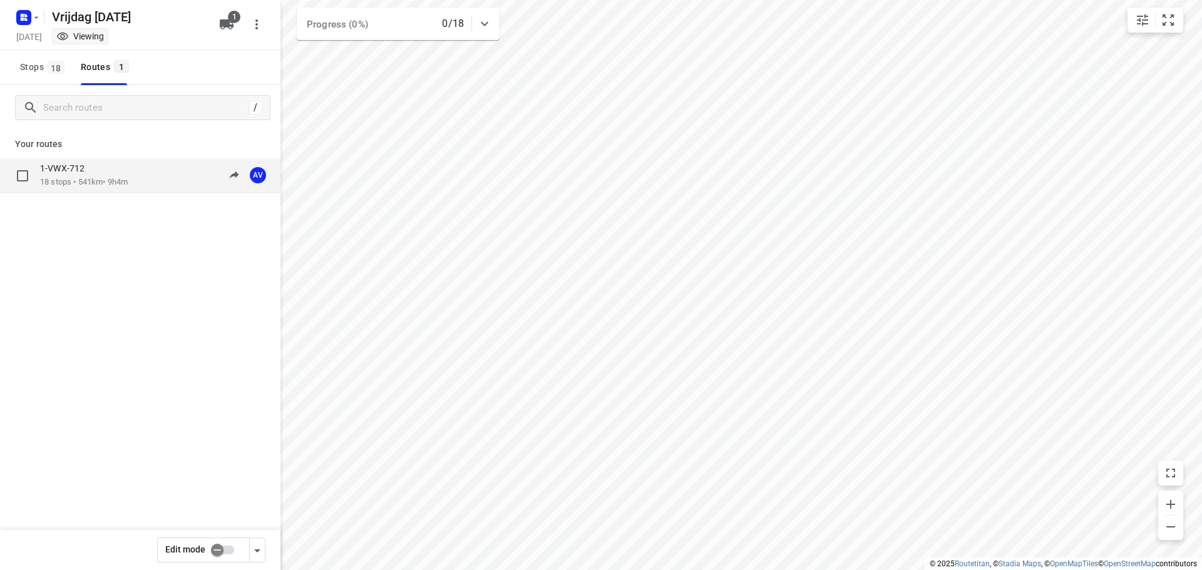
click at [165, 173] on div "1-VWX-712 18 stops • 541km • 9h4m 09:00-18:04 AV" at bounding box center [160, 176] width 240 height 26
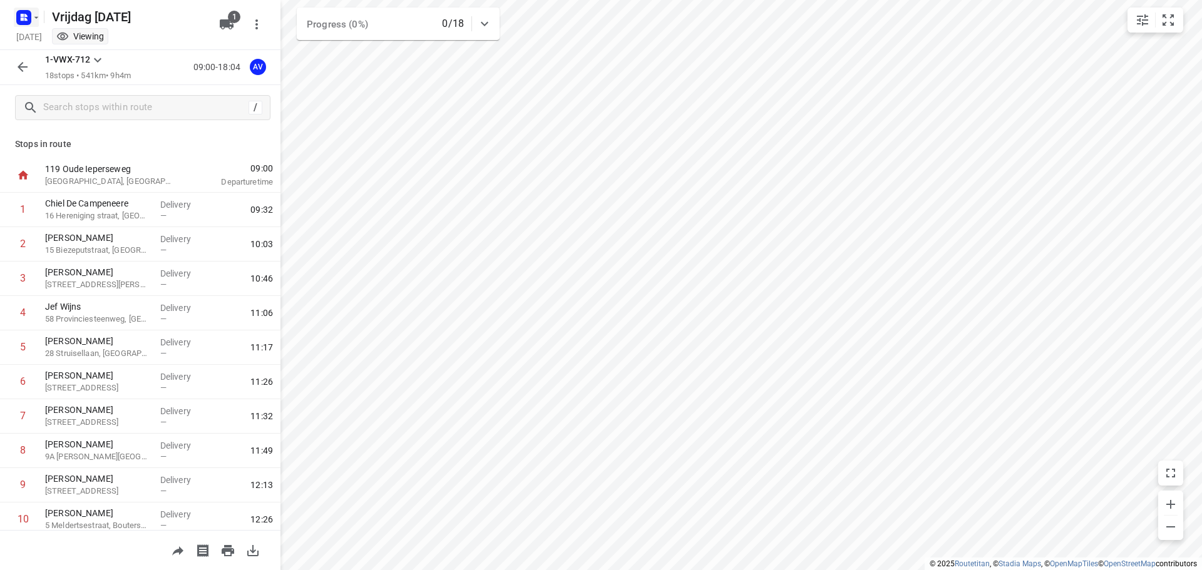
click at [19, 18] on rect "button" at bounding box center [23, 17] width 15 height 15
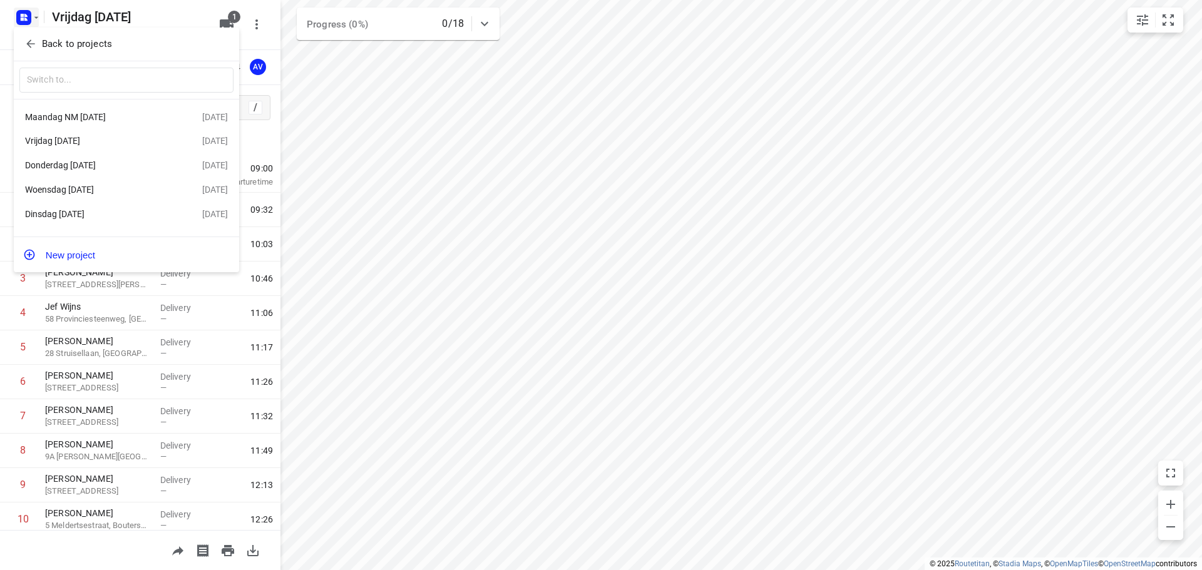
click at [105, 192] on div "Woensdag [DATE]" at bounding box center [97, 190] width 144 height 10
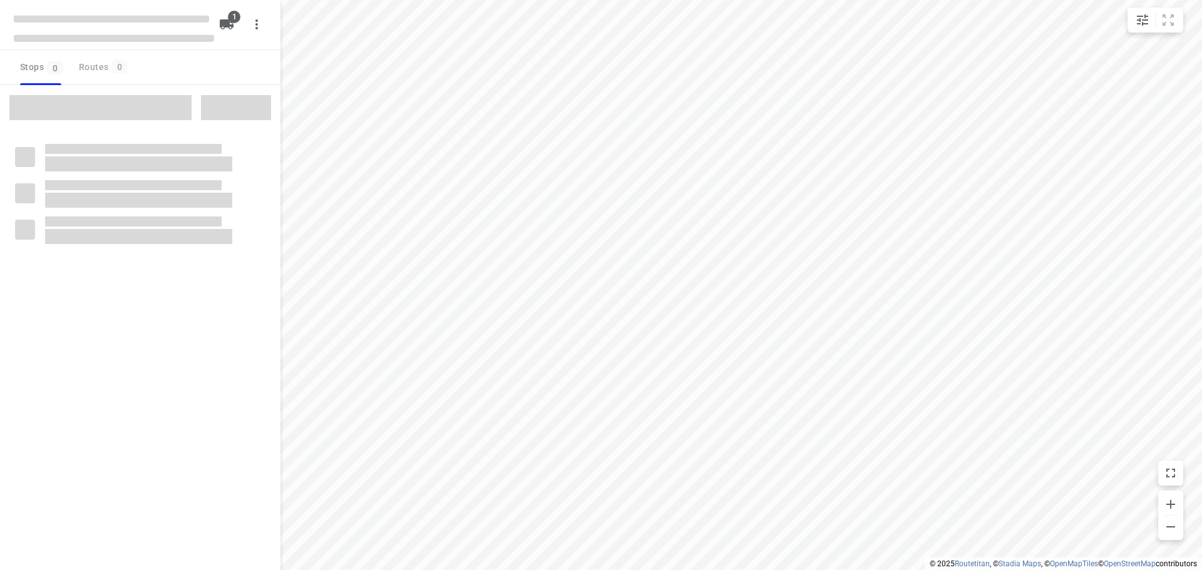
type input "distance"
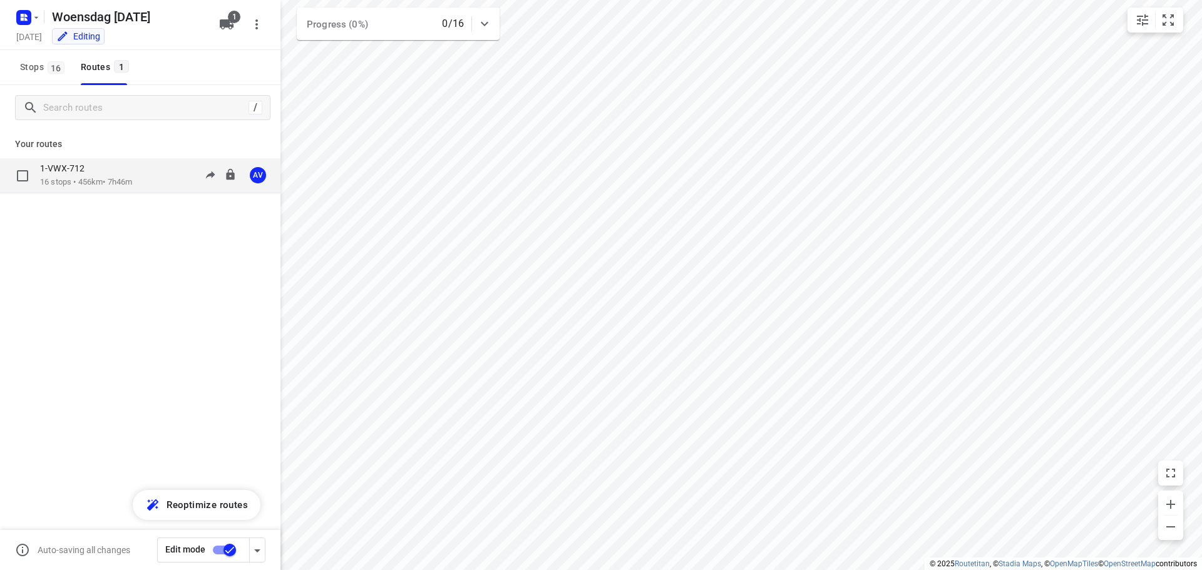
click at [132, 178] on p "16 stops • 456km • 7h46m" at bounding box center [86, 182] width 92 height 12
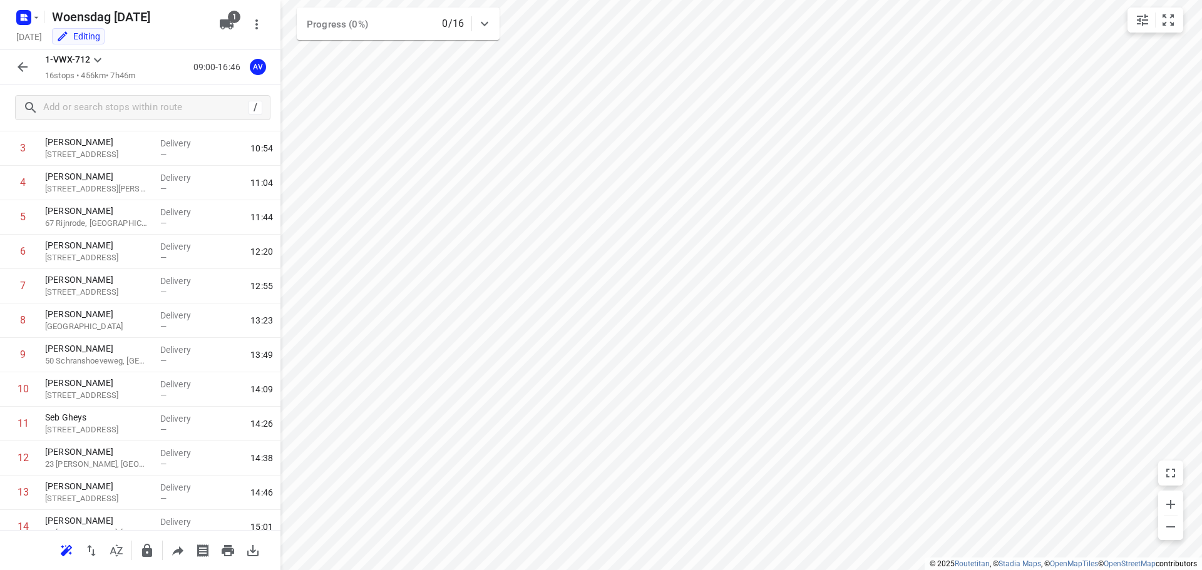
scroll to position [248, 0]
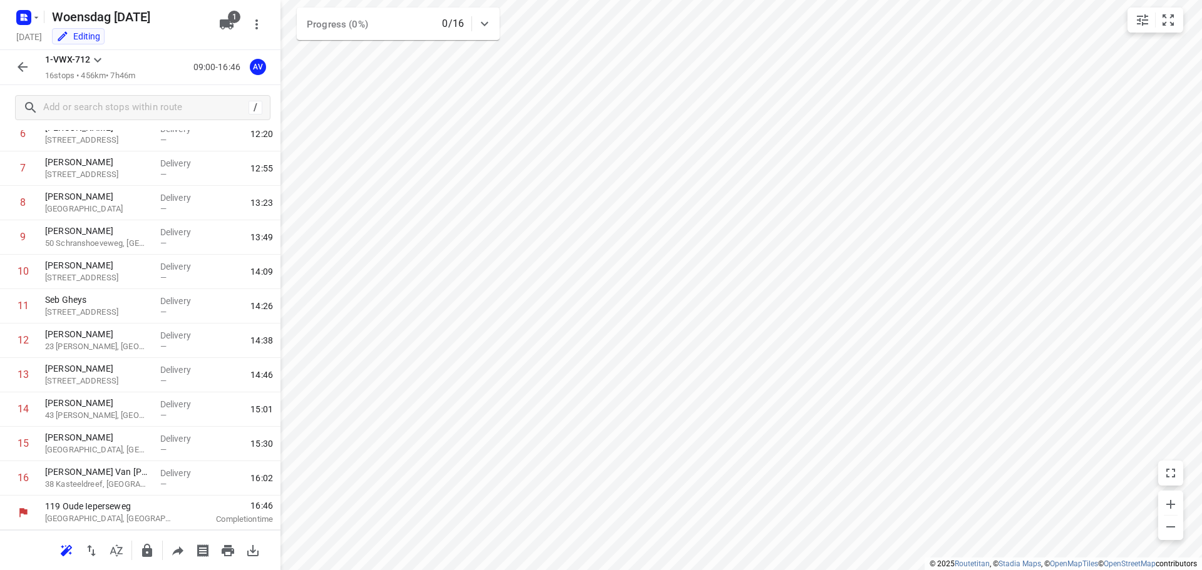
click at [19, 63] on icon "button" at bounding box center [22, 66] width 15 height 15
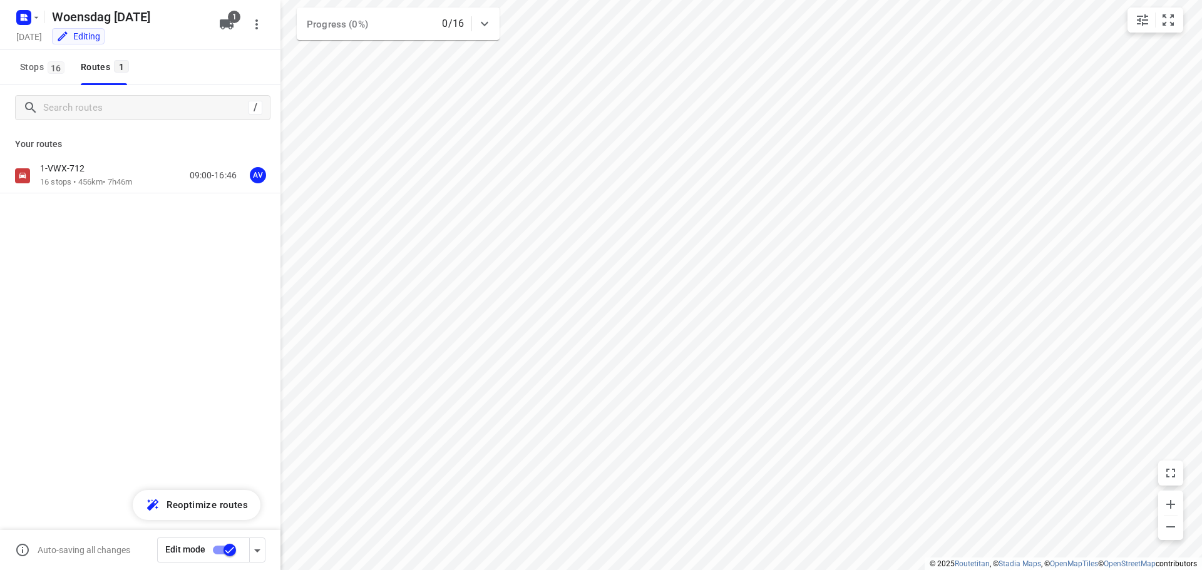
click at [220, 548] on input "checkbox" at bounding box center [229, 550] width 71 height 24
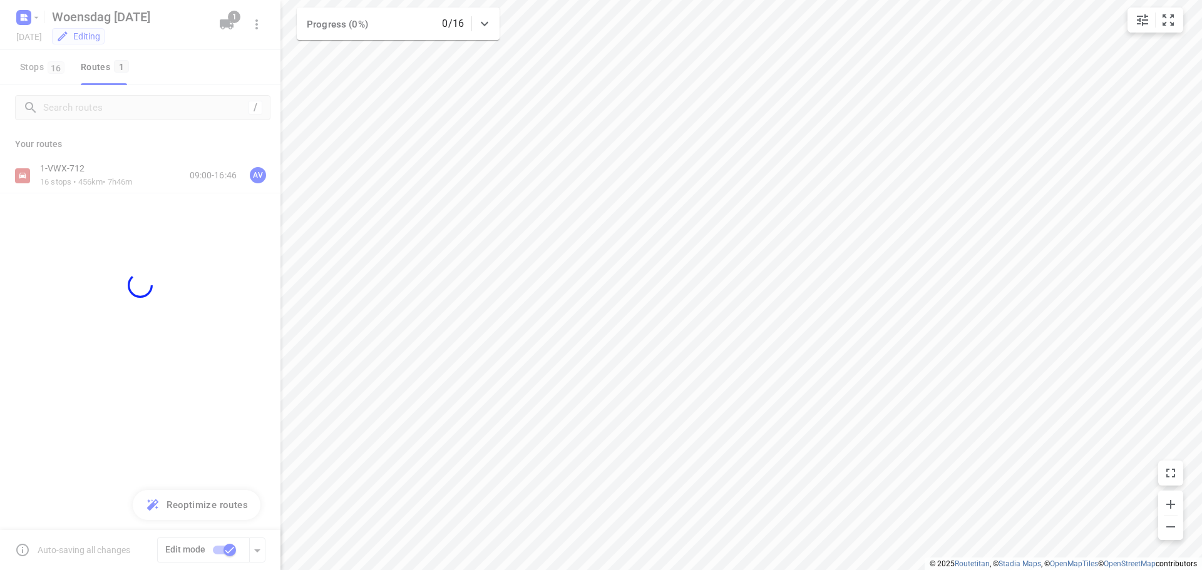
checkbox input "false"
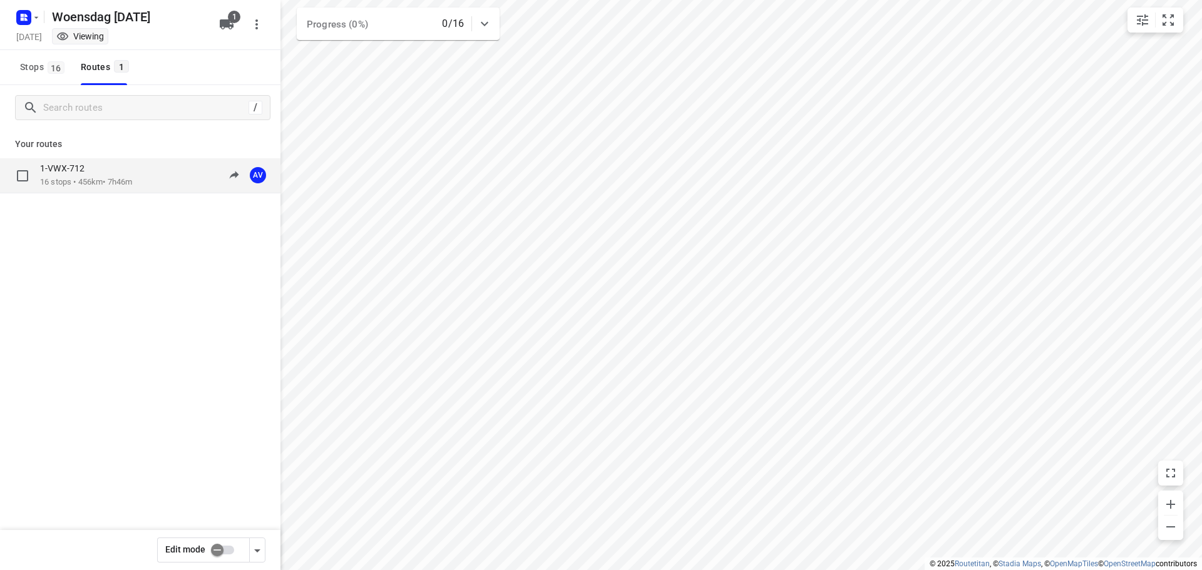
click at [155, 176] on div "1-VWX-712 16 stops • 456km • 7h46m 09:00-16:46 AV" at bounding box center [160, 176] width 240 height 26
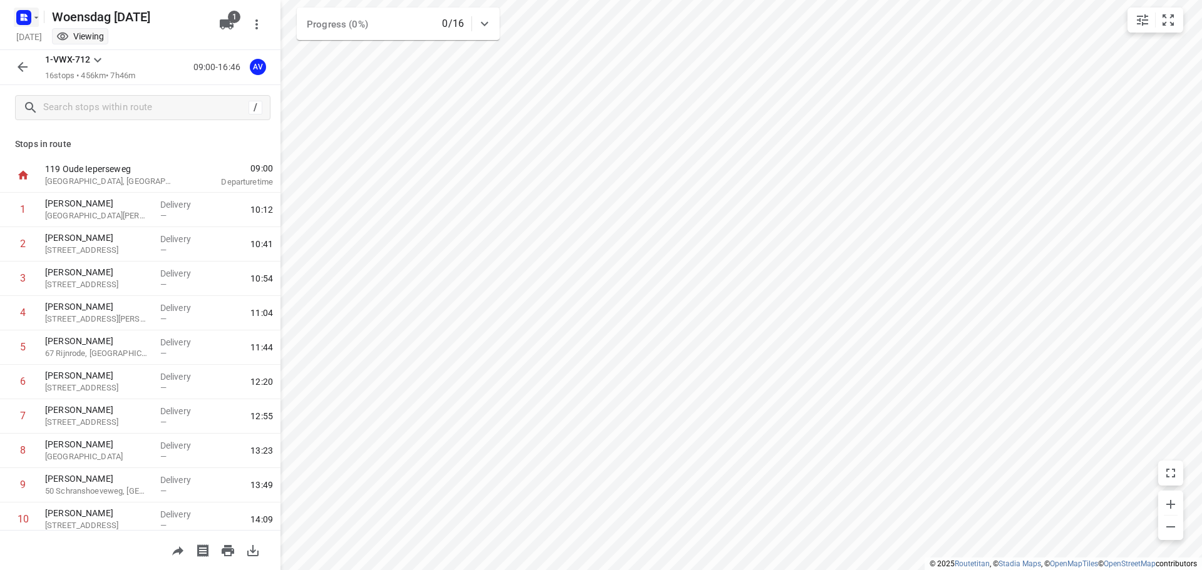
click at [21, 13] on rect "button" at bounding box center [23, 17] width 15 height 15
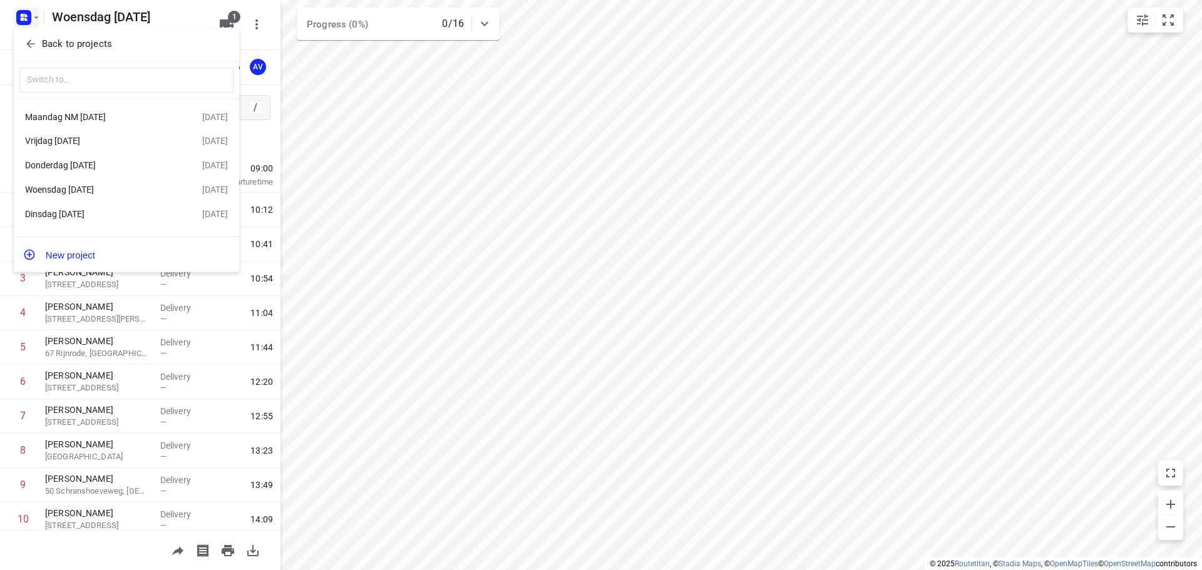
click at [99, 117] on div "Maandag NM [DATE]" at bounding box center [97, 117] width 144 height 10
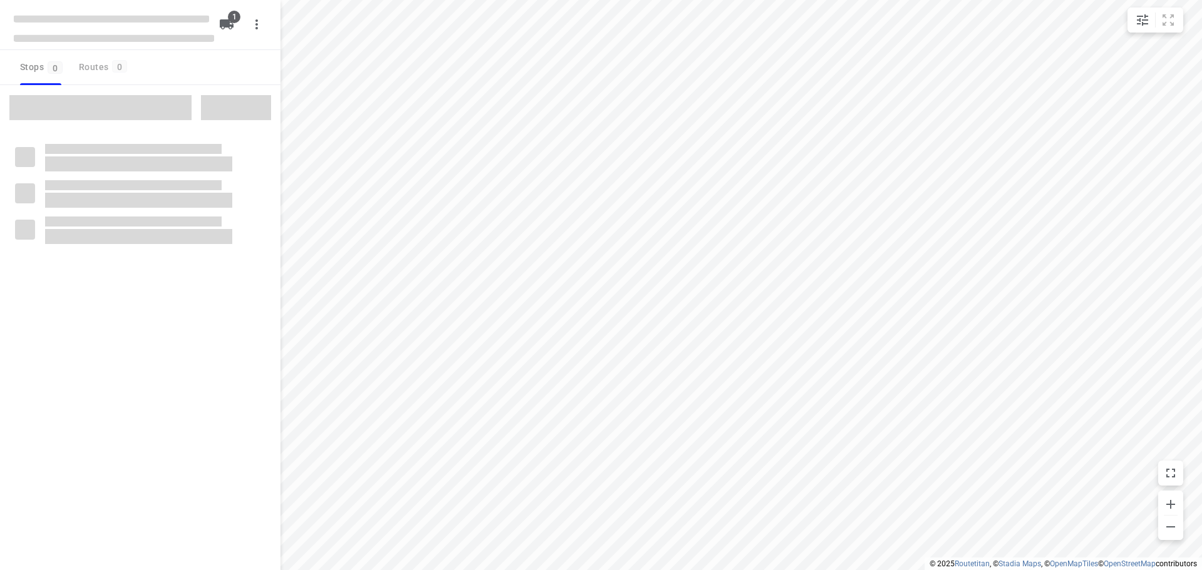
type input "distance"
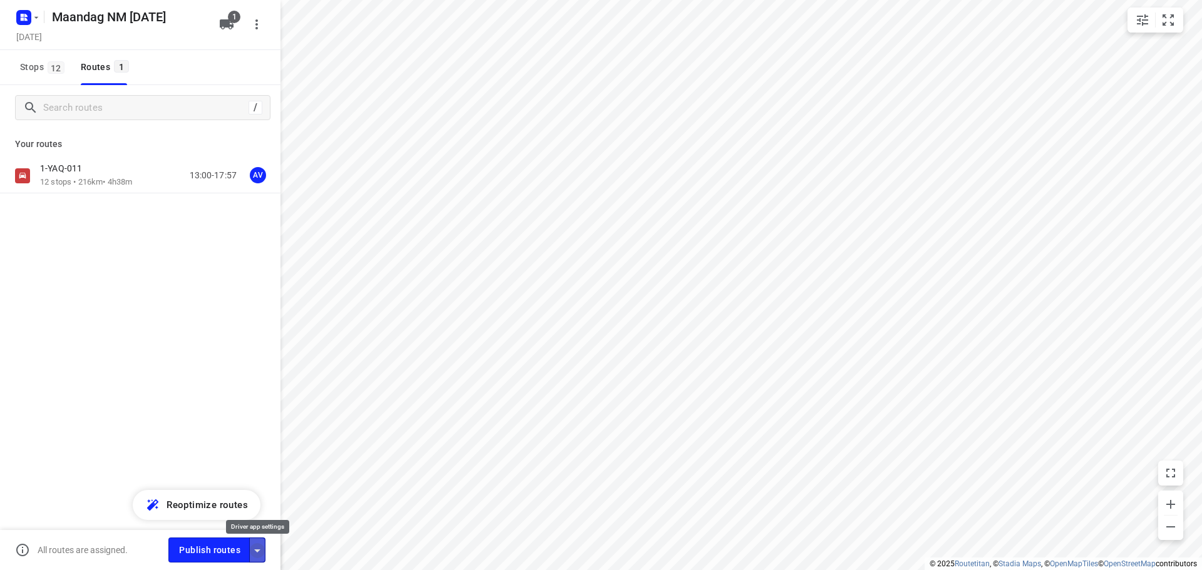
click at [257, 549] on icon "button" at bounding box center [257, 550] width 6 height 3
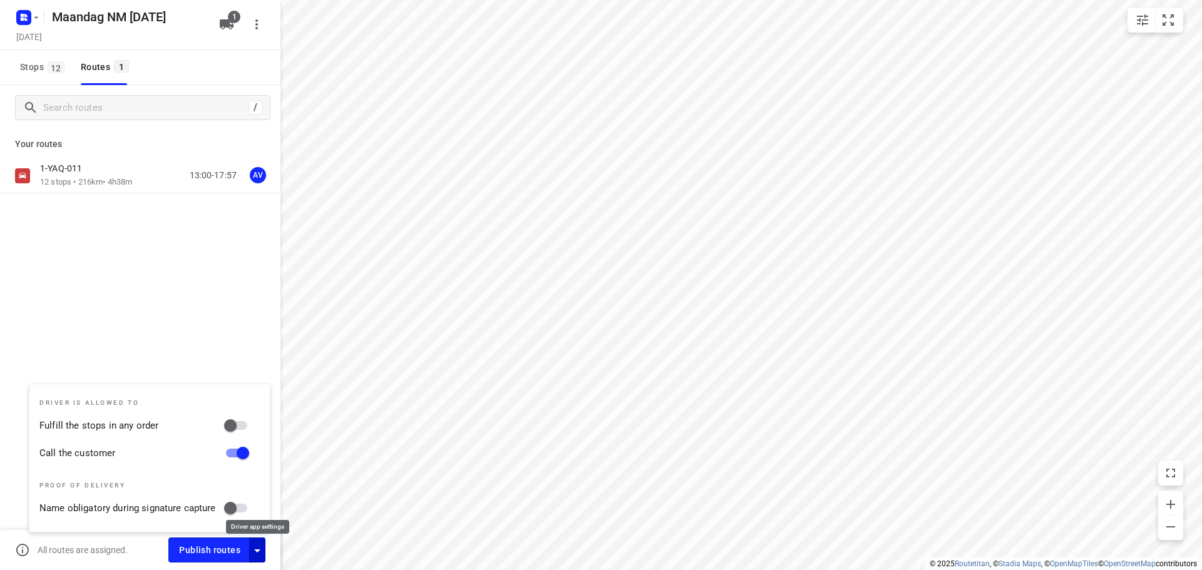
click at [257, 549] on icon "button" at bounding box center [257, 550] width 6 height 3
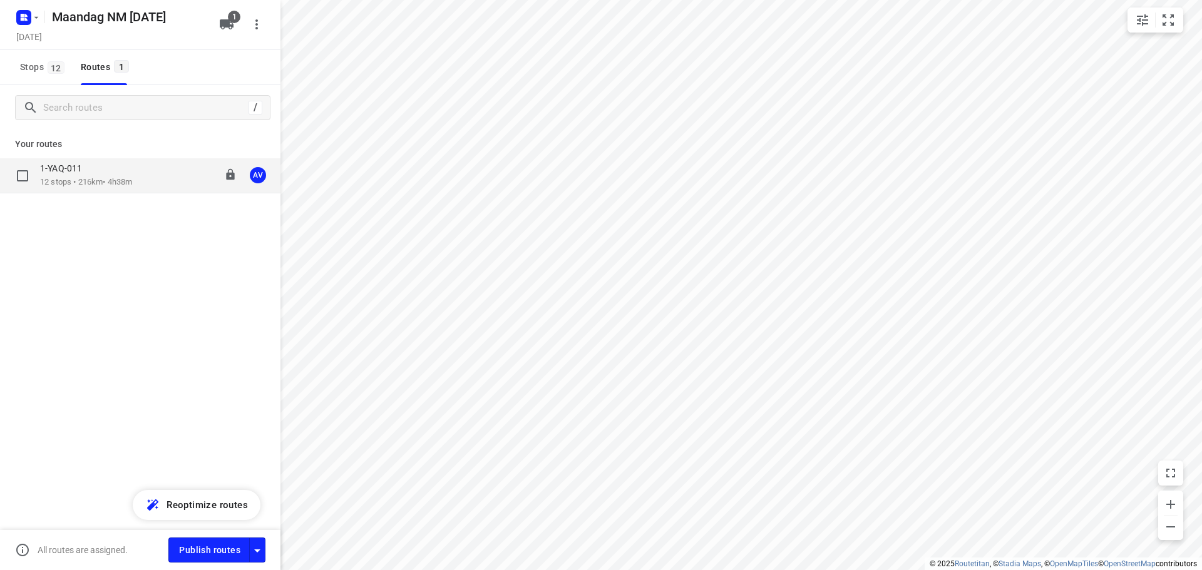
click at [114, 184] on p "12 stops • 216km • 4h38m" at bounding box center [86, 182] width 92 height 12
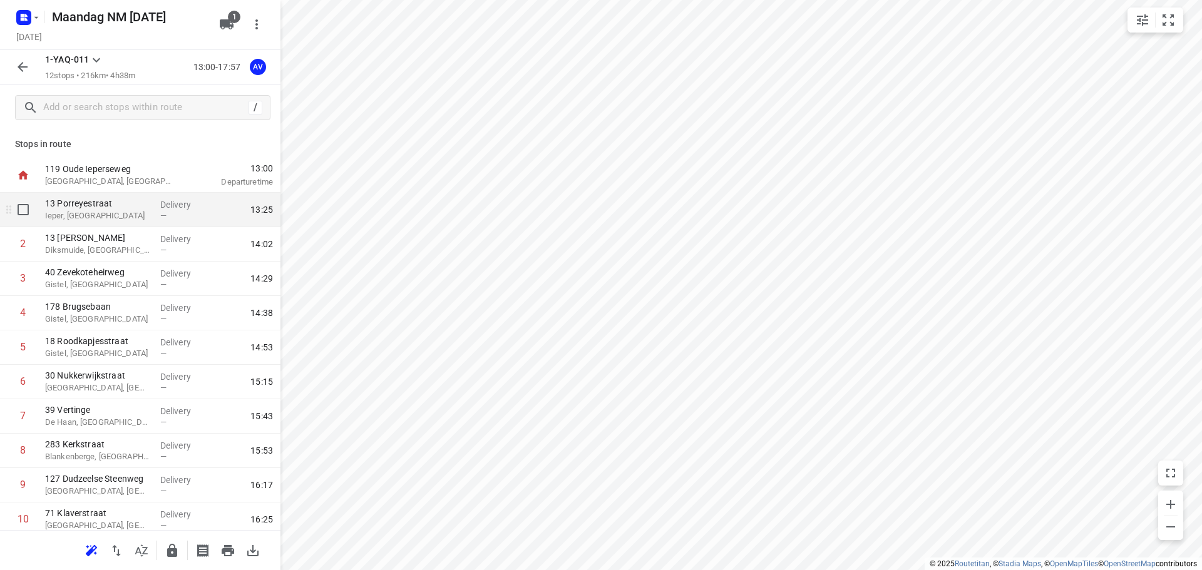
click at [127, 212] on p "Ieper, [GEOGRAPHIC_DATA]" at bounding box center [97, 216] width 105 height 13
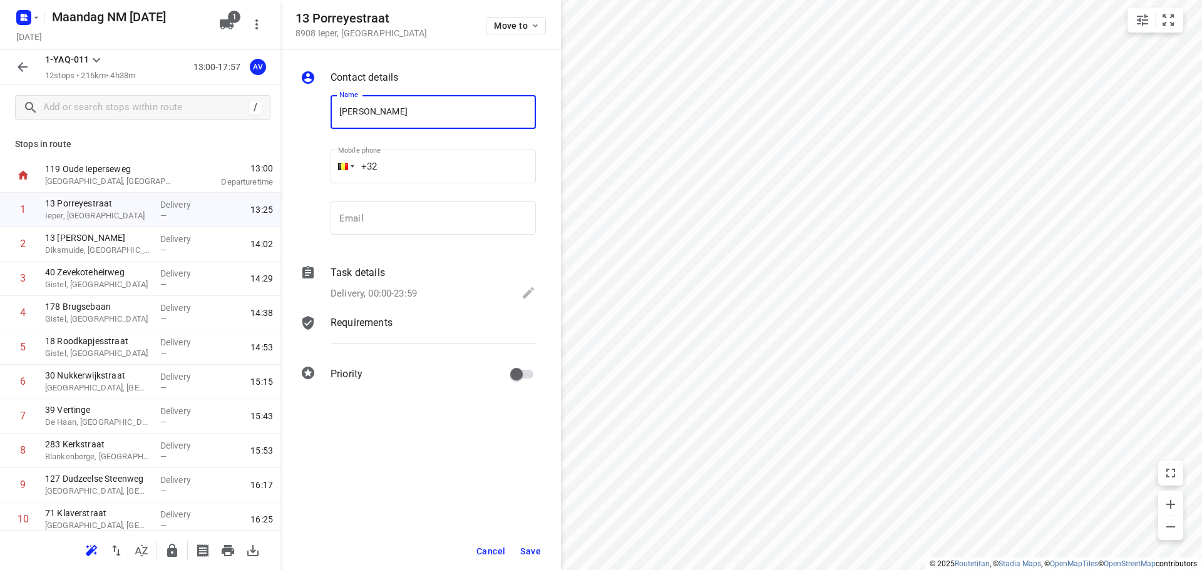
type input "[PERSON_NAME]"
click at [419, 160] on input "+32" at bounding box center [432, 167] width 205 height 34
type input "[PHONE_NUMBER]"
click at [375, 293] on p "Delivery, 00:00-23:59" at bounding box center [373, 294] width 86 height 14
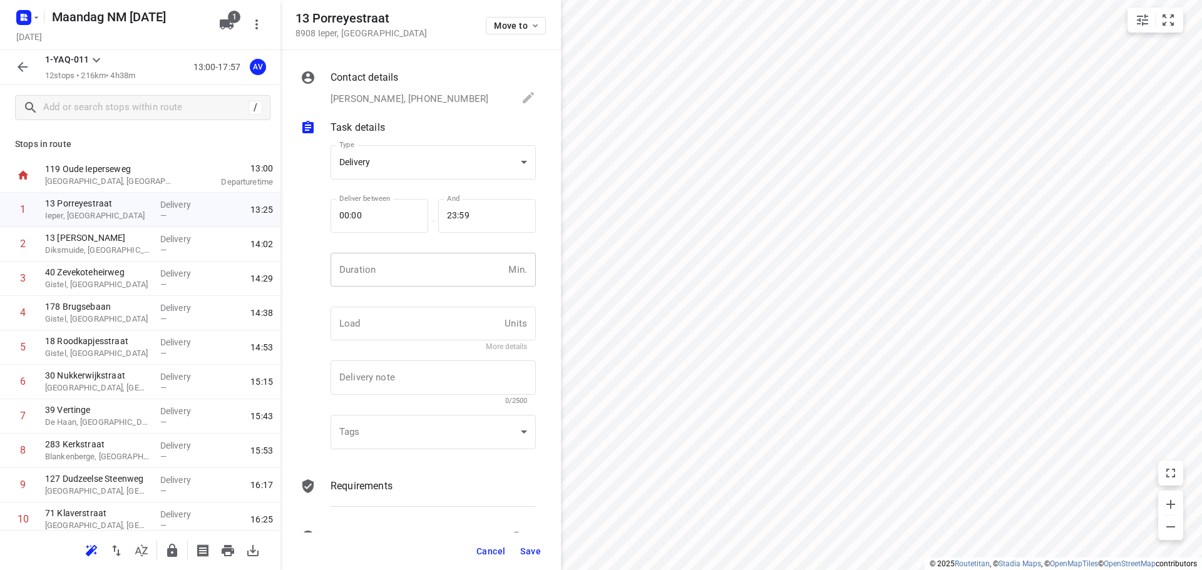
click at [409, 271] on input "number" at bounding box center [416, 270] width 173 height 34
type input "1"
click at [534, 552] on span "Save" at bounding box center [530, 551] width 21 height 10
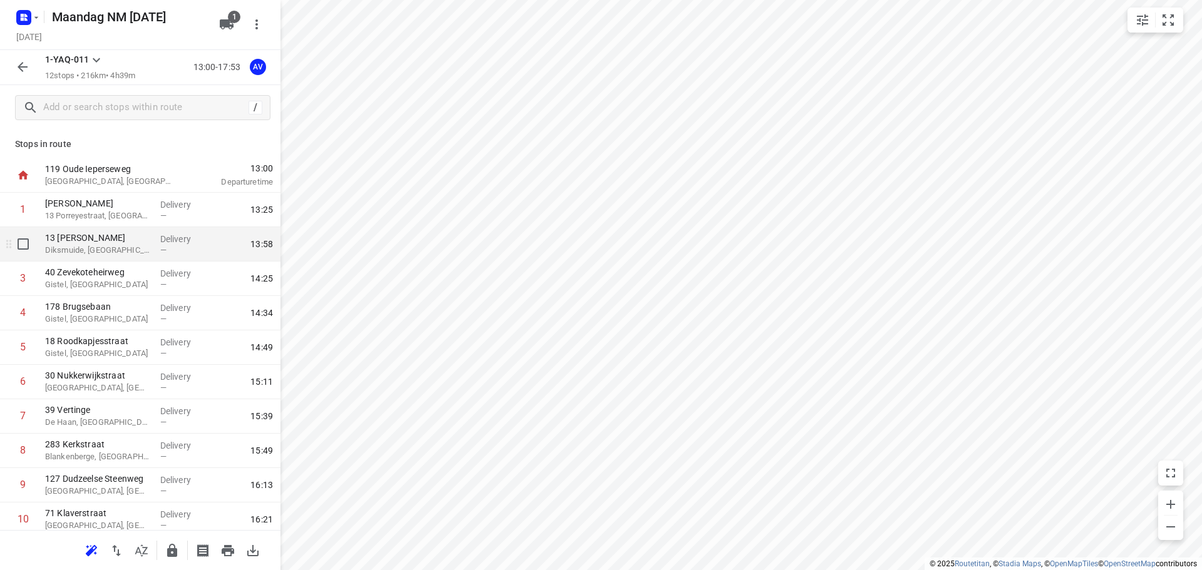
click at [121, 247] on p "Diksmuide, [GEOGRAPHIC_DATA]" at bounding box center [97, 250] width 105 height 13
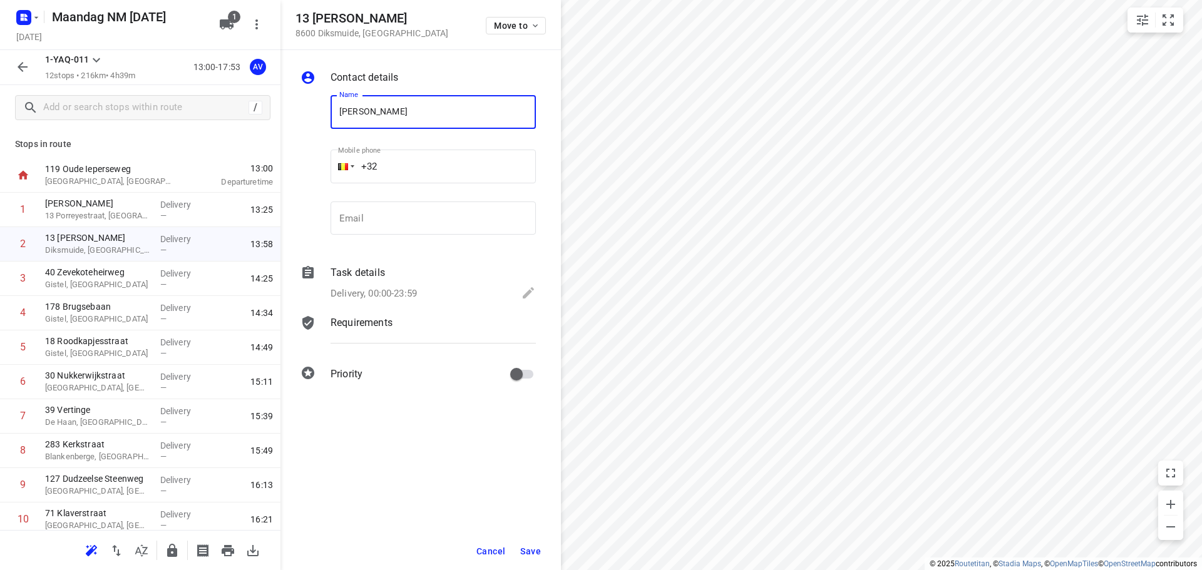
type input "[PERSON_NAME]"
click at [436, 156] on input "+32" at bounding box center [432, 167] width 205 height 34
type input "[PHONE_NUMBER]"
drag, startPoint x: 375, startPoint y: 290, endPoint x: 394, endPoint y: 284, distance: 19.6
click at [375, 290] on p "Delivery, 00:00-23:59" at bounding box center [373, 294] width 86 height 14
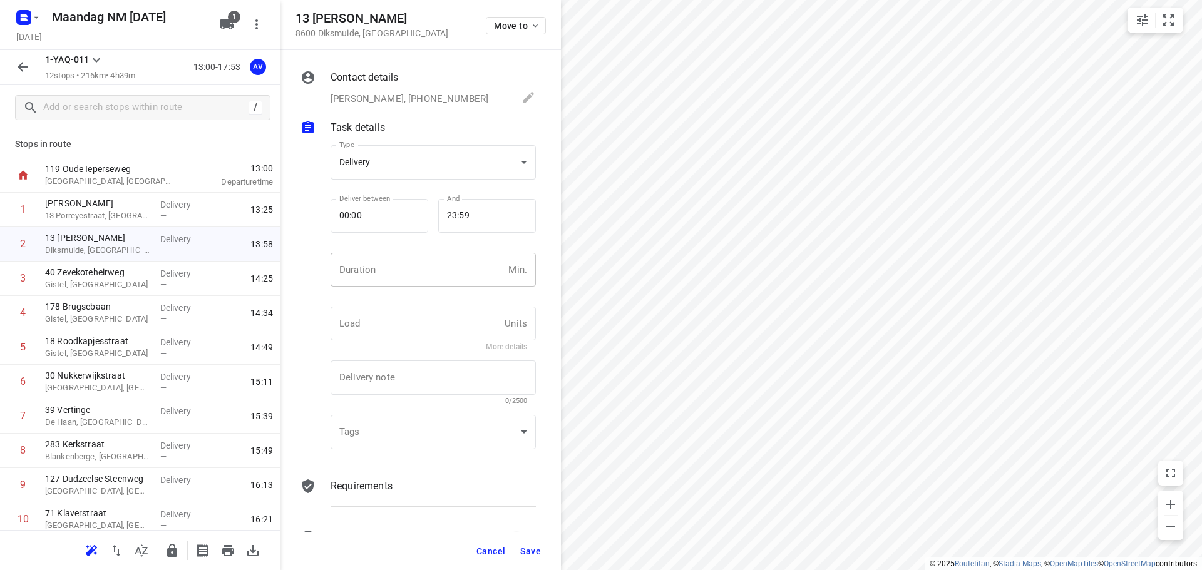
click at [399, 278] on input "number" at bounding box center [416, 270] width 173 height 34
type input "1"
click at [531, 556] on button "Save" at bounding box center [530, 551] width 31 height 23
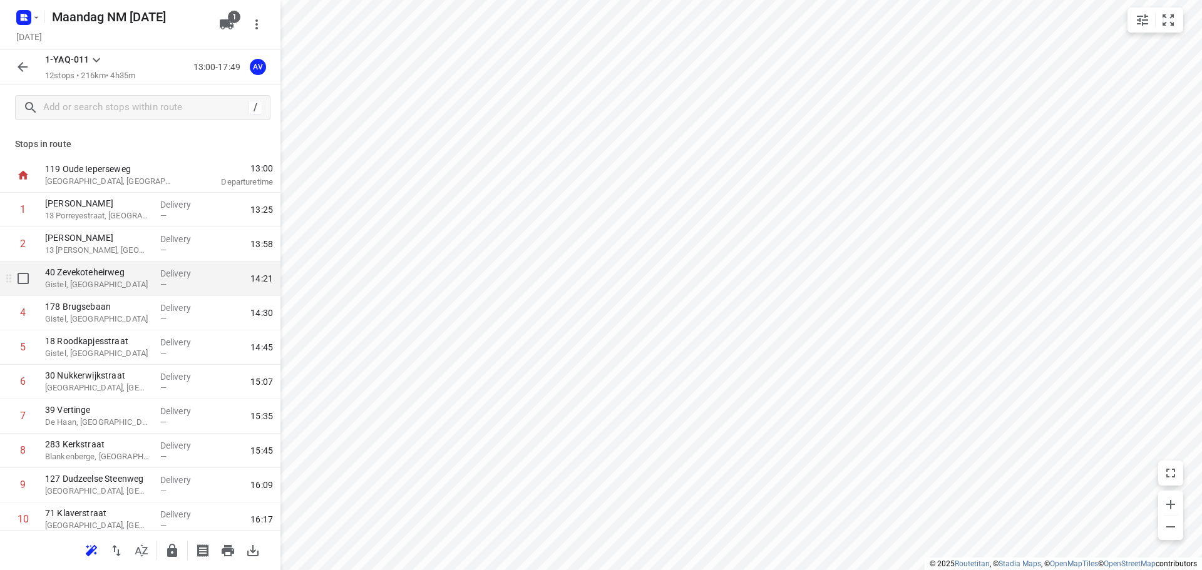
click at [123, 287] on p "Gistel, [GEOGRAPHIC_DATA]" at bounding box center [97, 284] width 105 height 13
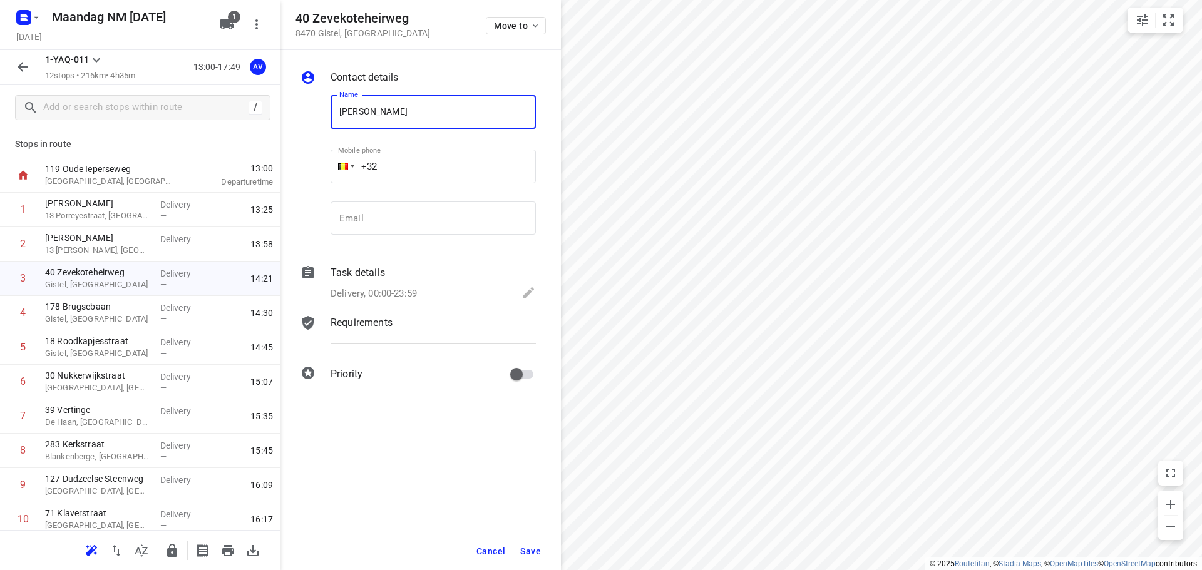
type input "[PERSON_NAME]"
click at [446, 166] on input "+32" at bounding box center [432, 167] width 205 height 34
type input "[PHONE_NUMBER]"
click at [417, 292] on p "Delivery, 00:00-23:59" at bounding box center [373, 294] width 86 height 14
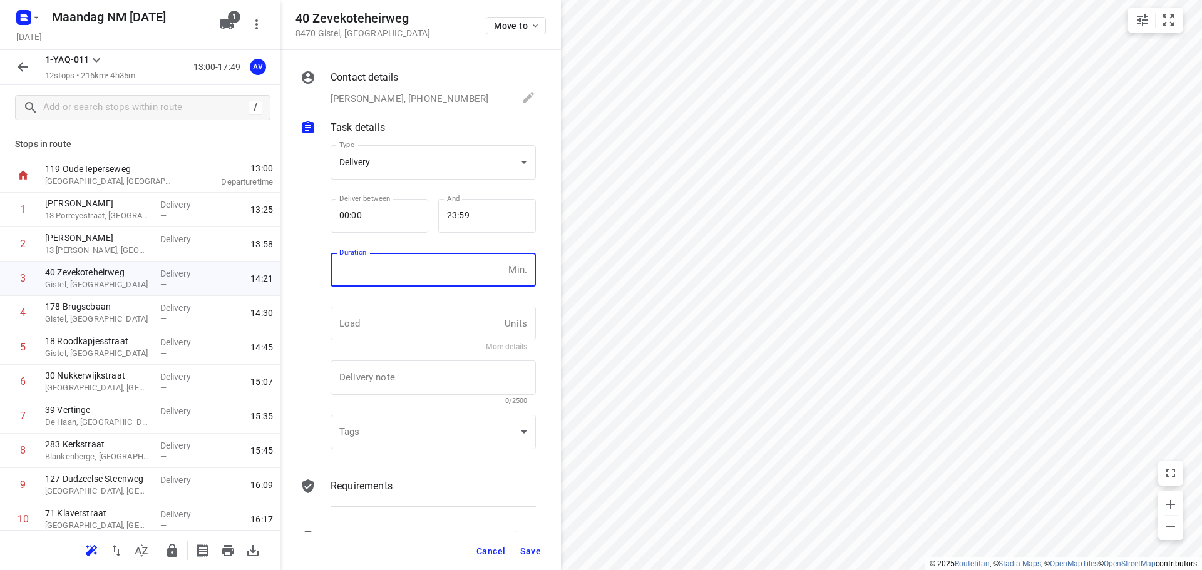
click at [423, 275] on input "number" at bounding box center [416, 270] width 173 height 34
type input "1"
click at [529, 552] on span "Save" at bounding box center [530, 551] width 21 height 10
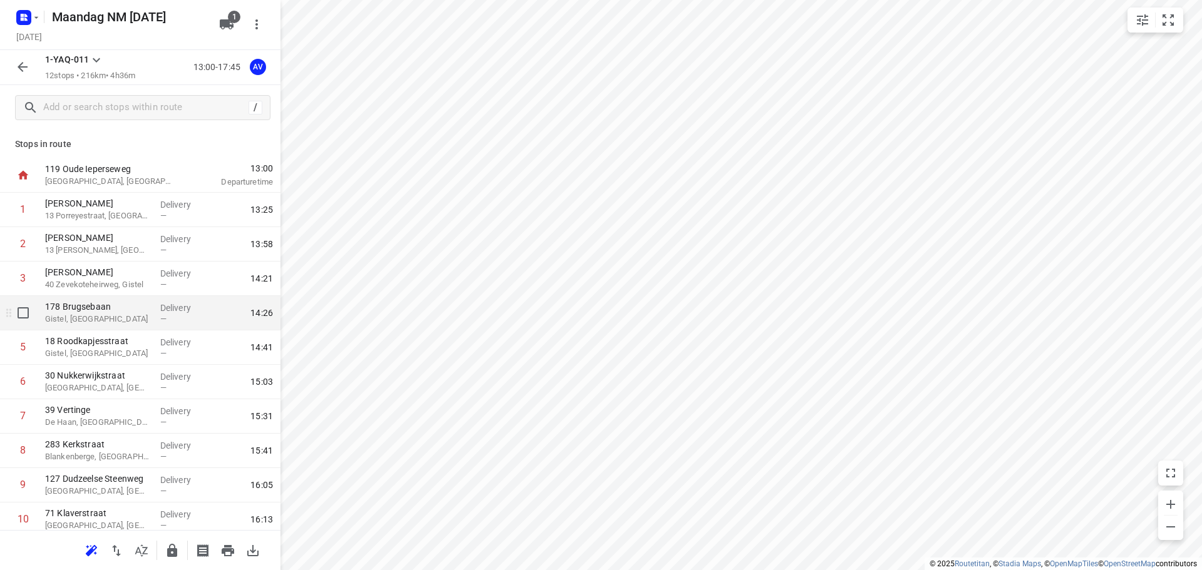
click at [128, 315] on p "Gistel, [GEOGRAPHIC_DATA]" at bounding box center [97, 319] width 105 height 13
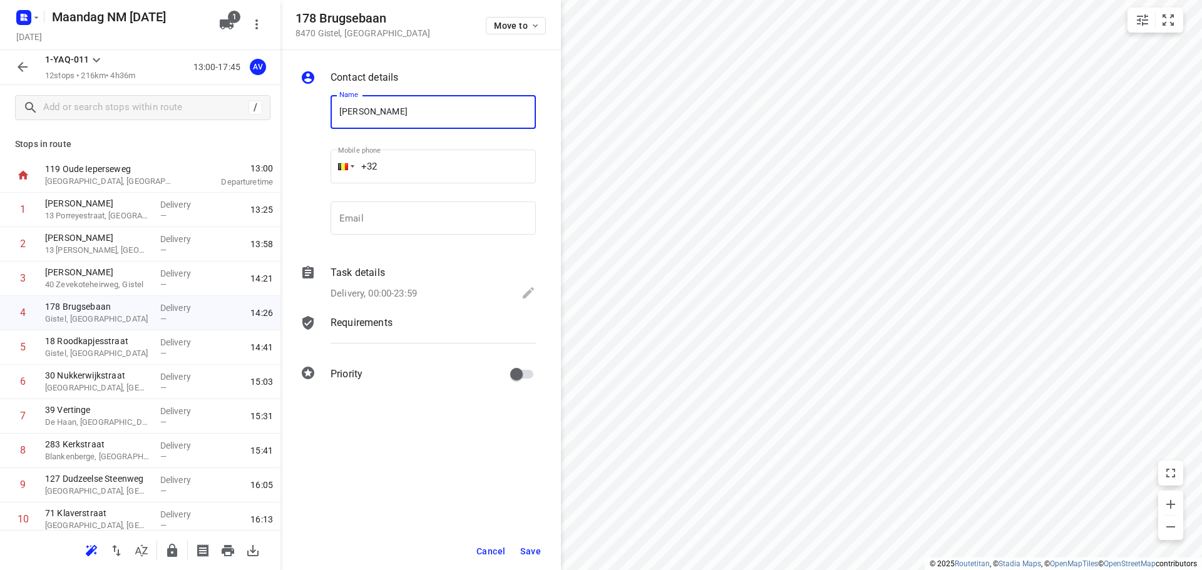
type input "[PERSON_NAME]"
click at [434, 174] on input "+32" at bounding box center [432, 167] width 205 height 34
type input "[PHONE_NUMBER]"
click at [411, 288] on p "Delivery, 00:00-23:59" at bounding box center [373, 294] width 86 height 14
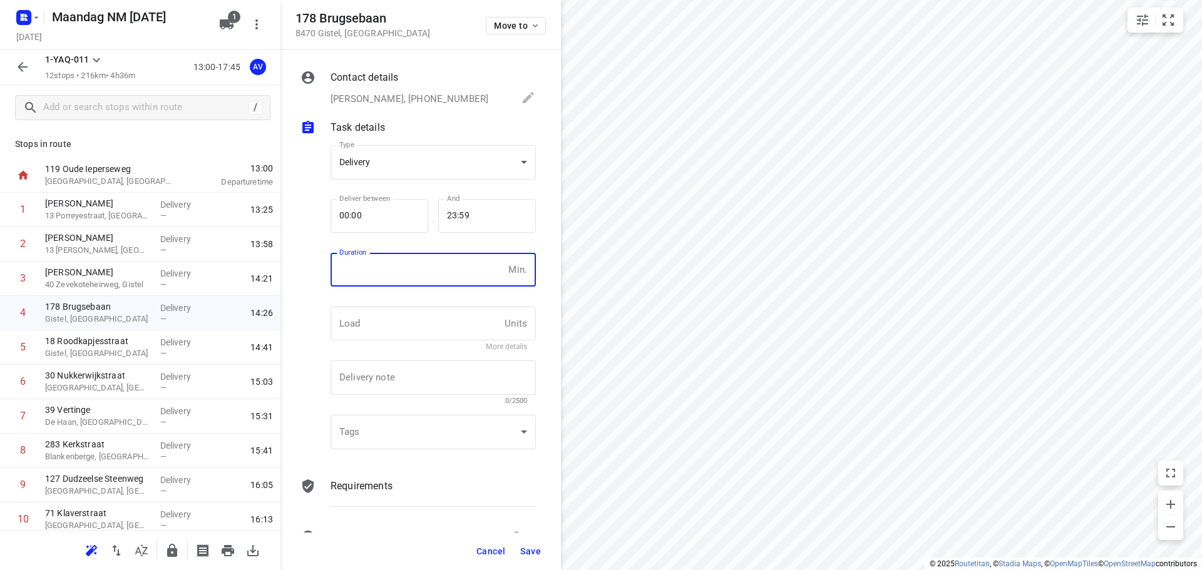
click at [417, 272] on input "number" at bounding box center [416, 270] width 173 height 34
type input "1"
click at [532, 551] on span "Save" at bounding box center [530, 551] width 21 height 10
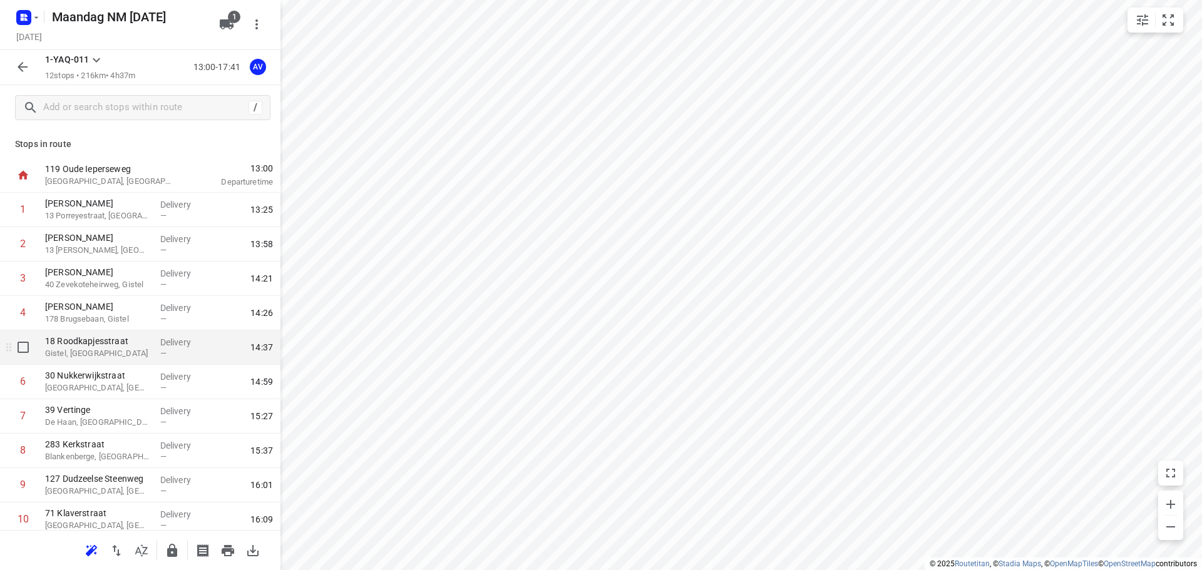
click at [132, 358] on p "Gistel, [GEOGRAPHIC_DATA]" at bounding box center [97, 353] width 105 height 13
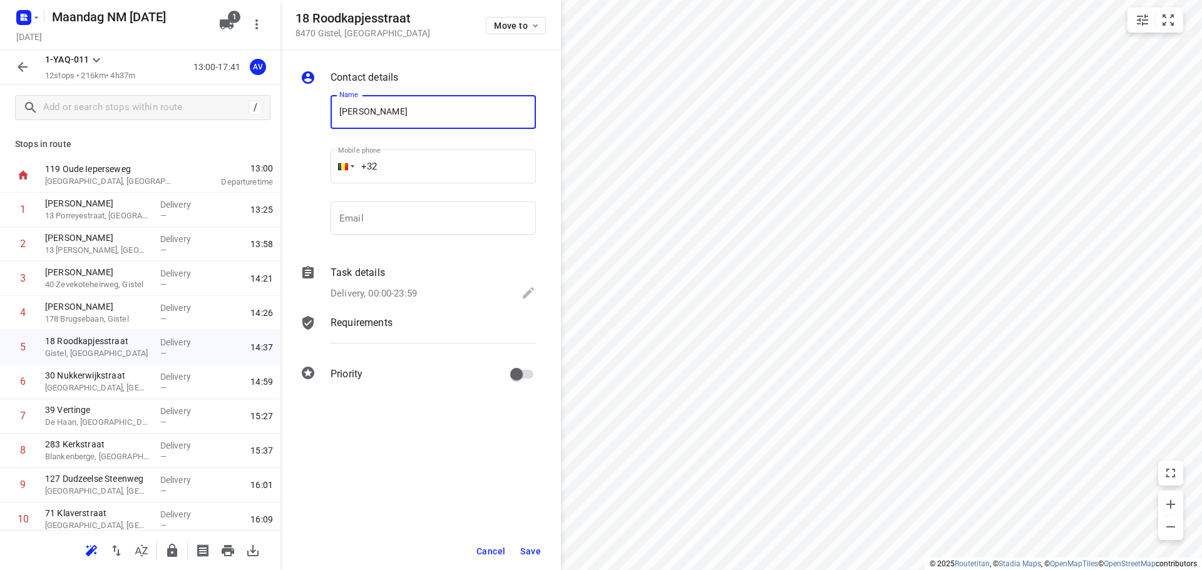
type input "[PERSON_NAME]"
click at [434, 163] on input "+32" at bounding box center [432, 167] width 205 height 34
type input "[PHONE_NUMBER]"
click at [387, 289] on p "Delivery, 00:00-23:59" at bounding box center [373, 294] width 86 height 14
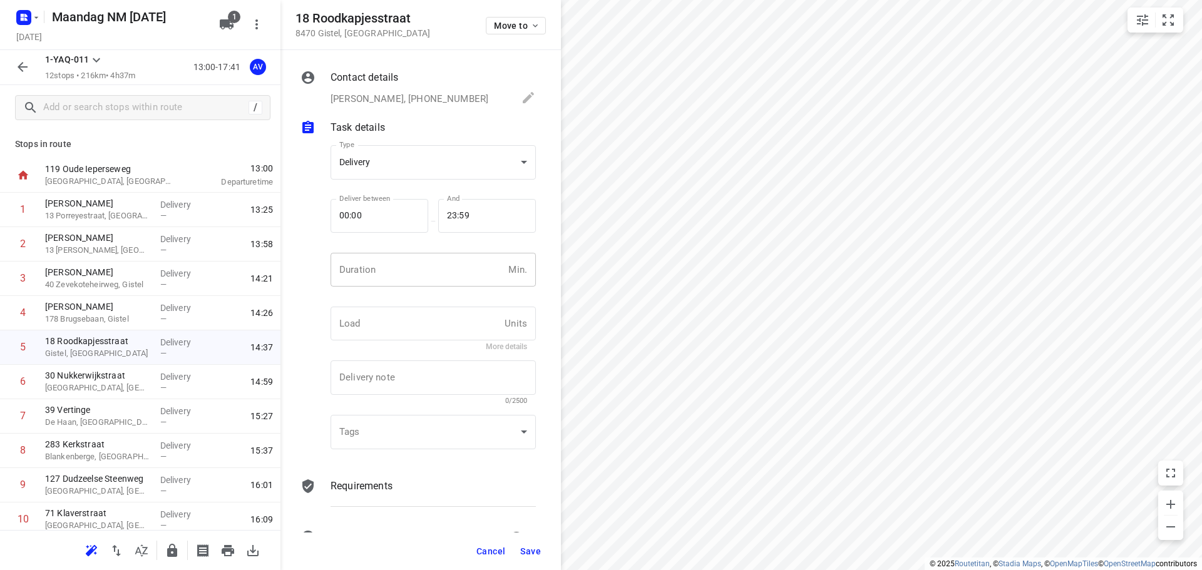
click at [403, 269] on input "number" at bounding box center [416, 270] width 173 height 34
type input "1"
click at [530, 559] on button "Save" at bounding box center [530, 551] width 31 height 23
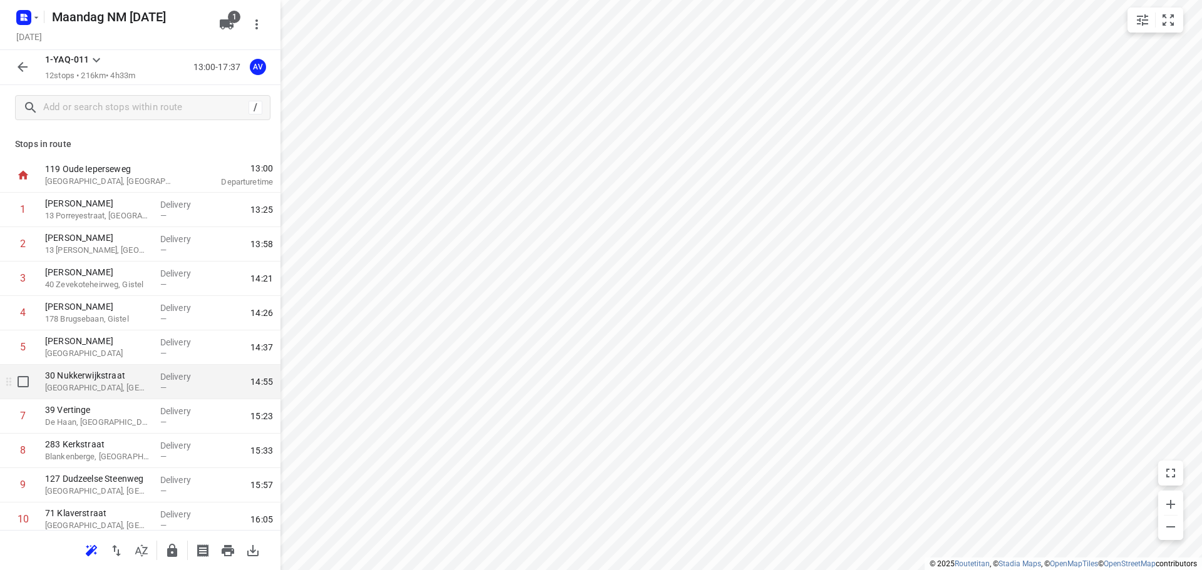
click at [123, 391] on p "[GEOGRAPHIC_DATA], [GEOGRAPHIC_DATA]" at bounding box center [97, 388] width 105 height 13
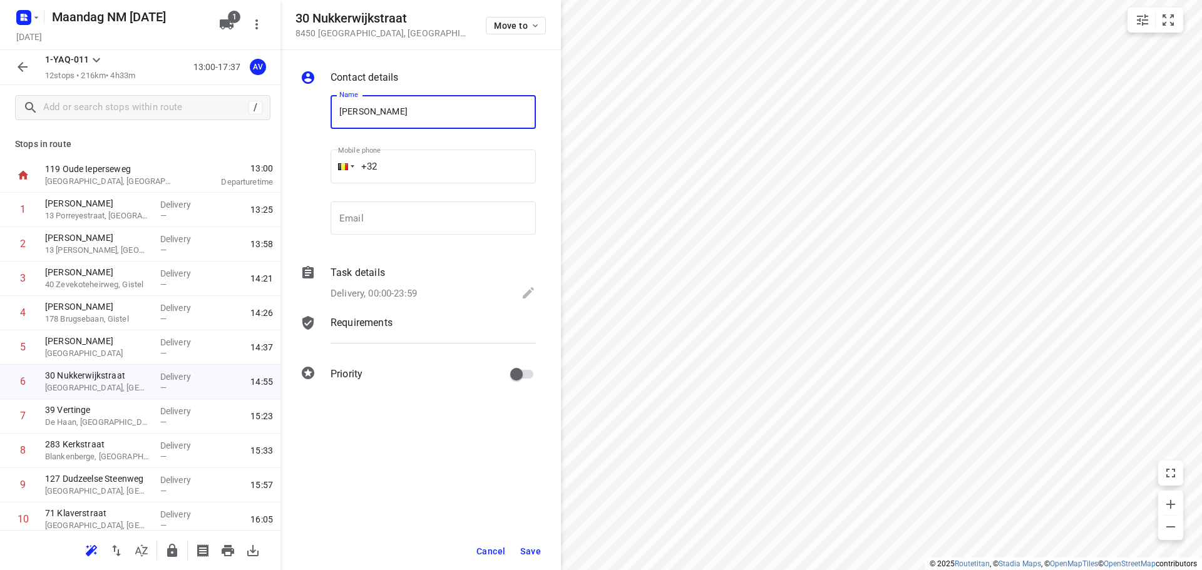
type input "[PERSON_NAME]"
click at [446, 158] on input "+32" at bounding box center [432, 167] width 205 height 34
type input "[PHONE_NUMBER]"
click at [411, 288] on p "Delivery, 00:00-23:59" at bounding box center [373, 294] width 86 height 14
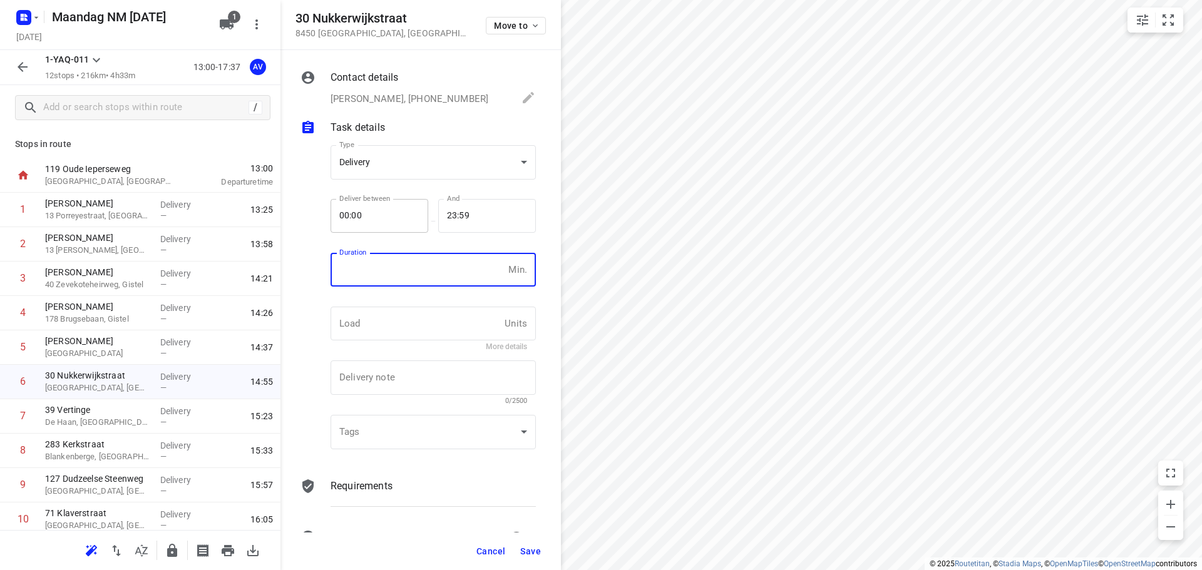
click at [416, 274] on input "number" at bounding box center [416, 270] width 173 height 34
type input "1"
click at [529, 553] on span "Save" at bounding box center [530, 551] width 21 height 10
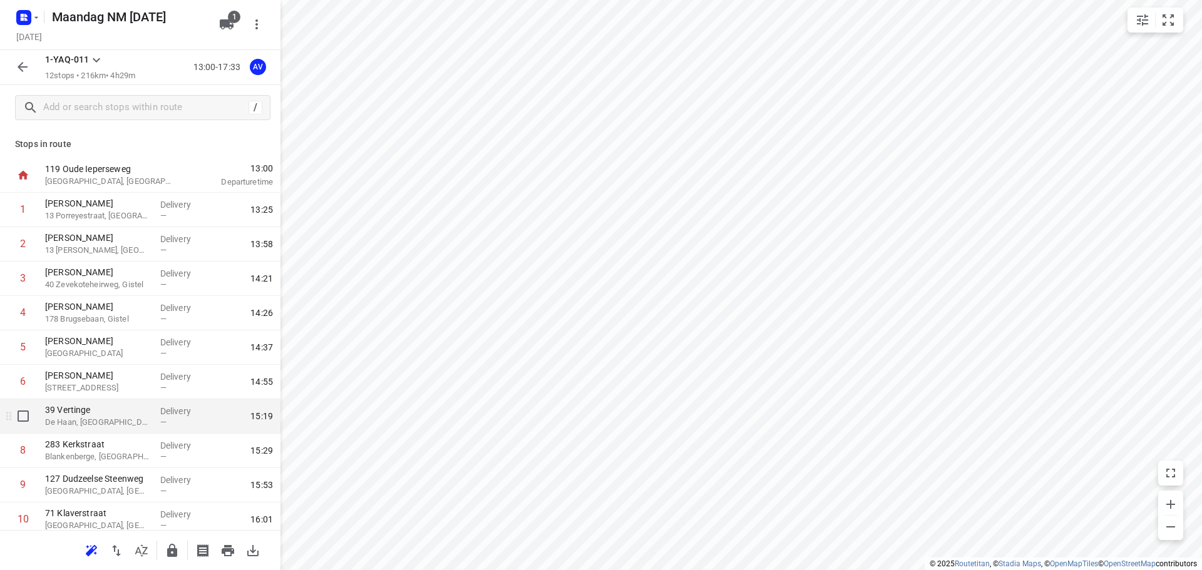
click at [123, 422] on p "De Haan, [GEOGRAPHIC_DATA]" at bounding box center [97, 422] width 105 height 13
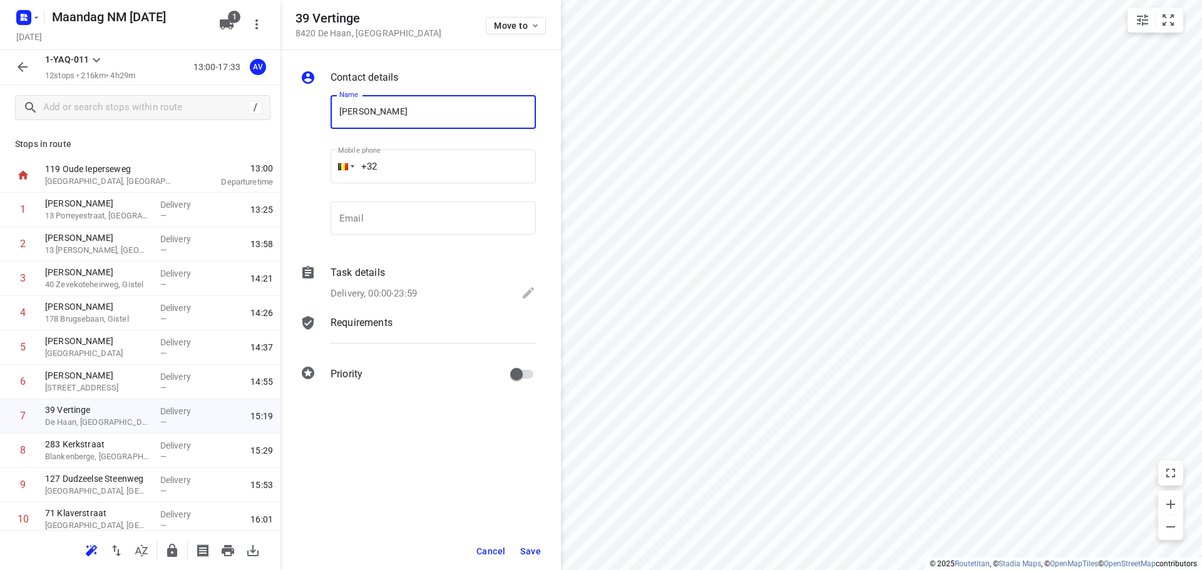
type input "[PERSON_NAME]"
click at [414, 168] on input "+32" at bounding box center [432, 167] width 205 height 34
type input "[PHONE_NUMBER]"
click at [389, 288] on p "Delivery, 00:00-23:59" at bounding box center [373, 294] width 86 height 14
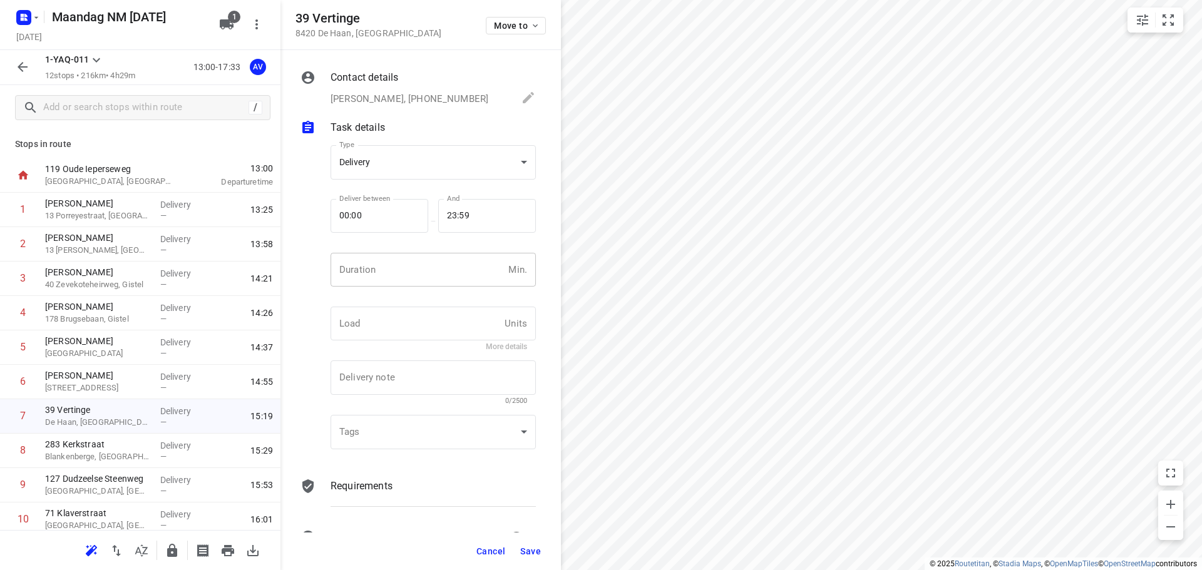
click at [397, 273] on input "number" at bounding box center [416, 270] width 173 height 34
type input "1"
click at [533, 551] on span "Save" at bounding box center [530, 551] width 21 height 10
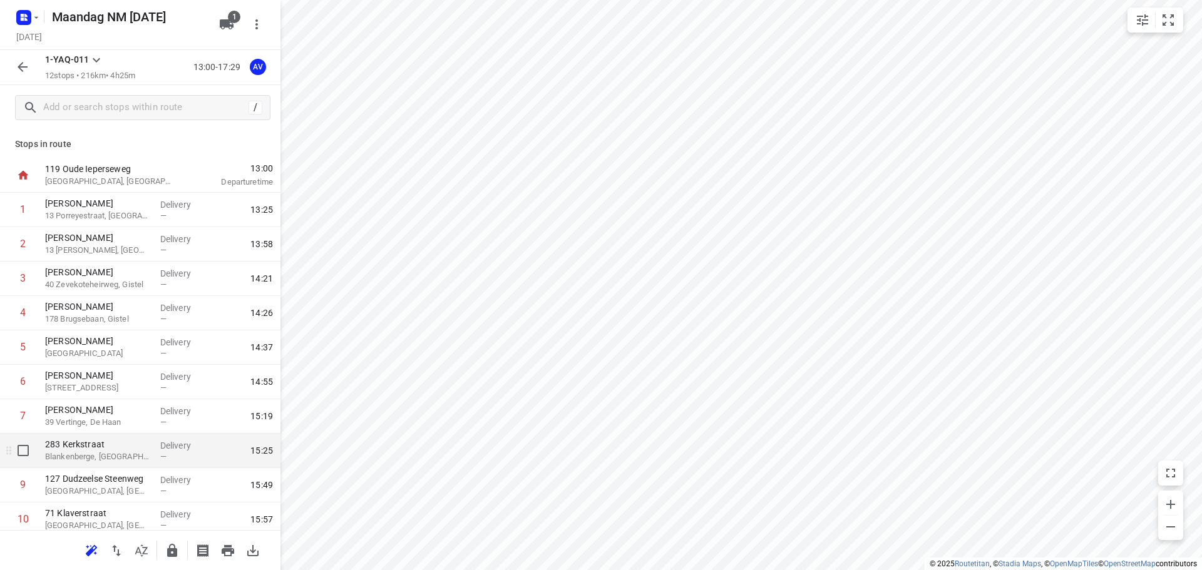
click at [118, 456] on p "Blankenberge, [GEOGRAPHIC_DATA]" at bounding box center [97, 457] width 105 height 13
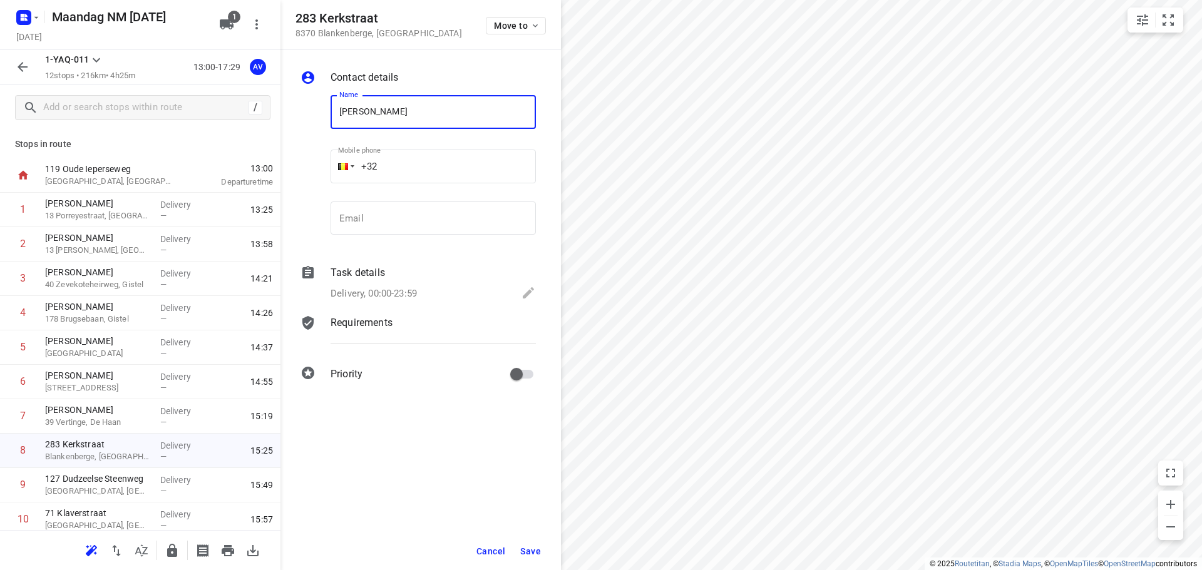
type input "[PERSON_NAME]"
click at [438, 163] on input "+32" at bounding box center [432, 167] width 205 height 34
type input "[PHONE_NUMBER]"
click at [416, 290] on p "Delivery, 00:00-23:59" at bounding box center [373, 294] width 86 height 14
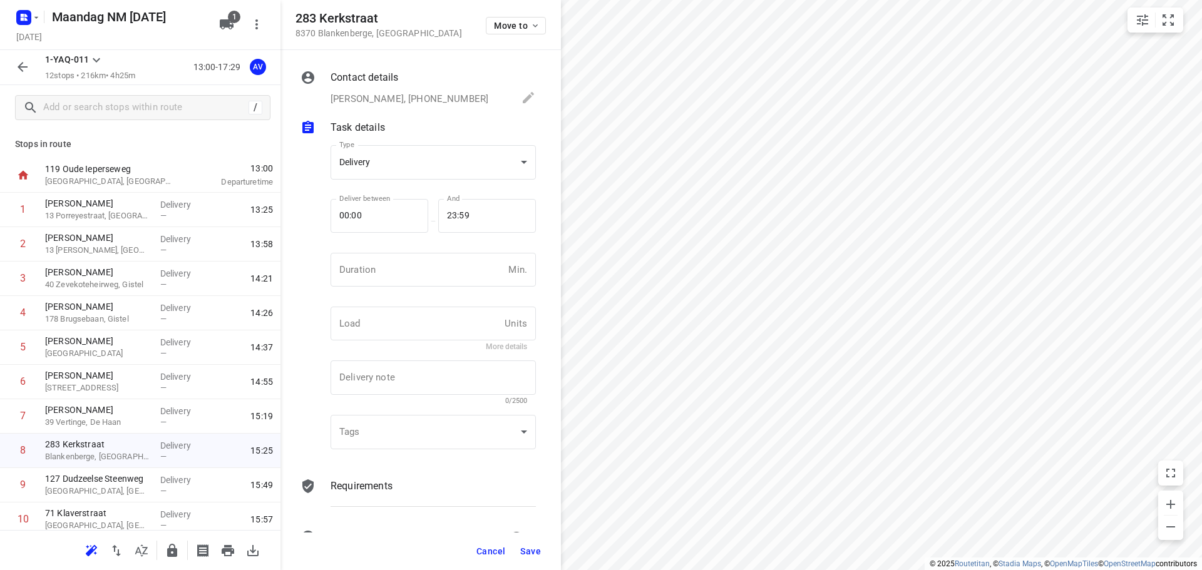
click at [422, 271] on input "number" at bounding box center [416, 270] width 173 height 34
type input "1"
click at [531, 548] on span "Save" at bounding box center [530, 551] width 21 height 10
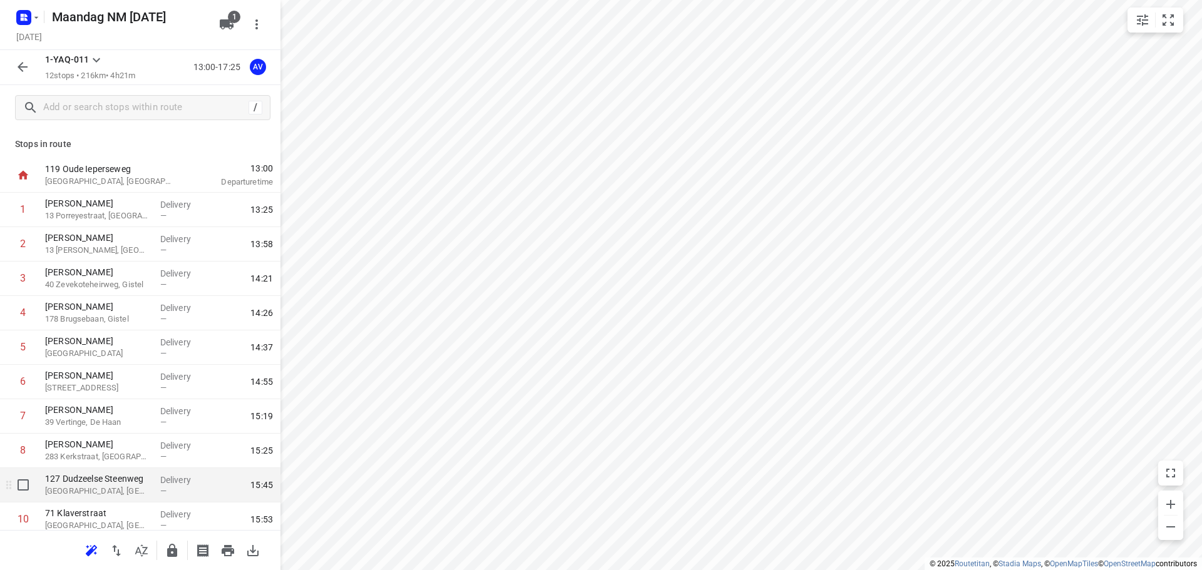
click at [126, 489] on p "[GEOGRAPHIC_DATA], [GEOGRAPHIC_DATA]" at bounding box center [97, 491] width 105 height 13
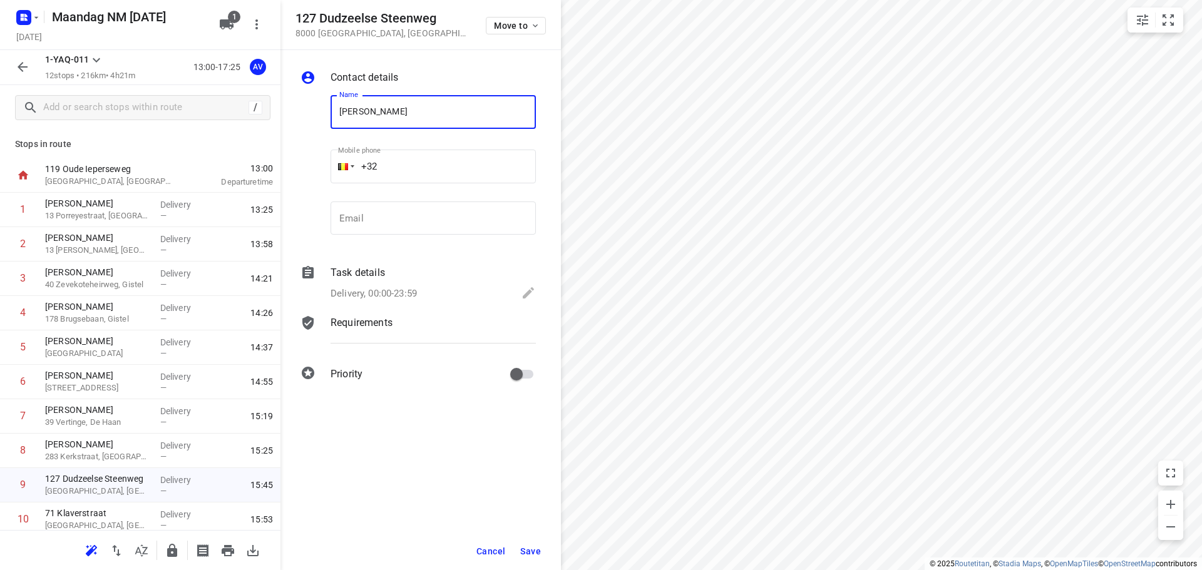
type input "[PERSON_NAME]"
click at [402, 158] on input "+32" at bounding box center [432, 167] width 205 height 34
type input "[PHONE_NUMBER]"
click at [377, 294] on p "Delivery, 00:00-23:59" at bounding box center [373, 294] width 86 height 14
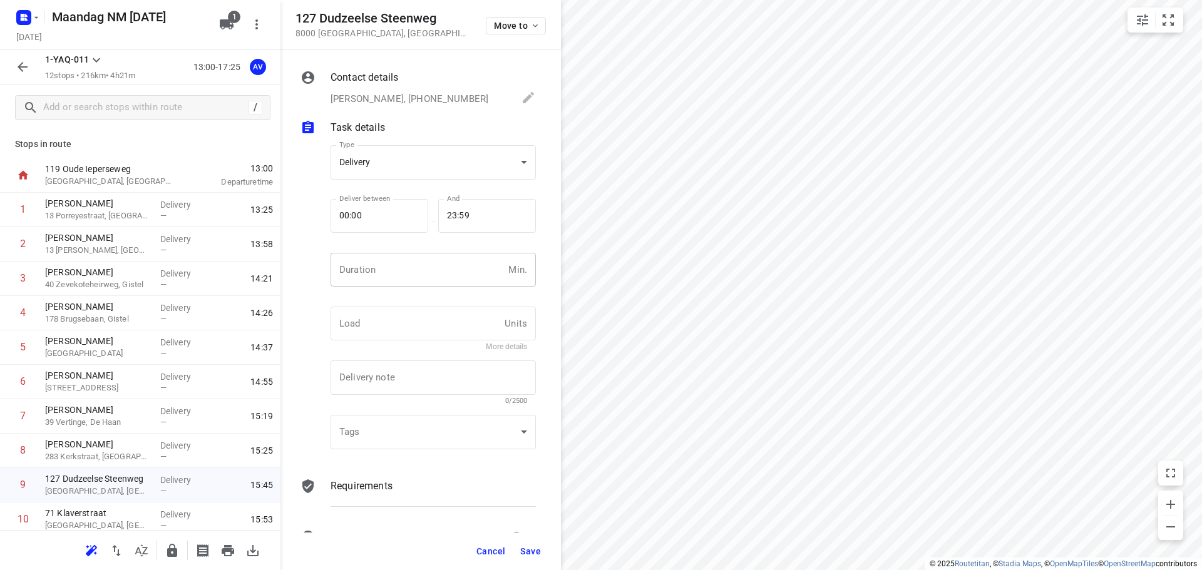
click at [399, 277] on input "number" at bounding box center [416, 270] width 173 height 34
type input "1"
click at [531, 546] on span "Save" at bounding box center [530, 551] width 21 height 10
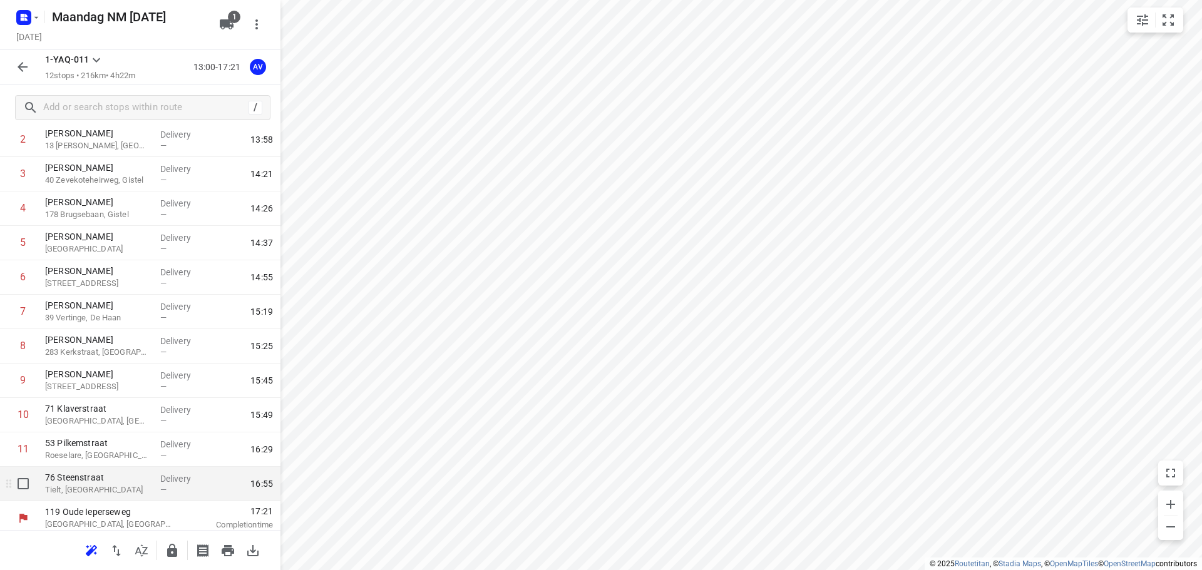
scroll to position [110, 0]
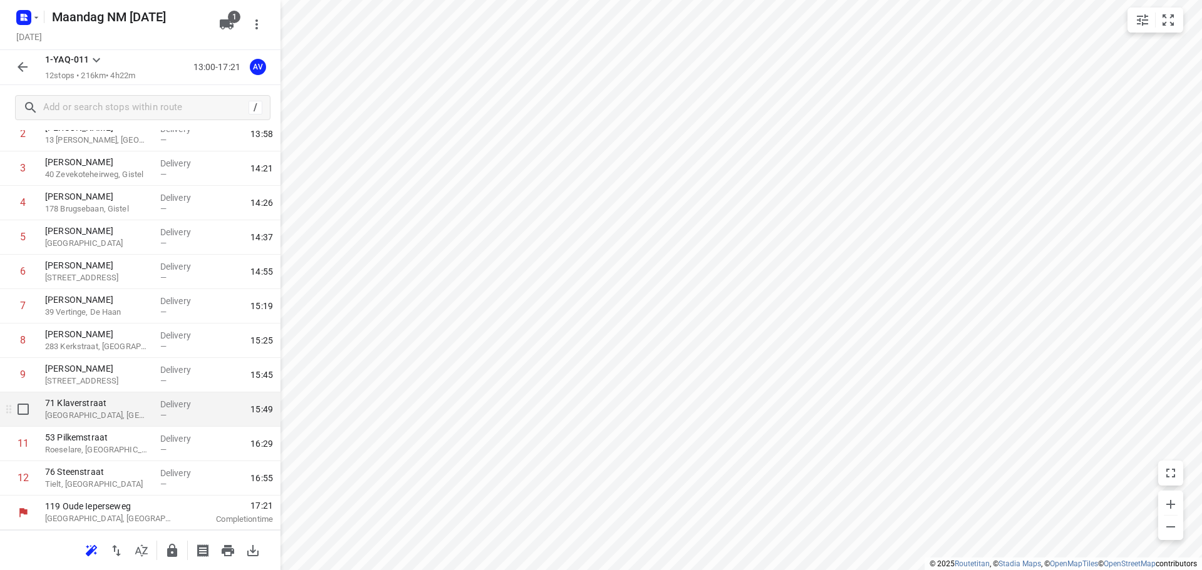
click at [111, 407] on p "71 Klaverstraat" at bounding box center [97, 403] width 105 height 13
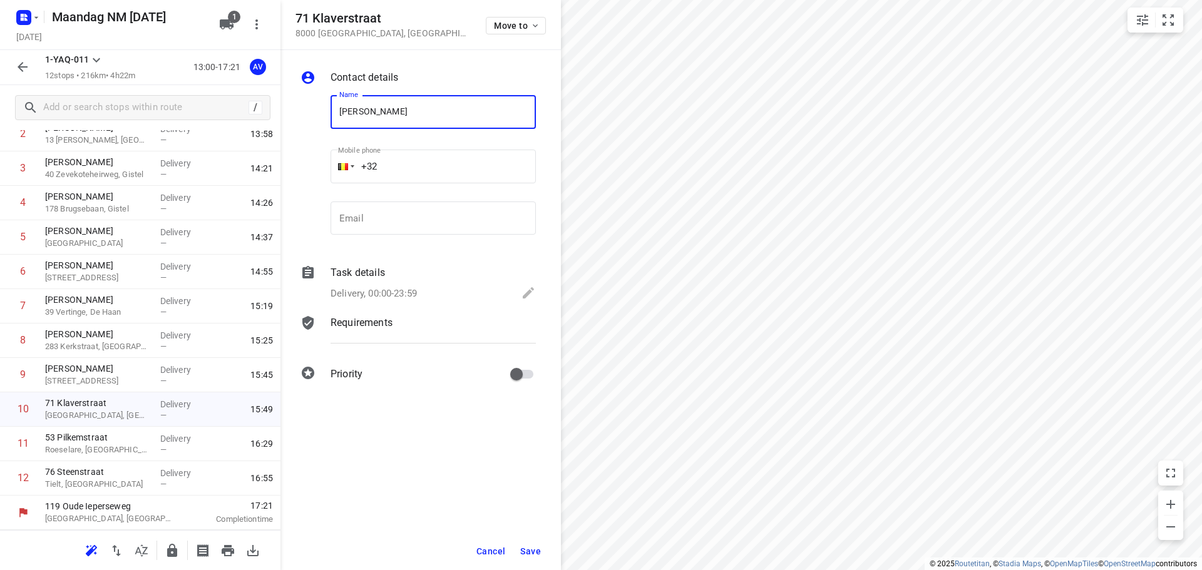
type input "[PERSON_NAME]"
click at [430, 163] on input "+32" at bounding box center [432, 167] width 205 height 34
type input "[PHONE_NUMBER]"
click at [388, 292] on p "Delivery, 00:00-23:59" at bounding box center [373, 294] width 86 height 14
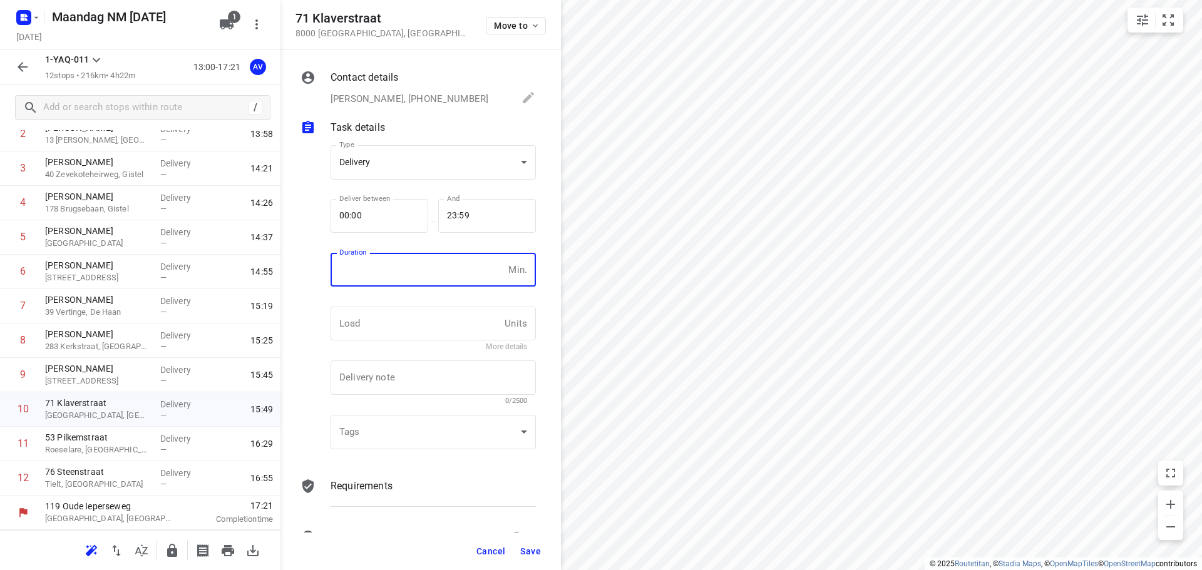
click at [395, 278] on input "number" at bounding box center [416, 270] width 173 height 34
type input "1"
click at [532, 553] on span "Save" at bounding box center [530, 551] width 21 height 10
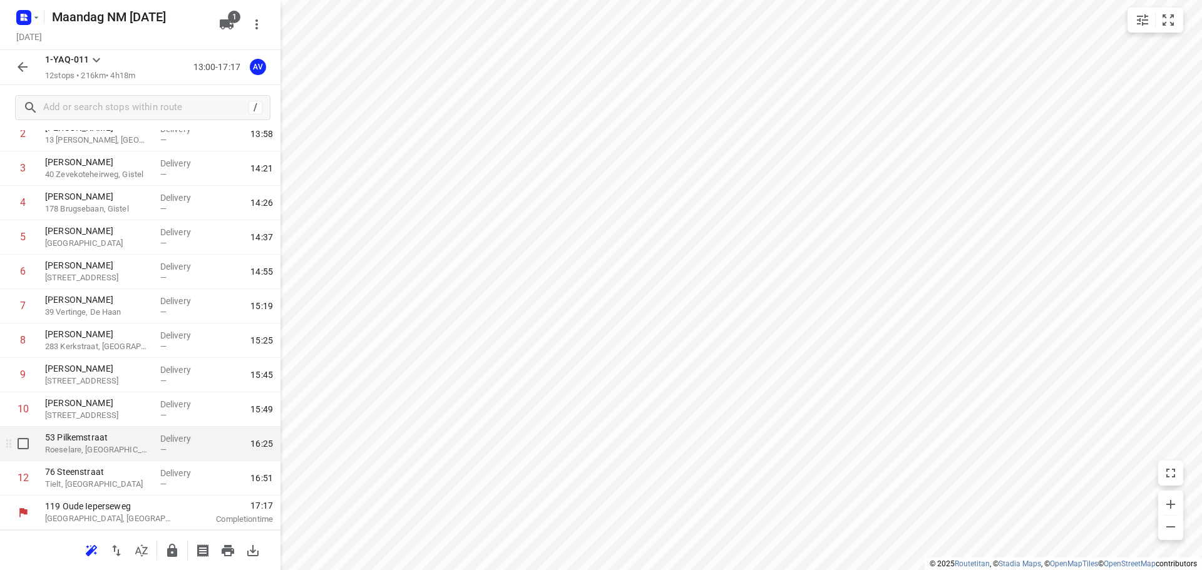
click at [130, 448] on p "Roeselare, [GEOGRAPHIC_DATA]" at bounding box center [97, 450] width 105 height 13
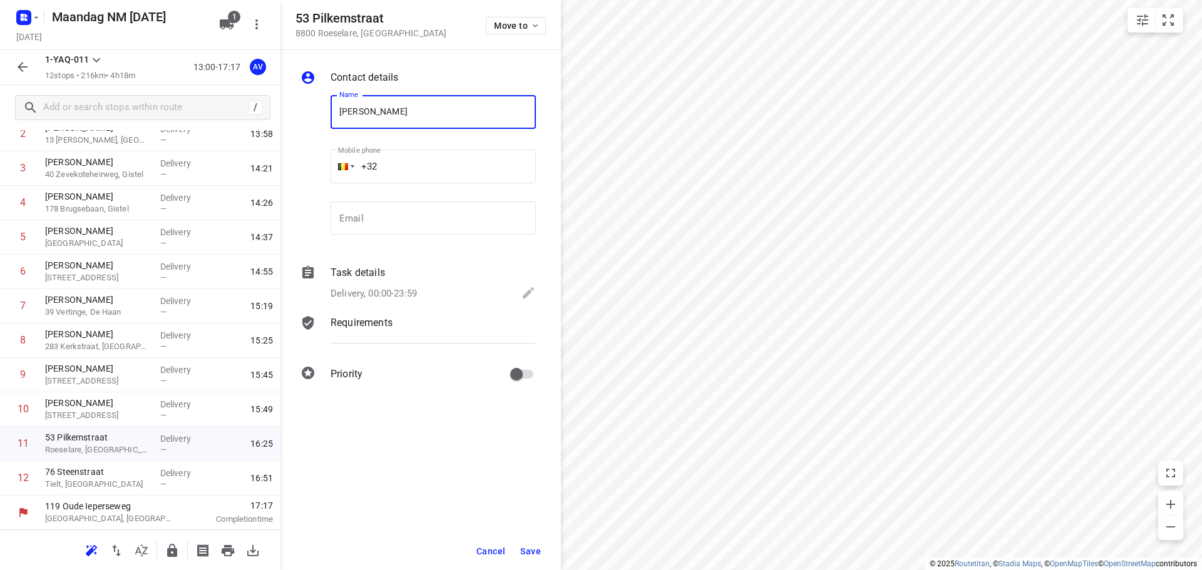
type input "[PERSON_NAME]"
click at [420, 151] on input "+32" at bounding box center [432, 167] width 205 height 34
type input "[PHONE_NUMBER]"
click at [398, 294] on p "Delivery, 00:00-23:59" at bounding box center [373, 294] width 86 height 14
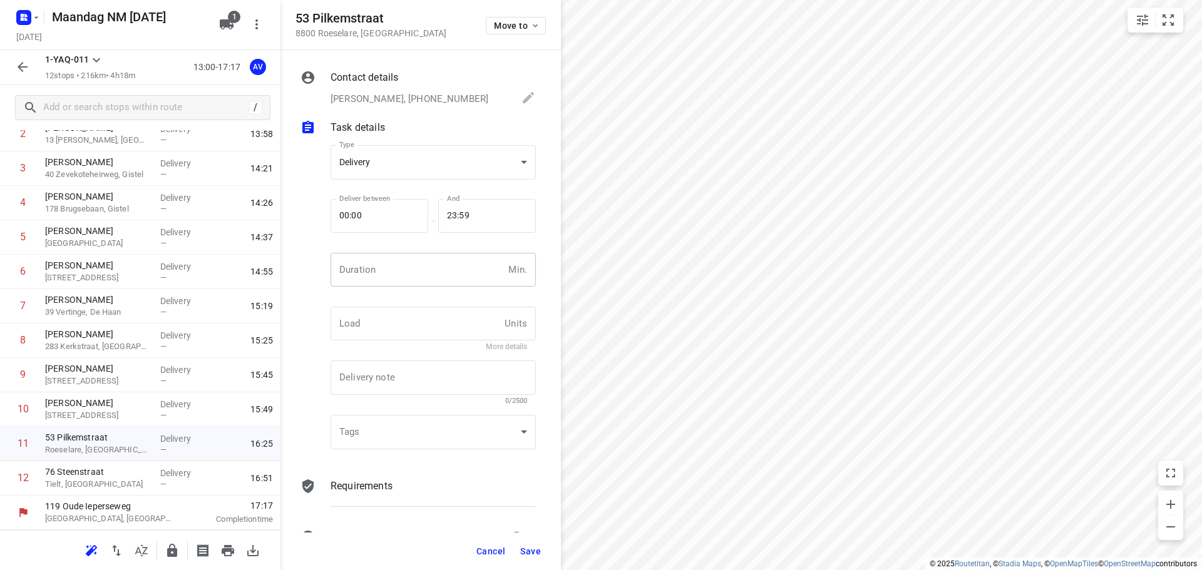
click at [410, 275] on input "number" at bounding box center [416, 270] width 173 height 34
type input "1"
click at [528, 547] on span "Save" at bounding box center [530, 551] width 21 height 10
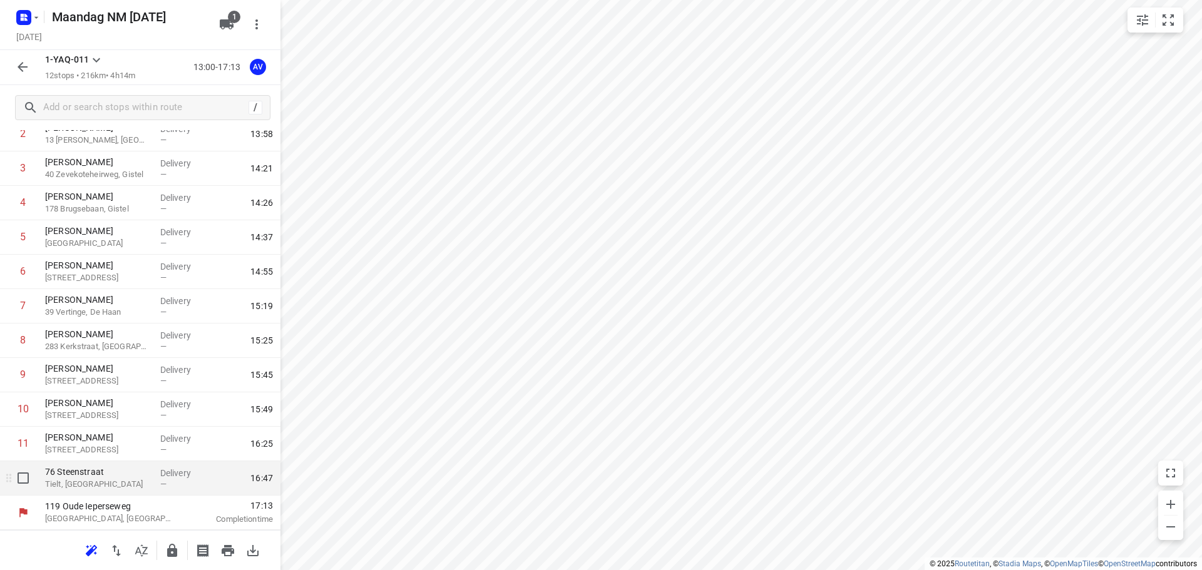
drag, startPoint x: 105, startPoint y: 482, endPoint x: 168, endPoint y: 412, distance: 94.4
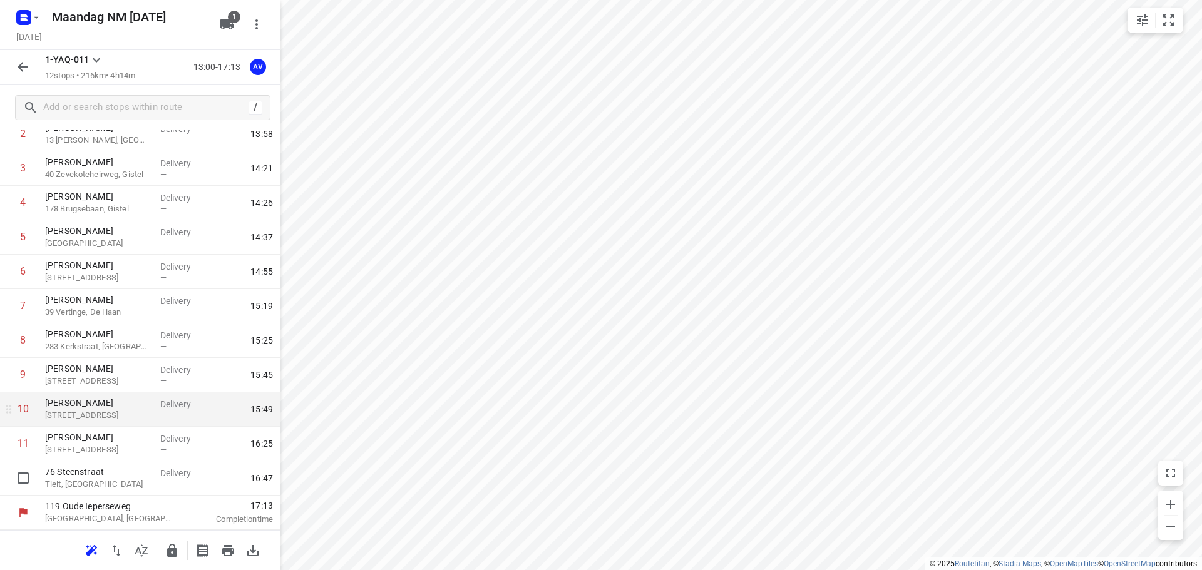
click at [106, 482] on p "Tielt, [GEOGRAPHIC_DATA]" at bounding box center [97, 484] width 105 height 13
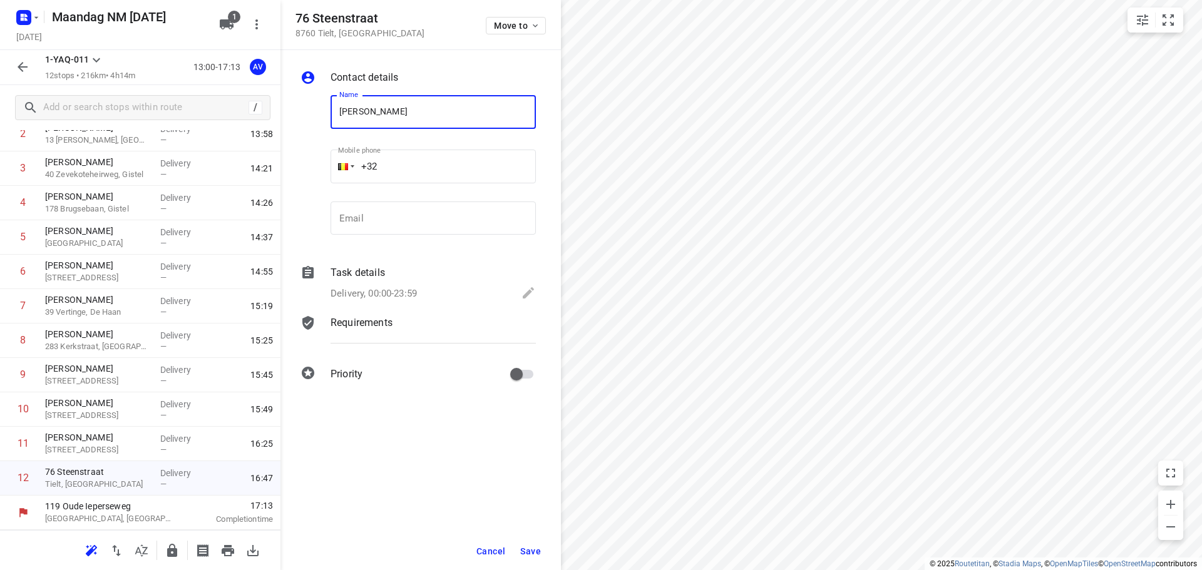
type input "[PERSON_NAME]"
click at [459, 159] on input "+32" at bounding box center [432, 167] width 205 height 34
type input "[PHONE_NUMBER]"
click at [411, 296] on p "Delivery, 00:00-23:59" at bounding box center [373, 294] width 86 height 14
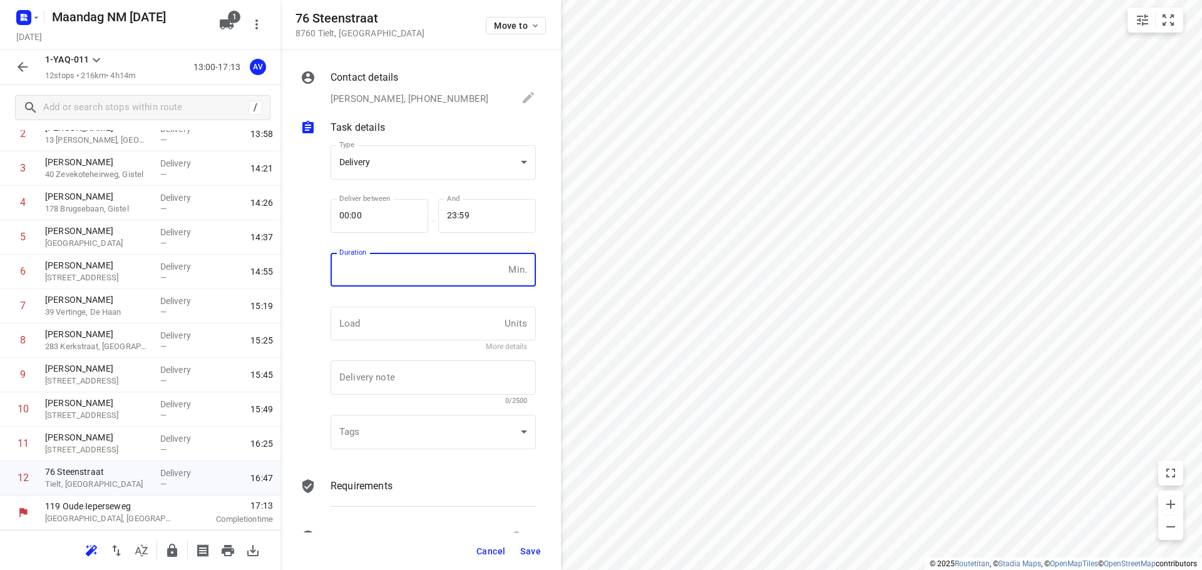
click at [414, 275] on input "number" at bounding box center [416, 270] width 173 height 34
type input "1"
click at [532, 549] on span "Save" at bounding box center [530, 551] width 21 height 10
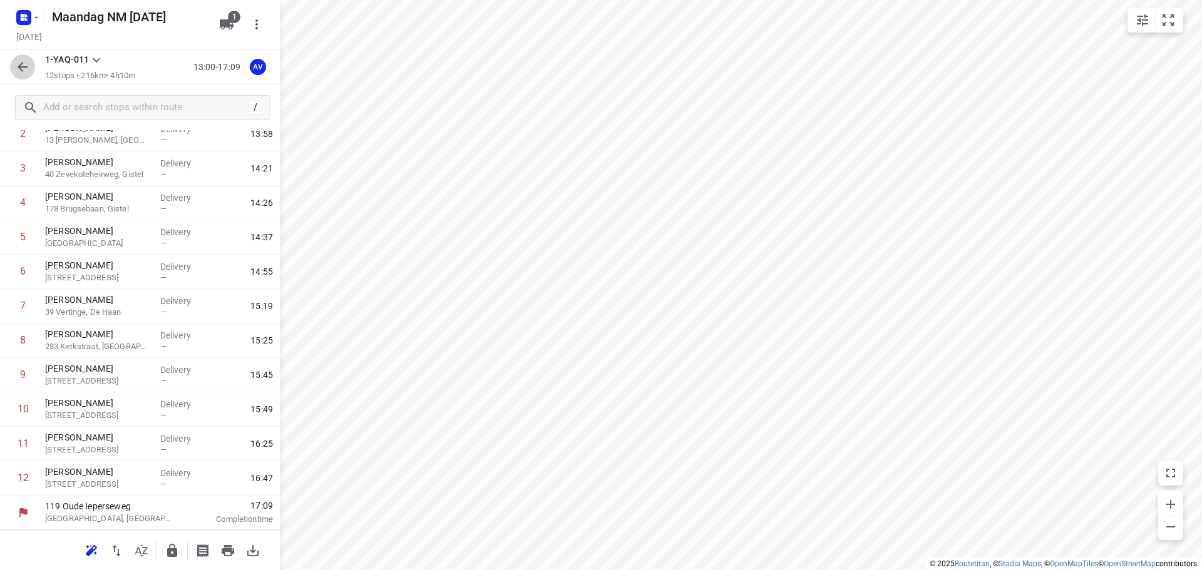
click at [25, 69] on icon "button" at bounding box center [22, 66] width 15 height 15
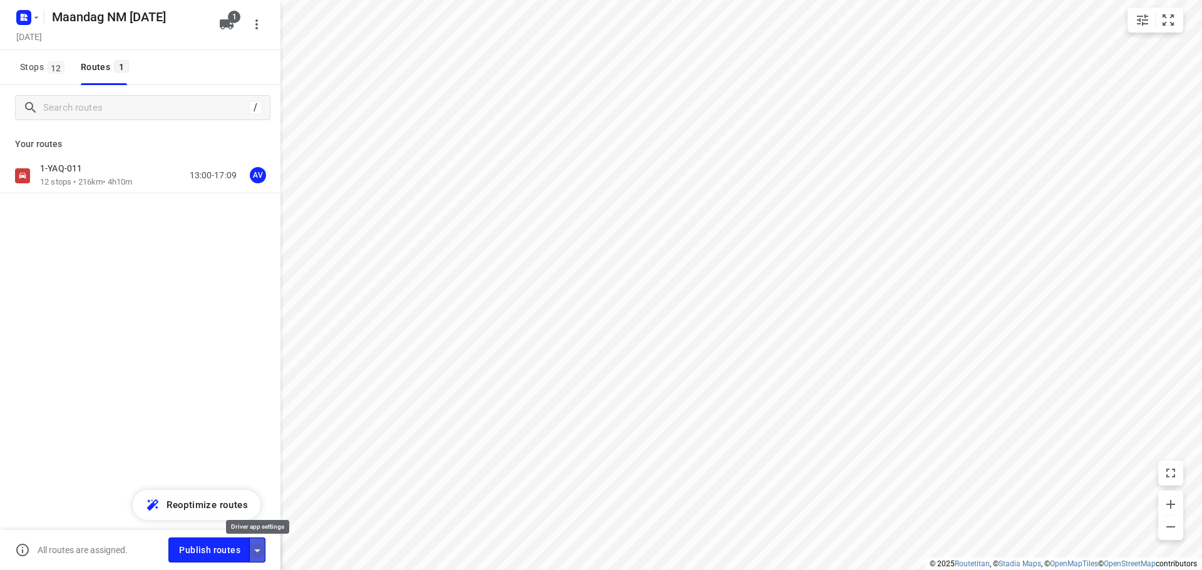
click at [256, 549] on icon "button" at bounding box center [257, 550] width 15 height 15
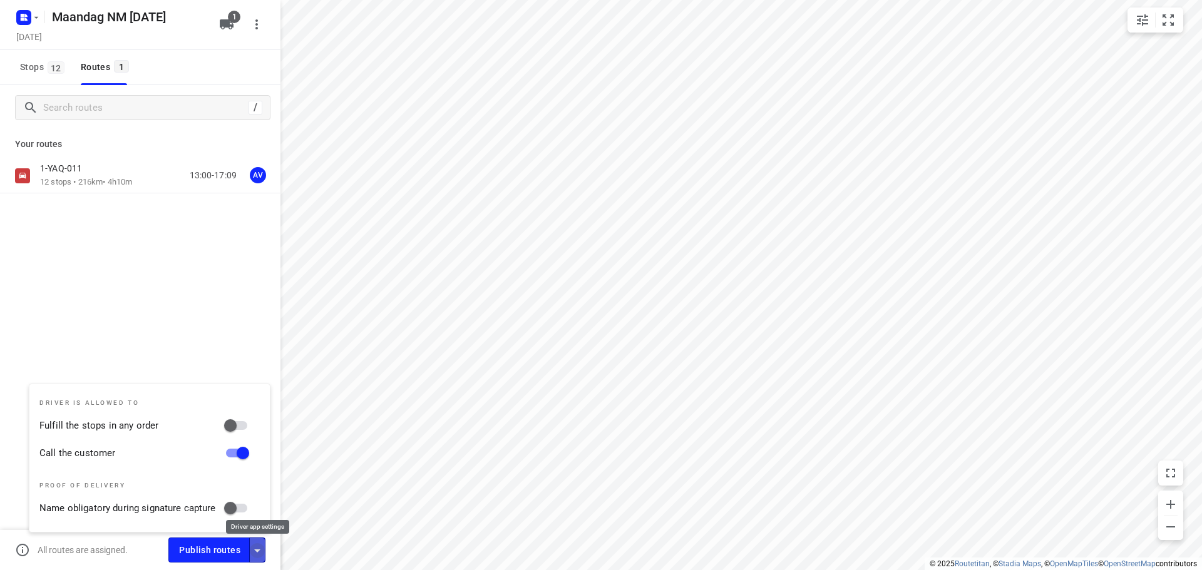
click at [256, 549] on icon "button" at bounding box center [257, 550] width 15 height 15
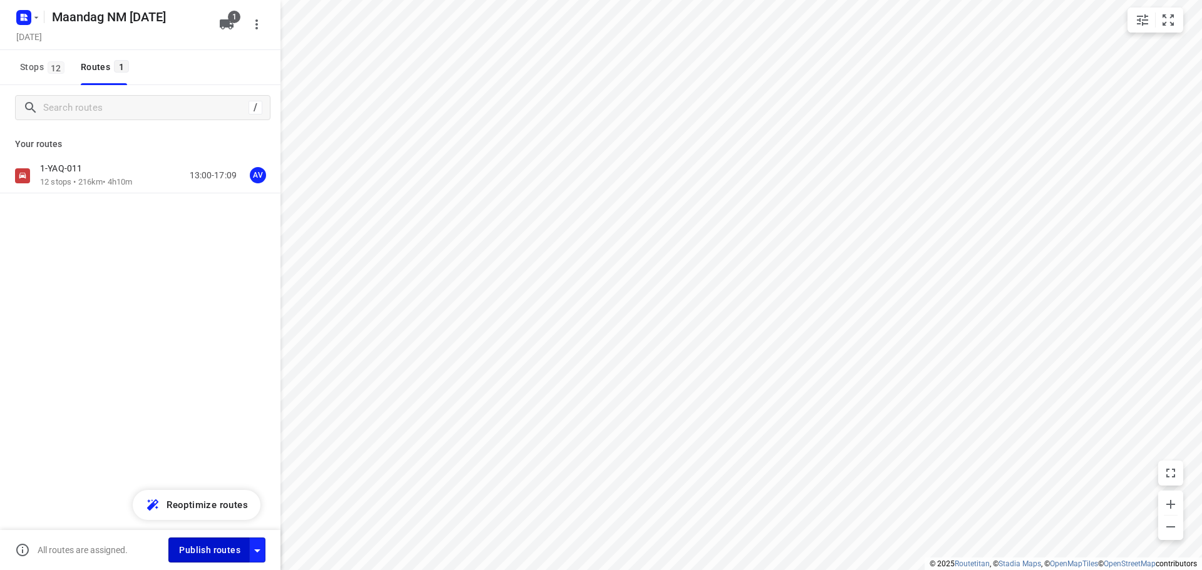
click at [217, 544] on span "Publish routes" at bounding box center [209, 551] width 61 height 16
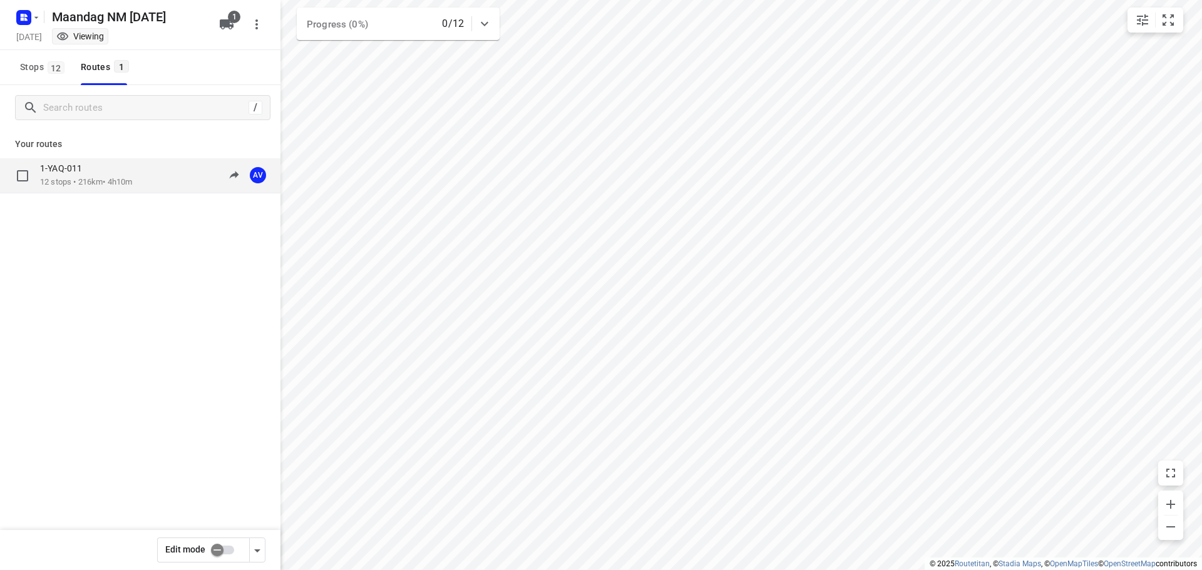
click at [146, 182] on div "1-YAQ-011 12 stops • 216km • 4h10m 13:00-17:09 AV" at bounding box center [160, 176] width 240 height 26
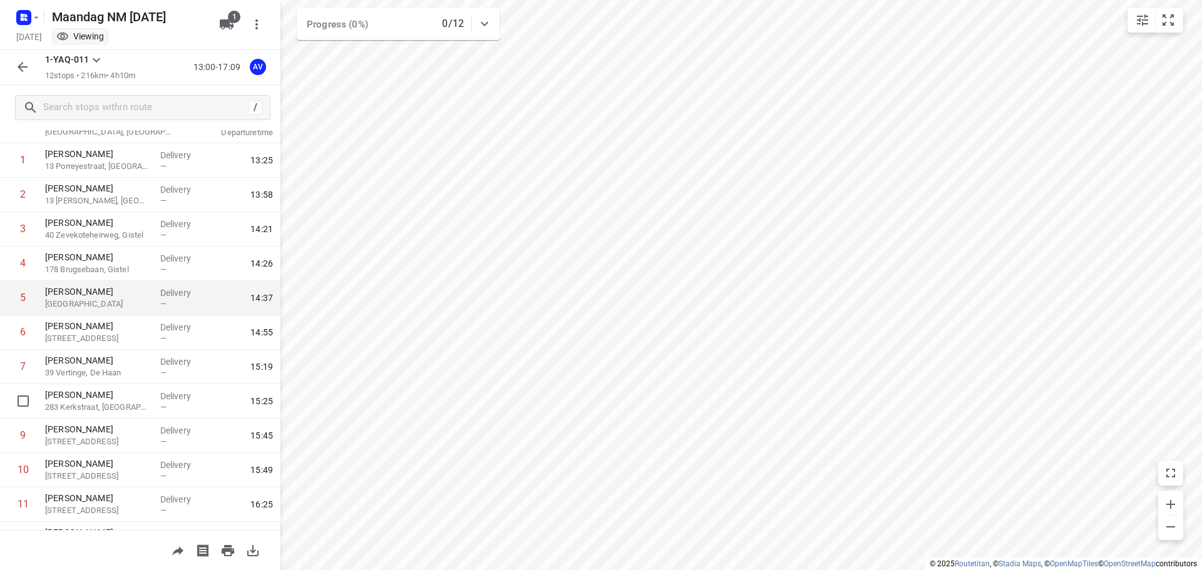
scroll to position [0, 0]
